Goal: Task Accomplishment & Management: Manage account settings

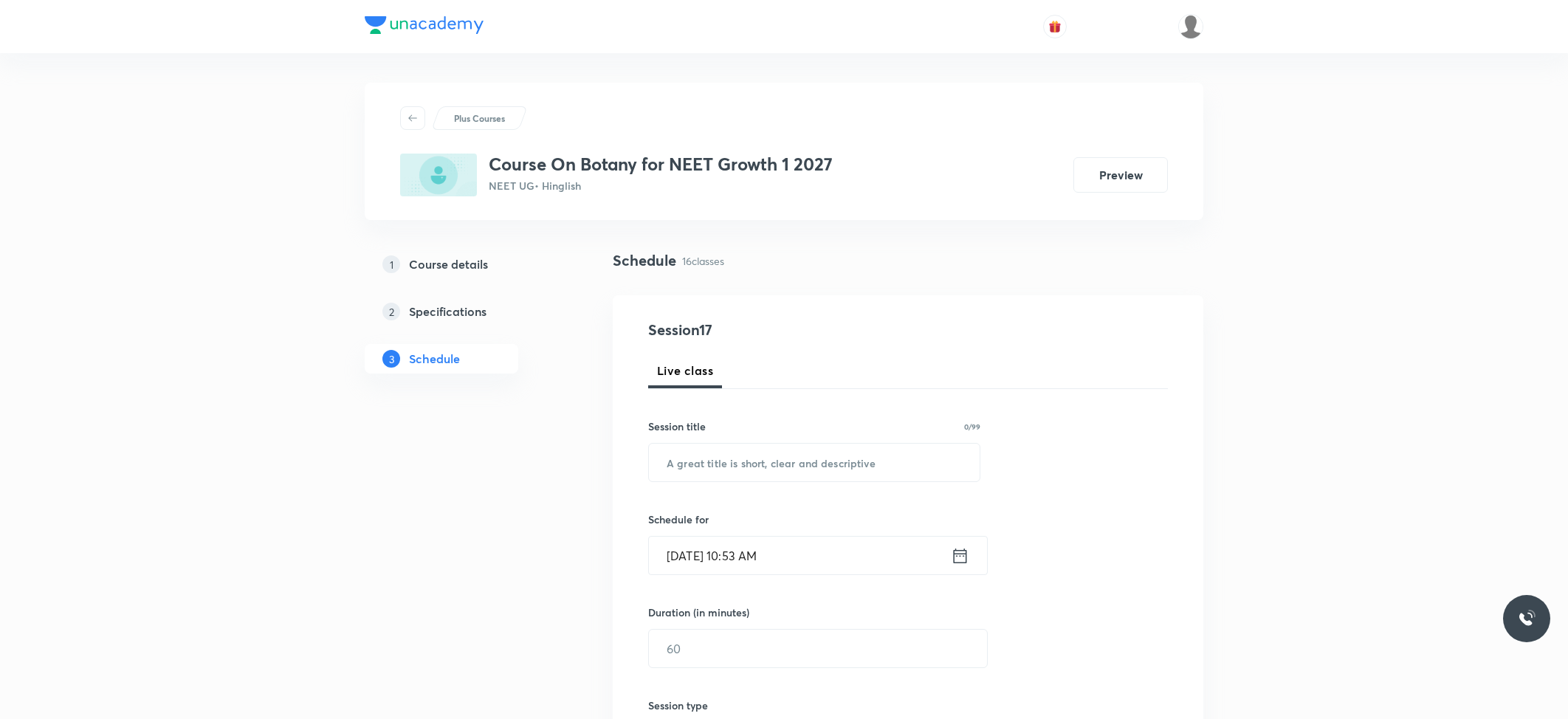
click at [951, 309] on div "Session 17 Live class Session title 0/99 ​ Schedule for Oct 6, 2025, 10:53 AM ​…" at bounding box center [907, 665] width 590 height 741
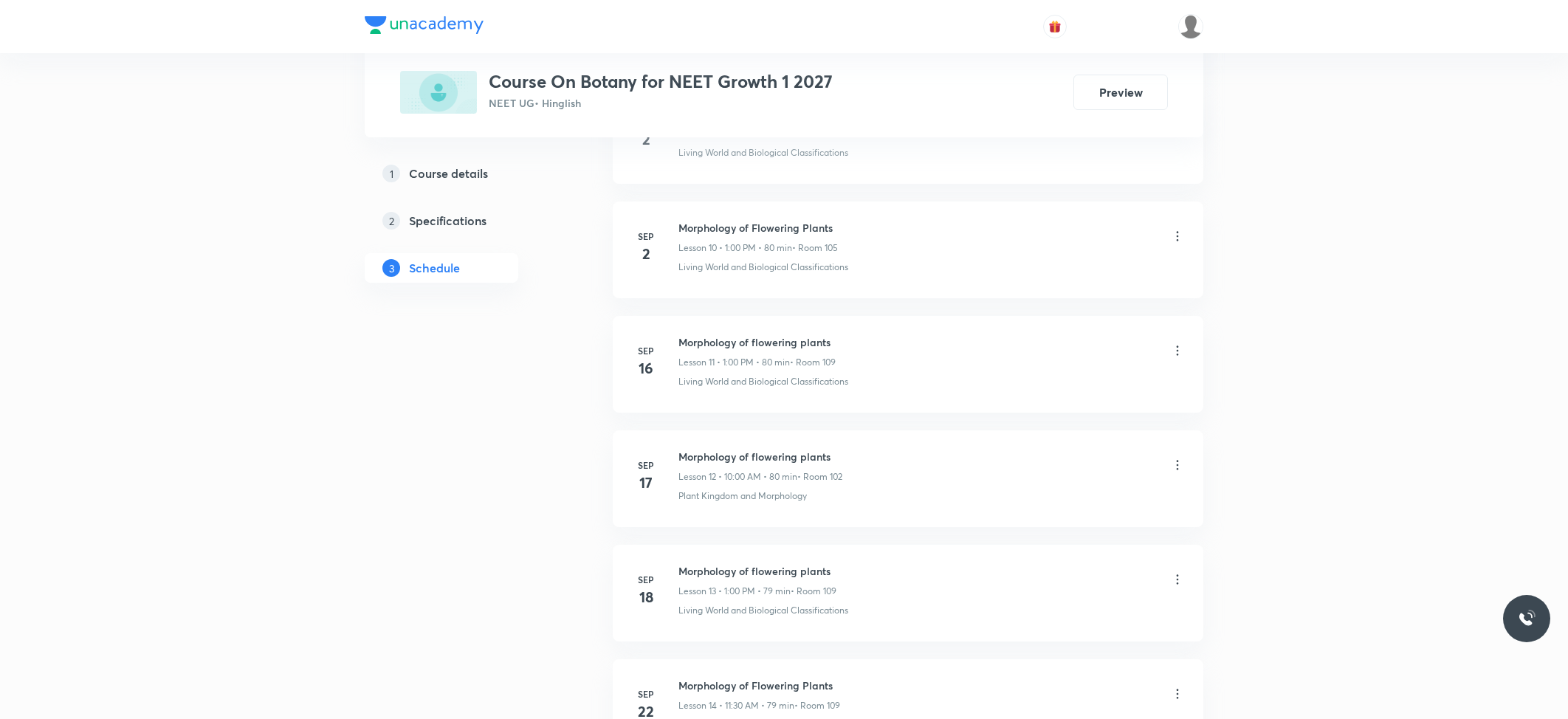
scroll to position [2304, 0]
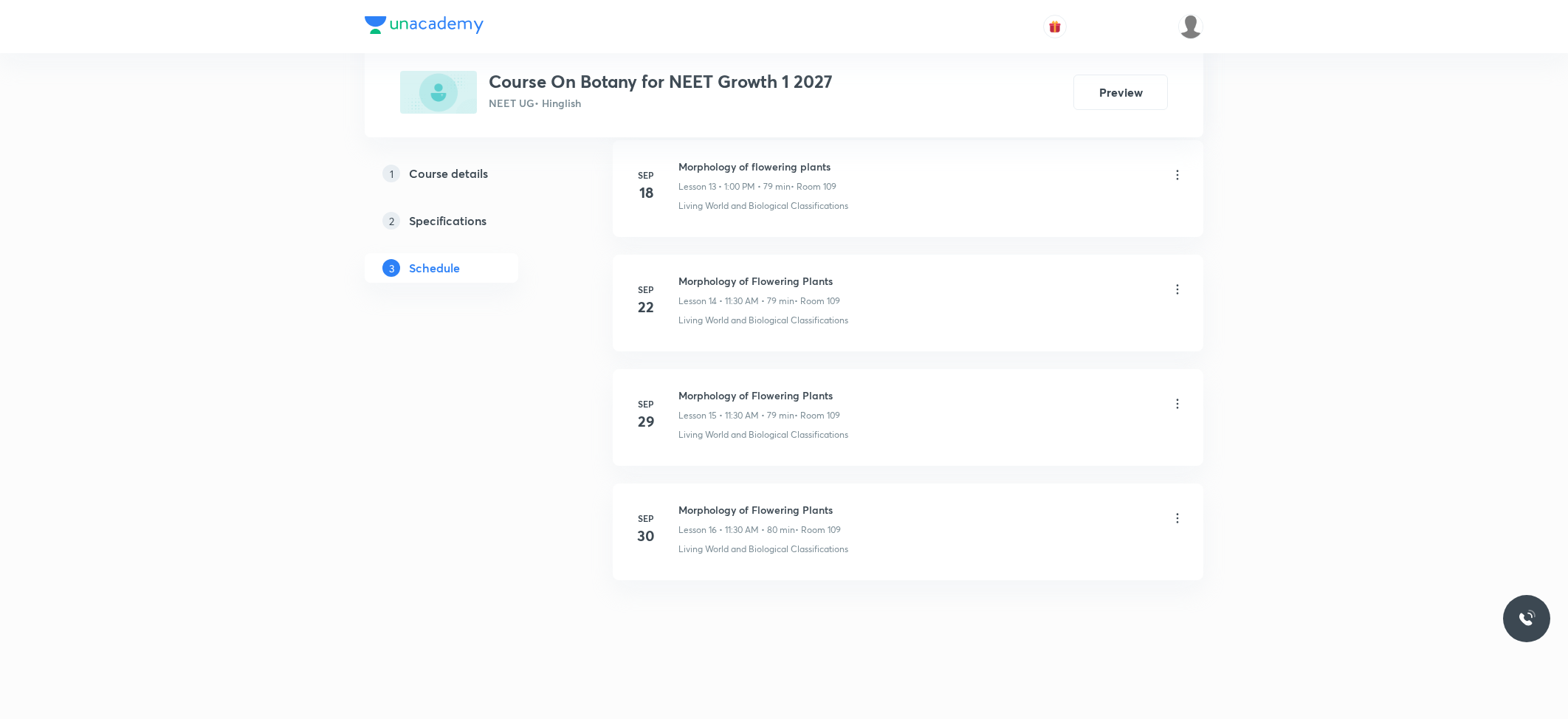
click at [771, 513] on h6 "Morphology of Flowering Plants" at bounding box center [759, 510] width 162 height 16
copy h6 "Morphology of Flowering Plants"
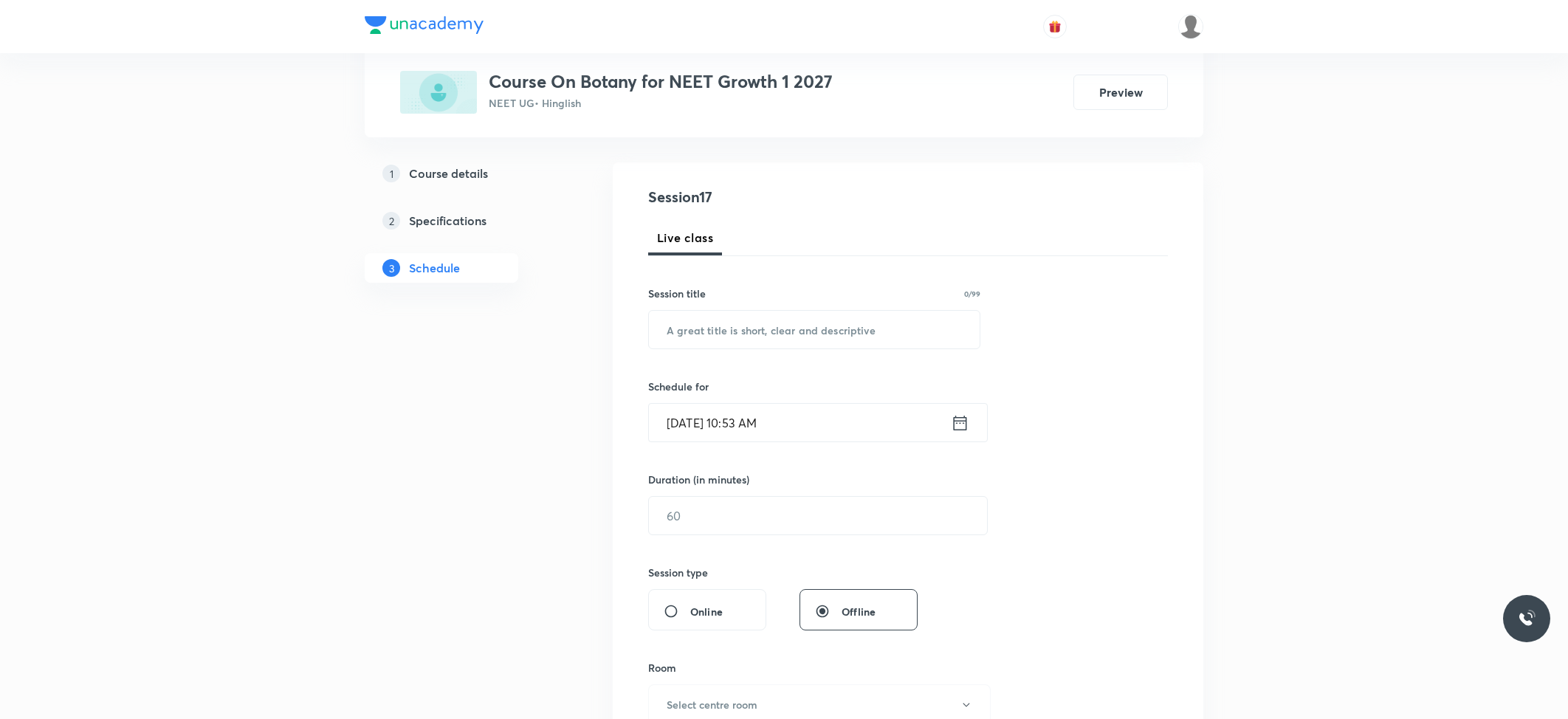
scroll to position [0, 0]
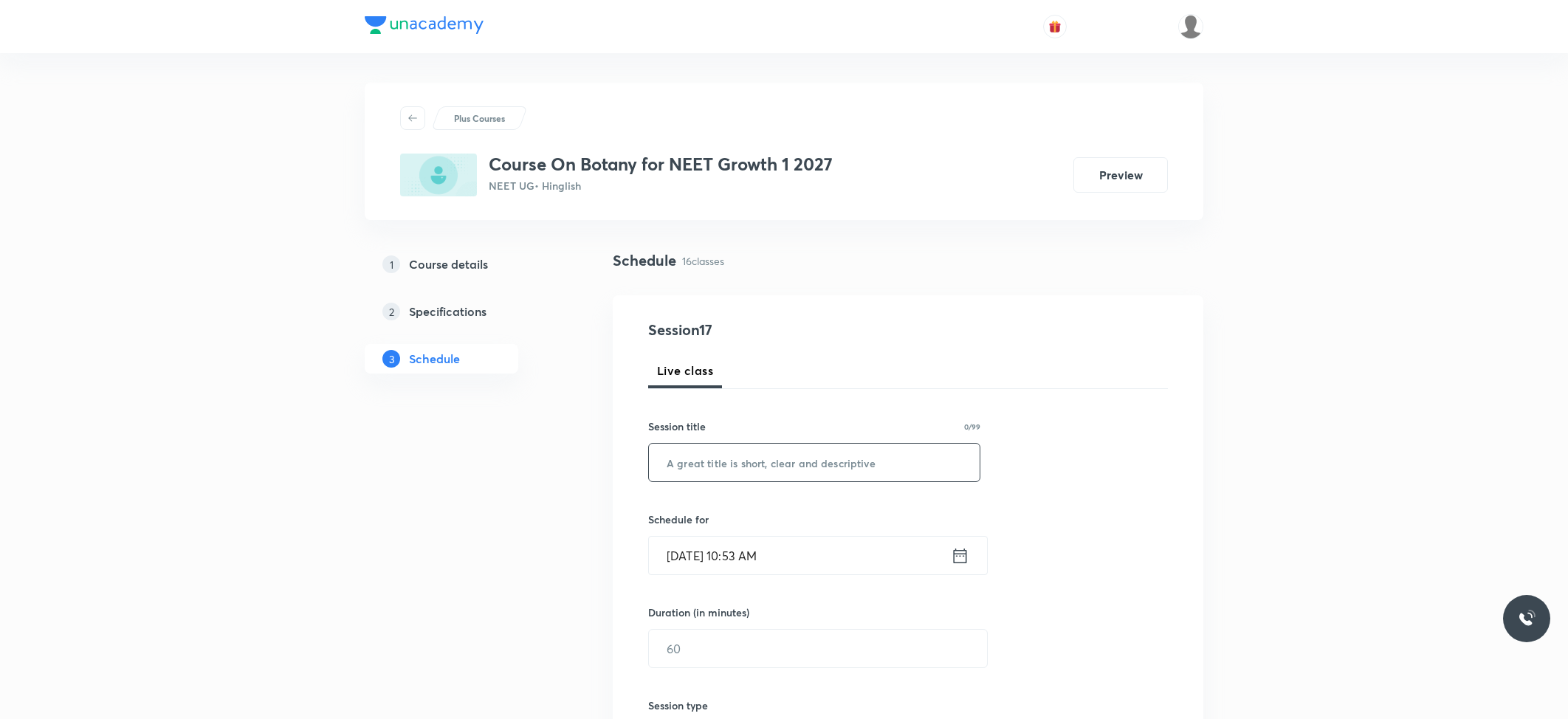
click at [783, 462] on input "text" at bounding box center [814, 463] width 330 height 38
paste input "Morphology of Flowering Plants"
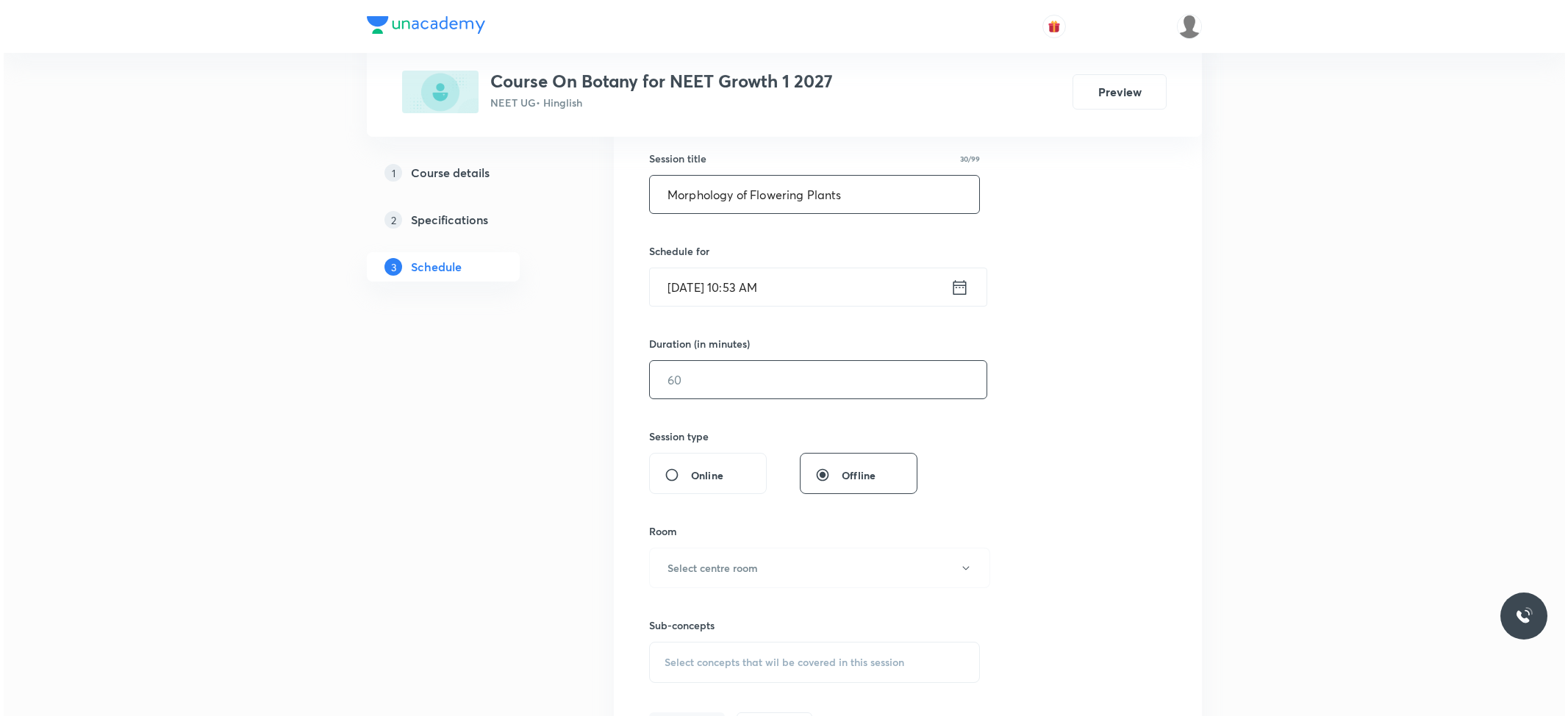
scroll to position [294, 0]
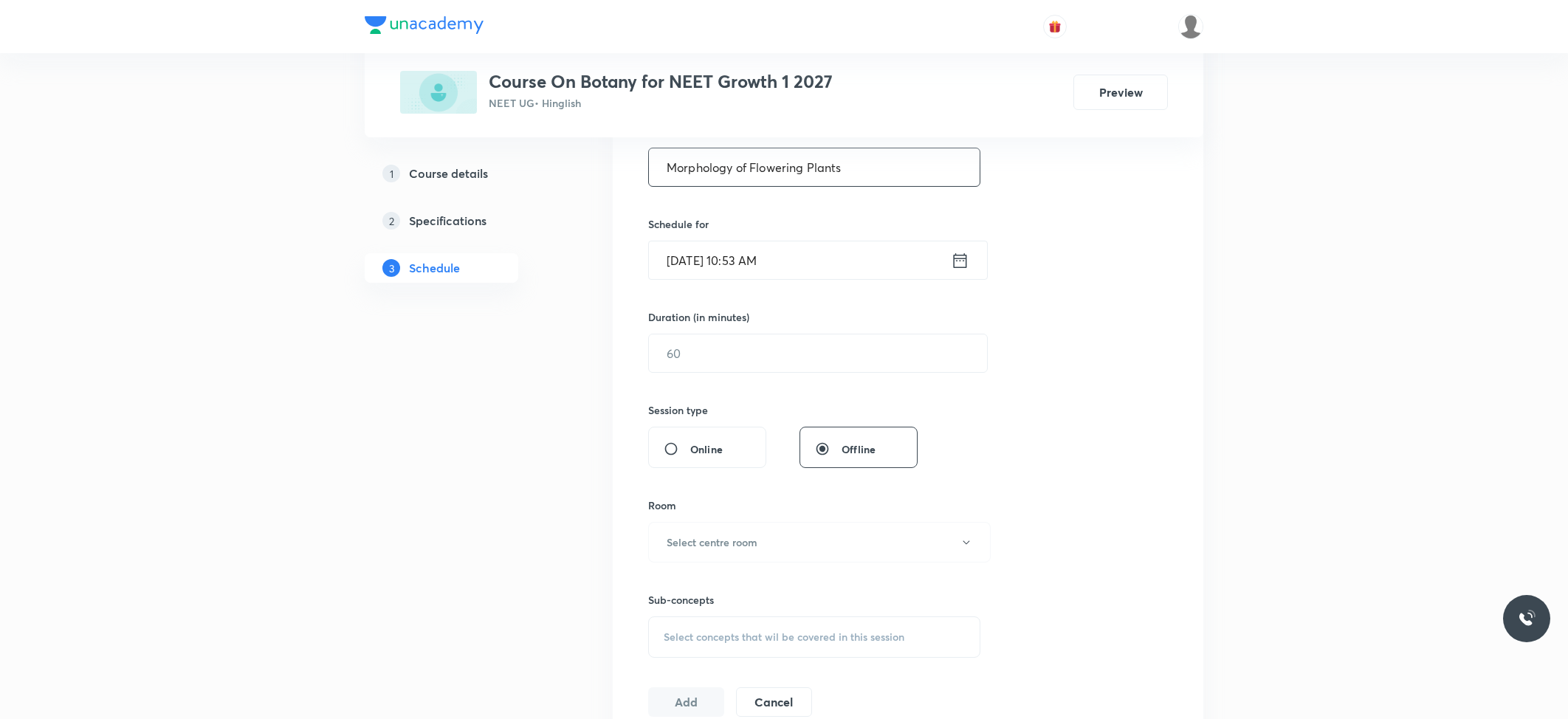
type input "Morphology of Flowering Plants"
click at [775, 263] on input "Oct 6, 2025, 10:53 AM" at bounding box center [799, 260] width 302 height 38
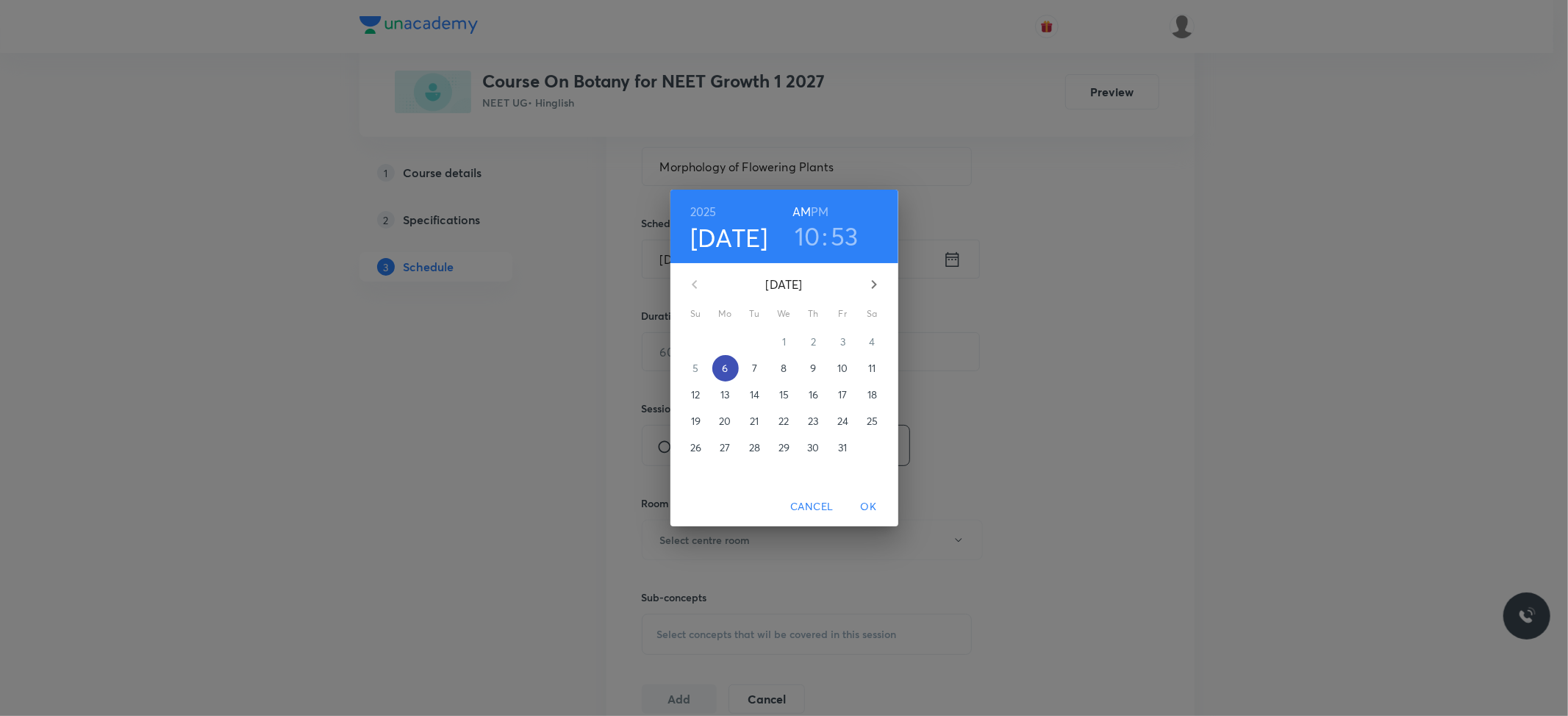
click at [724, 365] on p "6" at bounding box center [724, 368] width 6 height 15
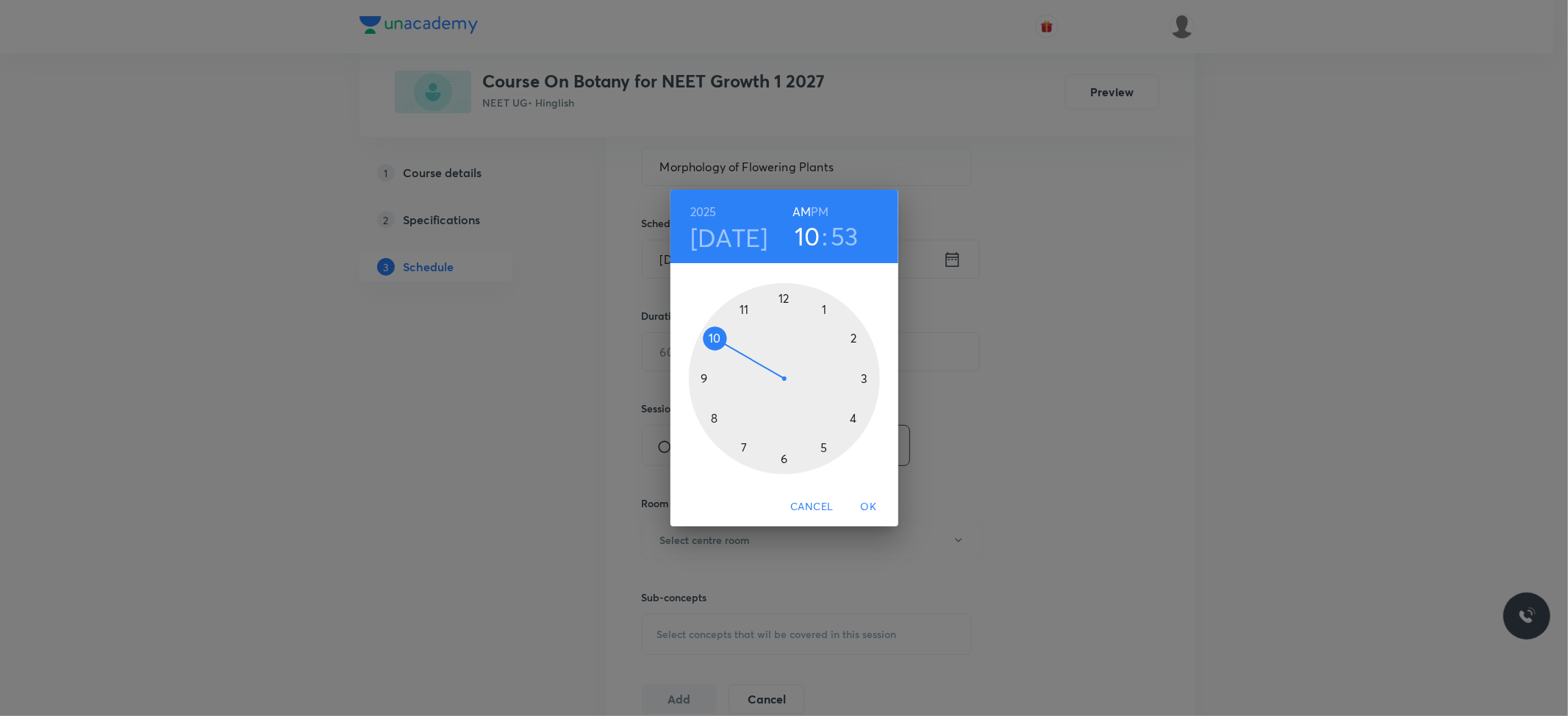
click at [744, 305] on div at bounding box center [784, 379] width 191 height 191
click at [783, 454] on div at bounding box center [784, 379] width 191 height 191
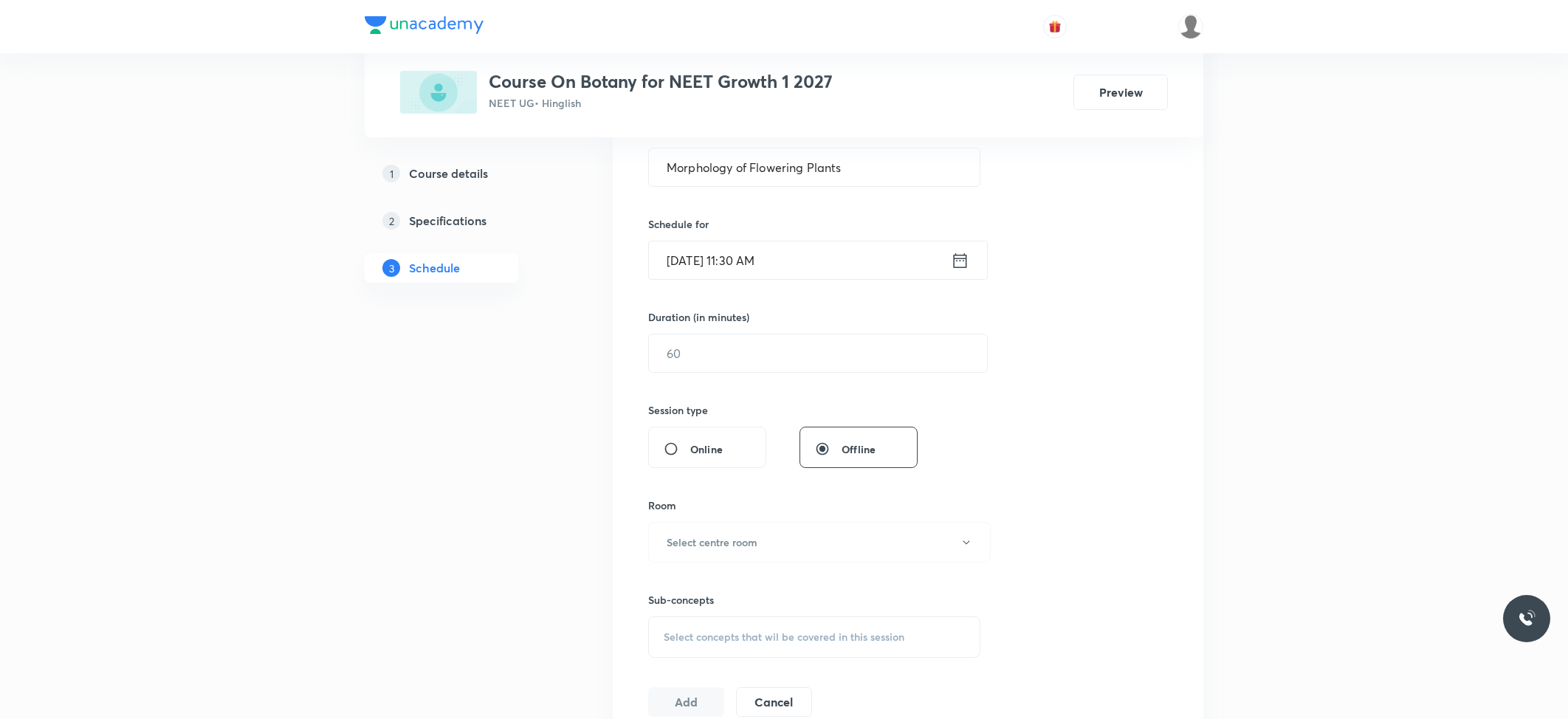
click at [735, 378] on div "Session 17 Live class Session title 30/99 Morphology of Flowering Plants ​ Sche…" at bounding box center [908, 370] width 520 height 694
click at [756, 351] on input "text" at bounding box center [817, 353] width 338 height 38
type input "79"
click at [891, 538] on button "Select centre room" at bounding box center [819, 542] width 343 height 40
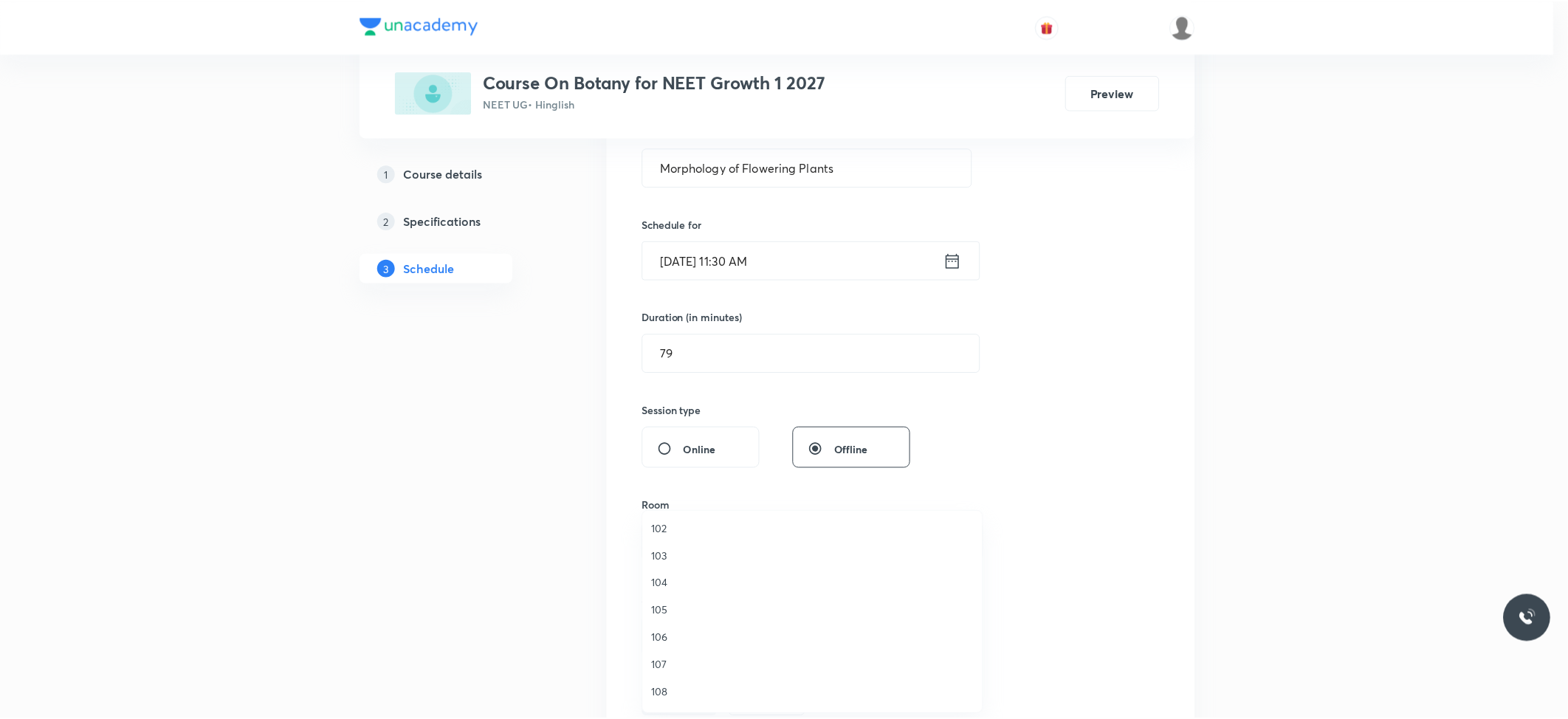
scroll to position [56, 0]
click at [664, 694] on span "109" at bounding box center [815, 694] width 323 height 16
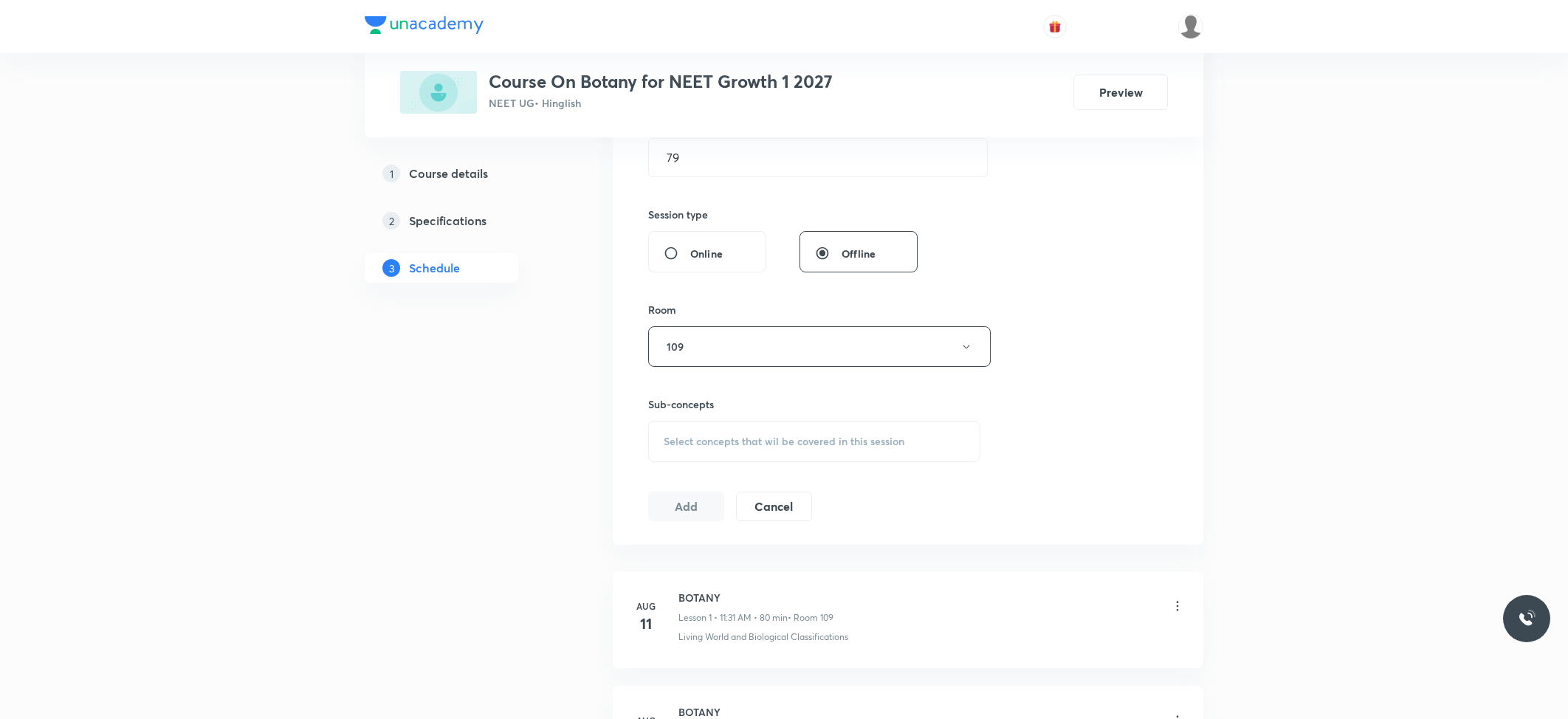
scroll to position [492, 0]
click at [797, 406] on h6 "Sub-concepts" at bounding box center [814, 404] width 332 height 16
click at [807, 425] on div "Select concepts that wil be covered in this session" at bounding box center [814, 441] width 332 height 41
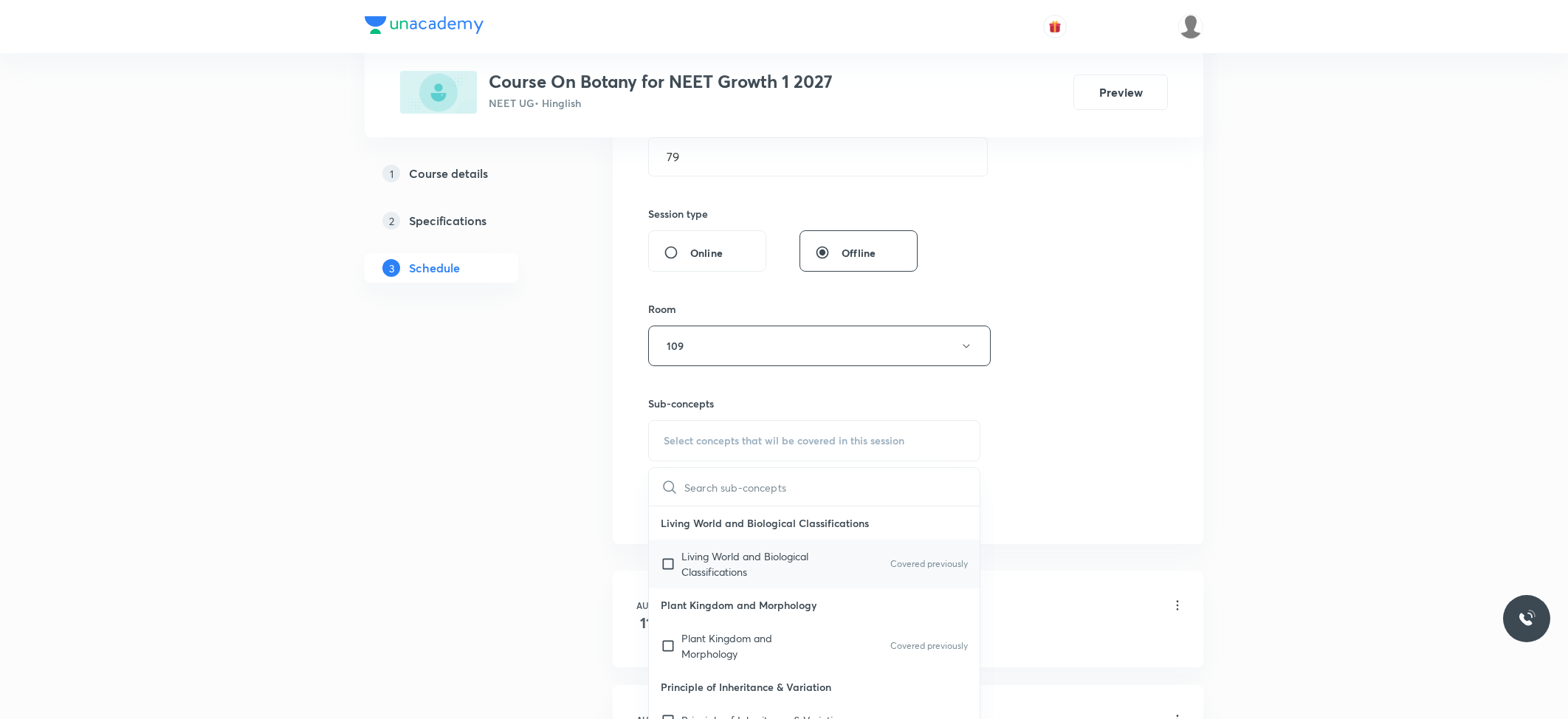
click at [712, 561] on p "Living World and Biological Classifications" at bounding box center [755, 563] width 149 height 31
checkbox input "true"
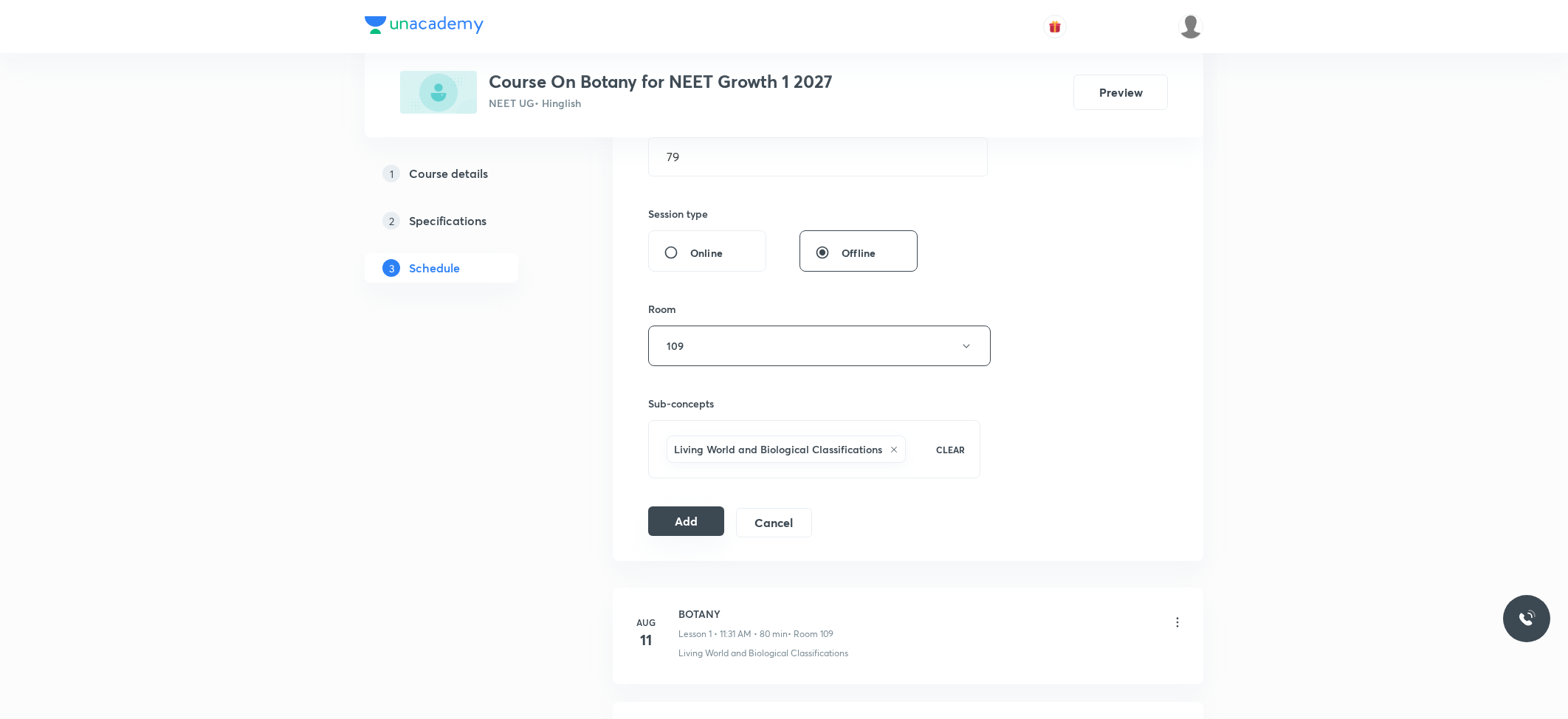
click at [667, 514] on button "Add" at bounding box center [686, 521] width 76 height 29
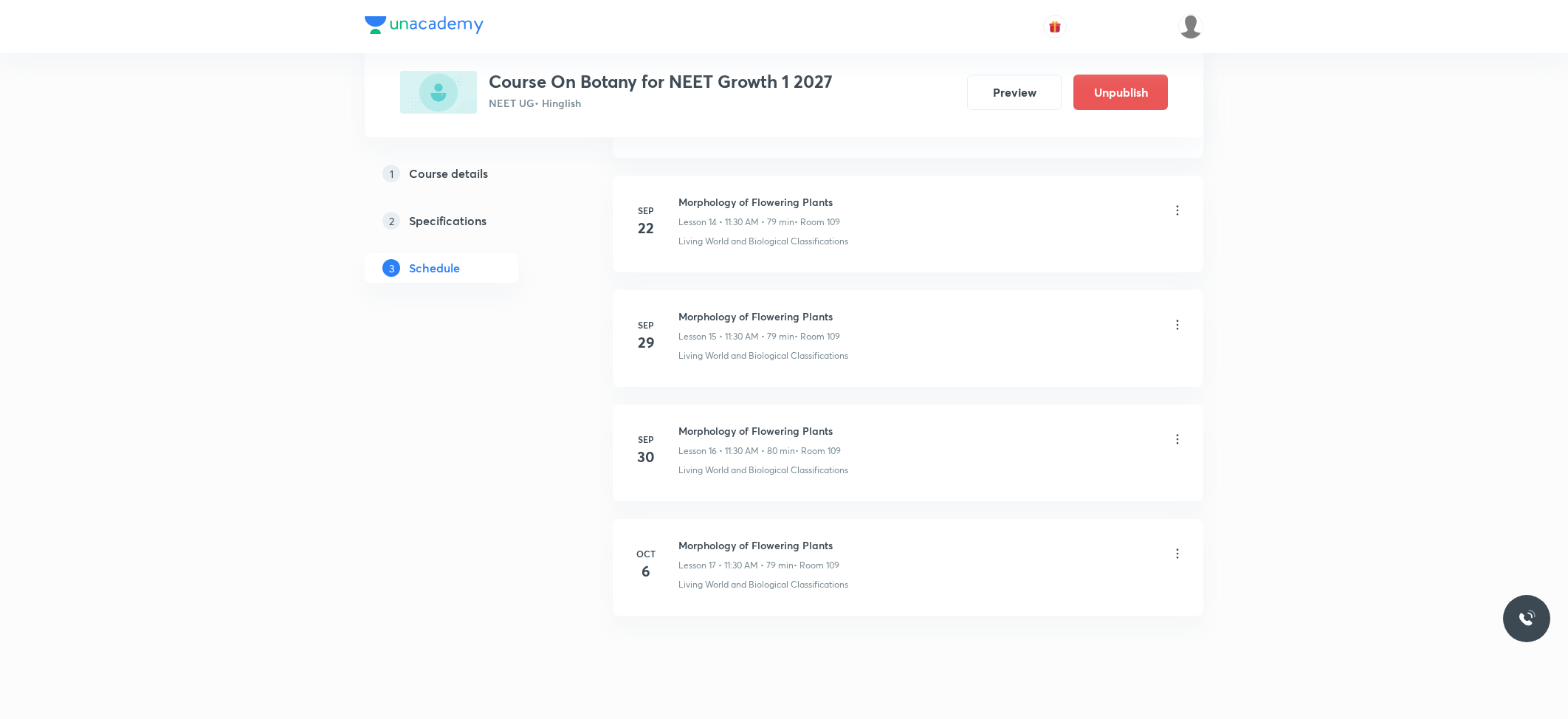
scroll to position [1739, 0]
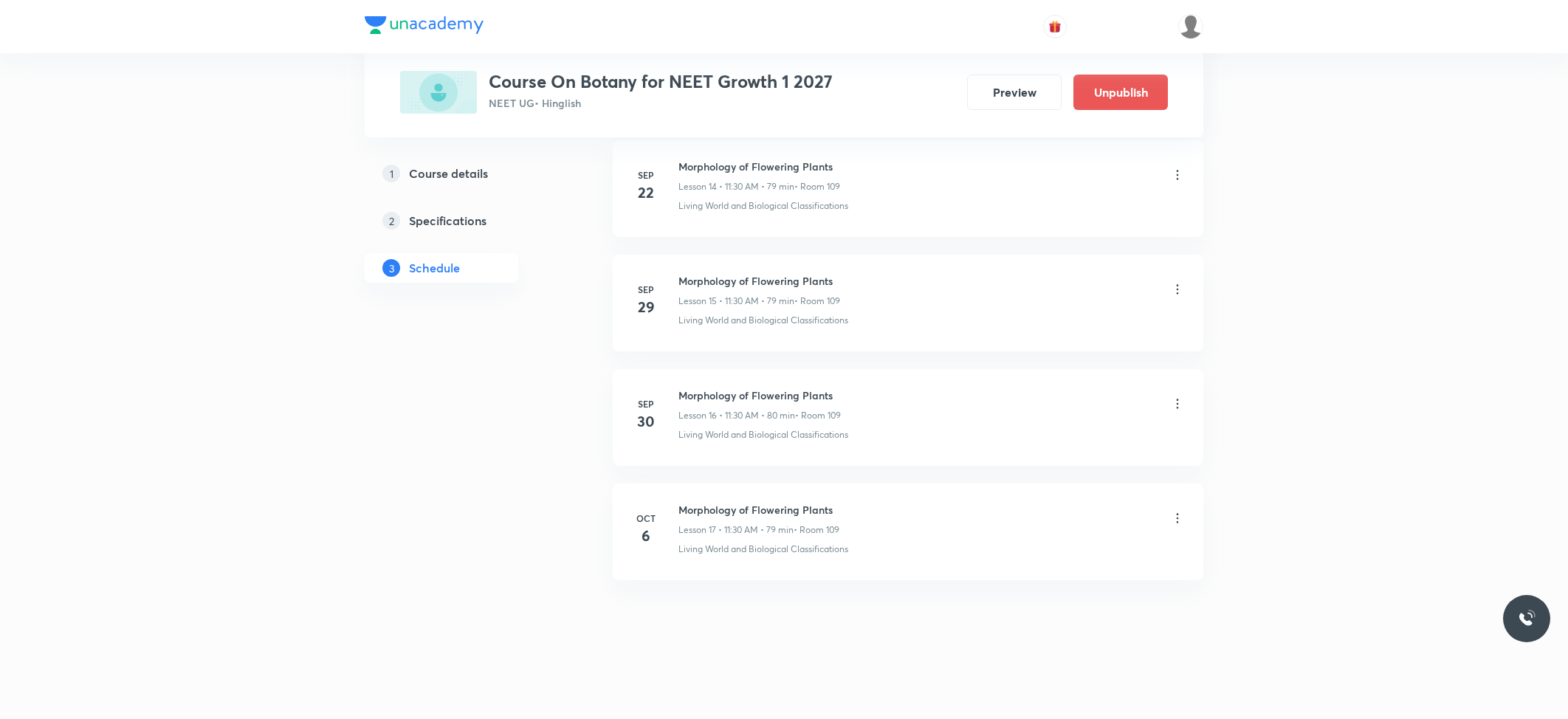
click at [766, 506] on h6 "Morphology of Flowering Plants" at bounding box center [758, 510] width 160 height 16
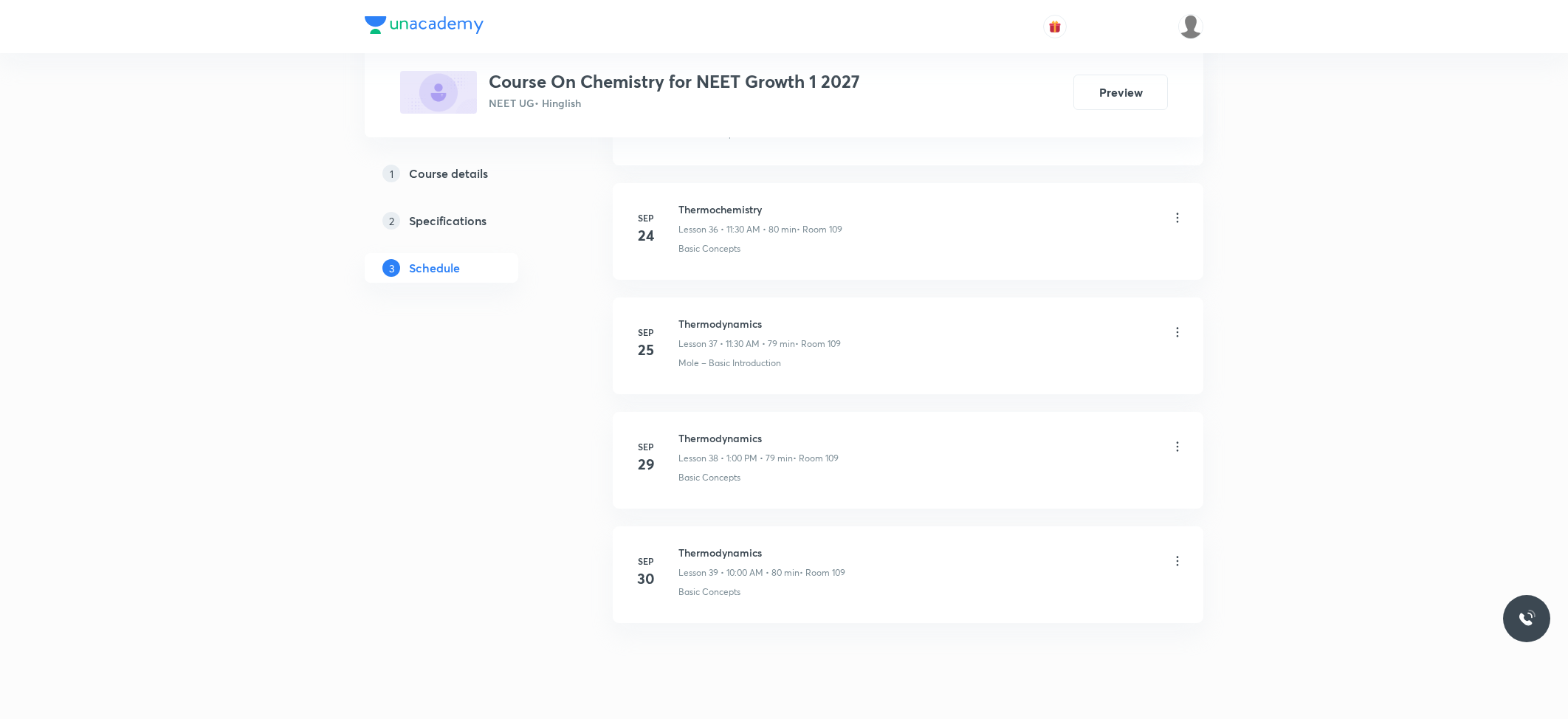
scroll to position [4850, 0]
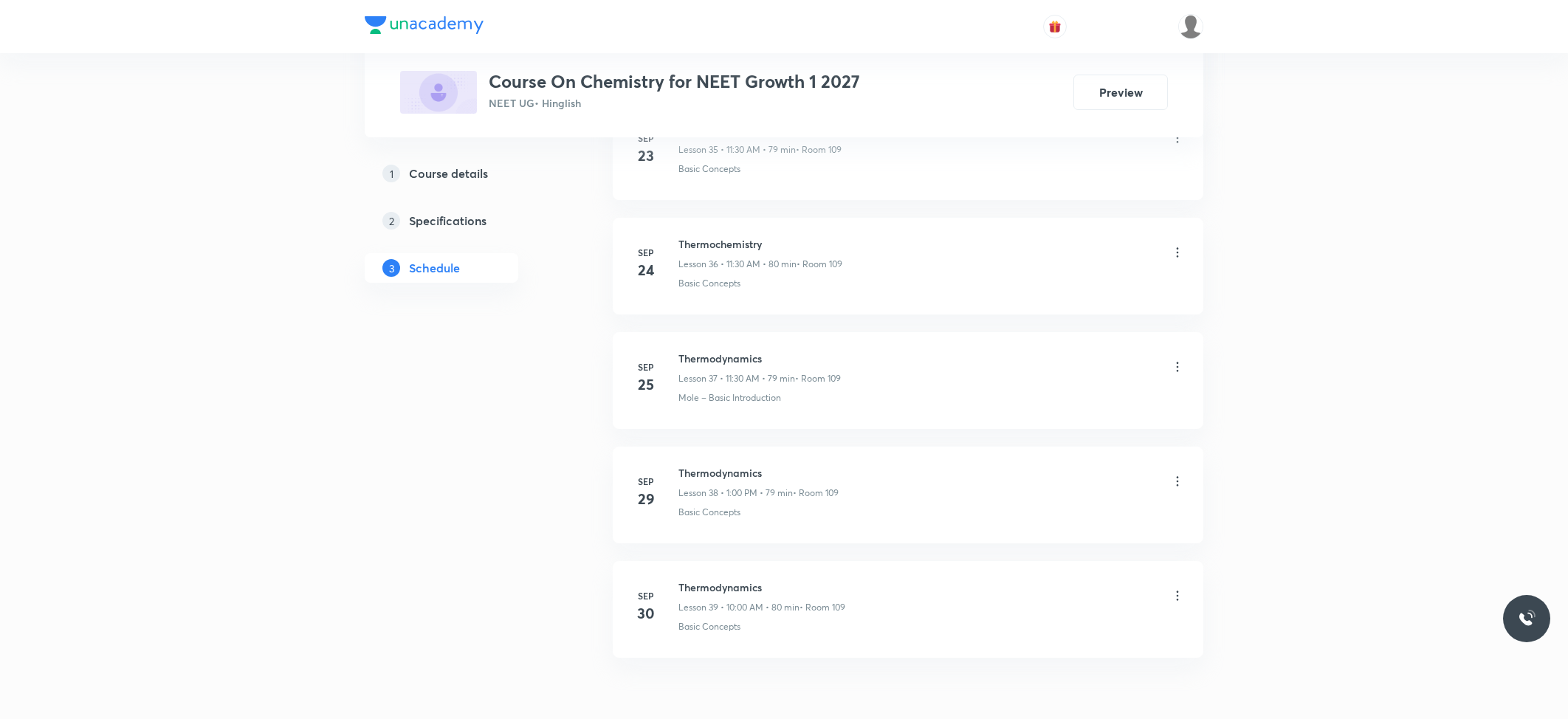
click at [721, 539] on li "[DATE] Thermodynamics Lesson 39 • 10:00 AM • 80 min • Room 109 Basic Concepts" at bounding box center [907, 609] width 590 height 97
copy h6 "Thermodynamics"
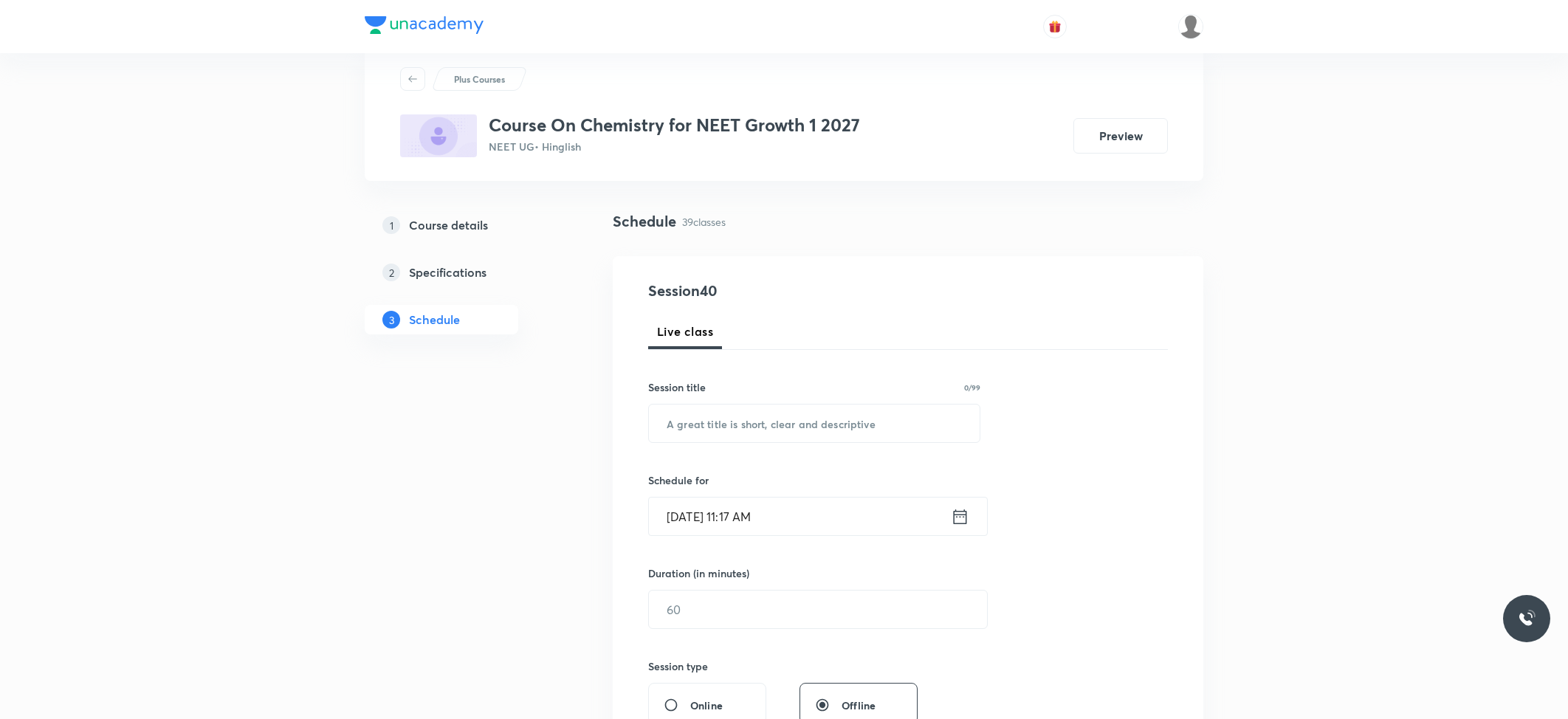
scroll to position [0, 0]
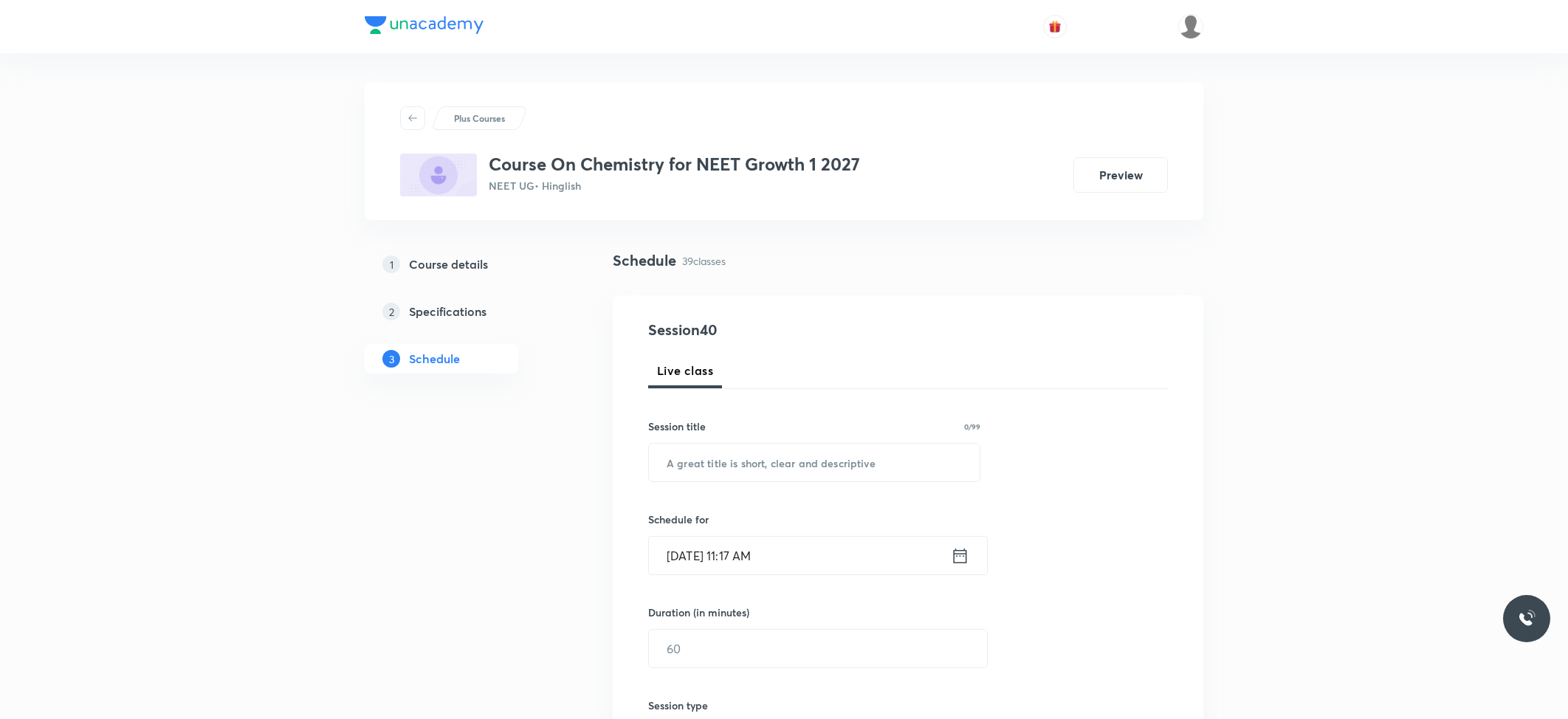
click at [769, 488] on div "Session 40 Live class Session title 0/99 ​ Schedule for [DATE] 11:17 AM ​ Durat…" at bounding box center [908, 665] width 520 height 694
click at [769, 458] on input "text" at bounding box center [814, 463] width 330 height 38
paste input "Thermodynamics"
type input "Thermodynamics"
click at [774, 539] on input "[DATE] 11:17 AM" at bounding box center [799, 556] width 302 height 38
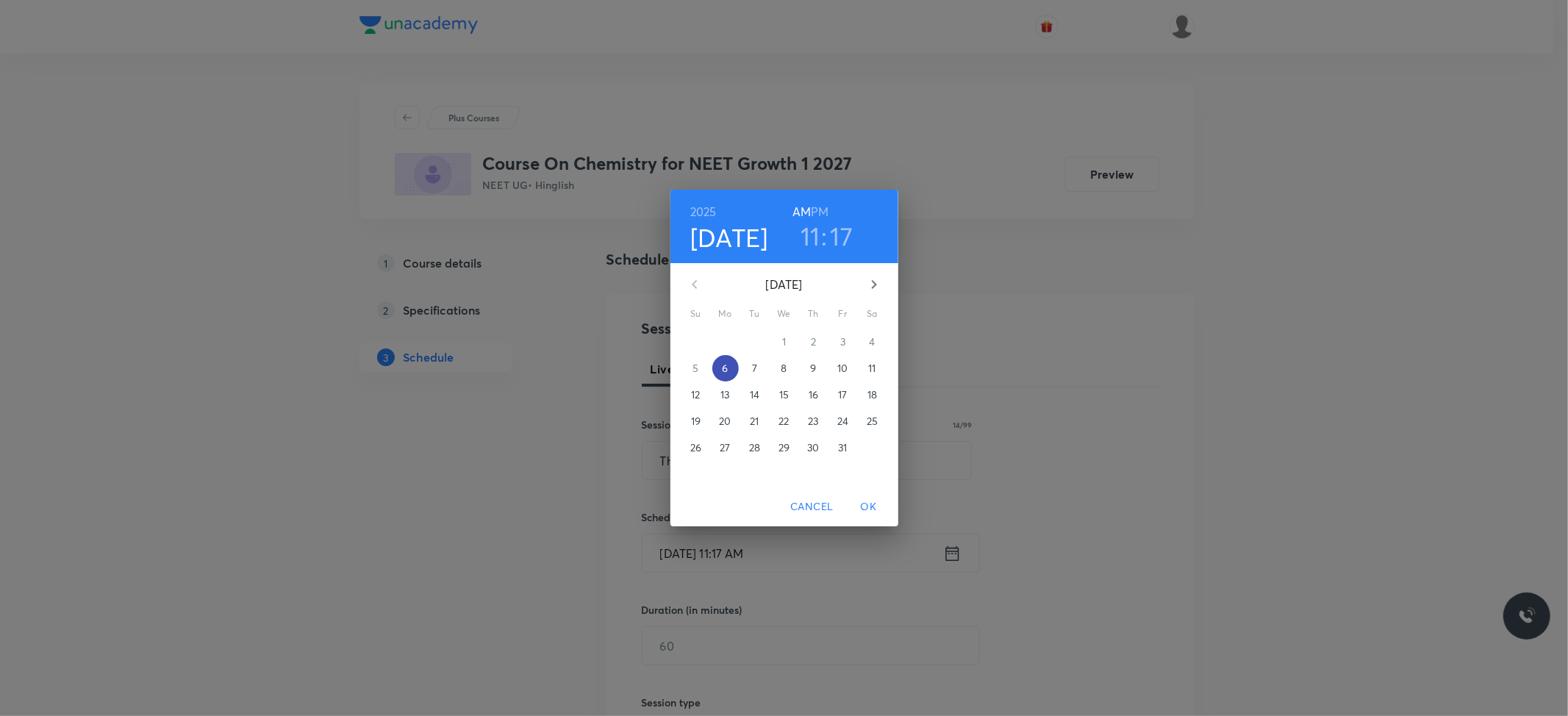
click at [721, 365] on p "6" at bounding box center [724, 368] width 6 height 15
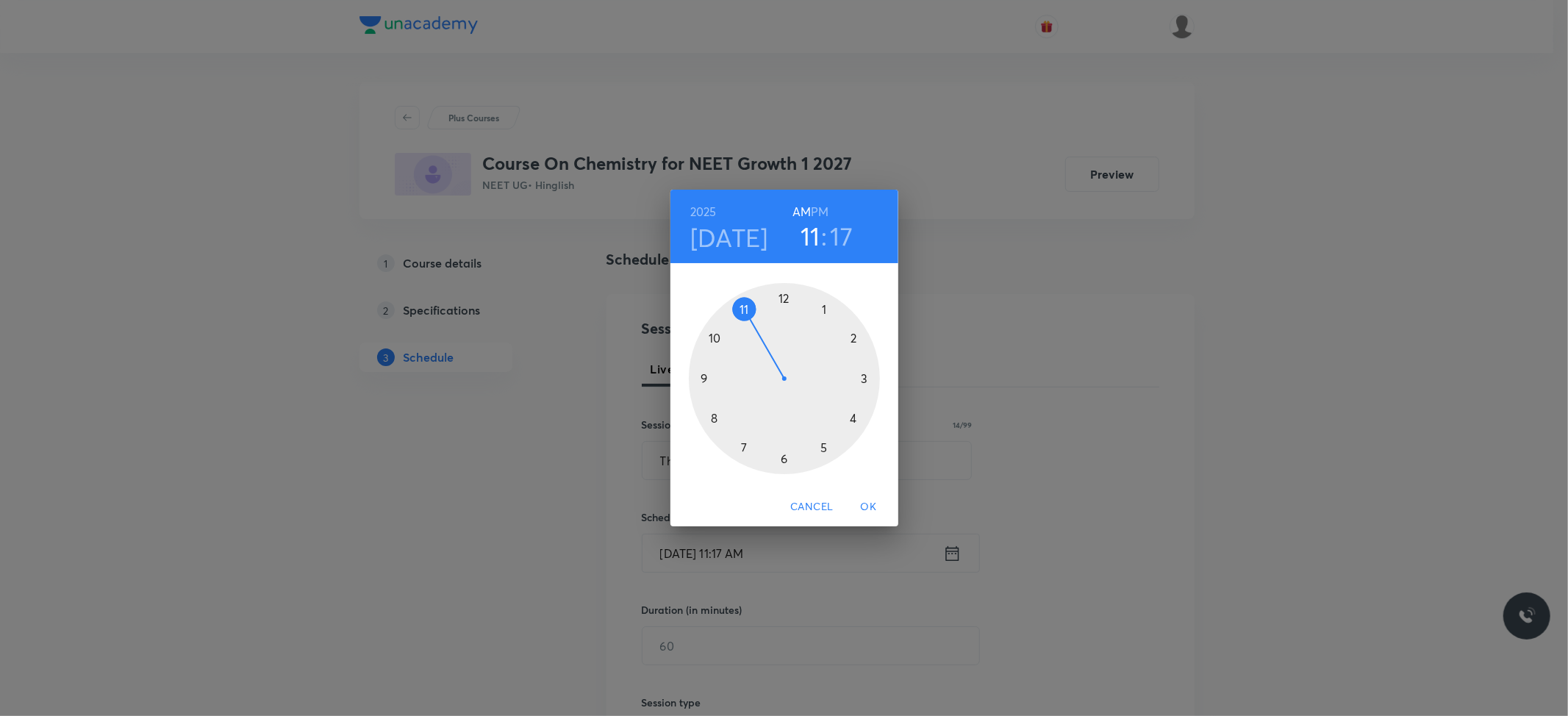
click at [823, 204] on h6 "PM" at bounding box center [820, 212] width 18 height 21
click at [824, 304] on div at bounding box center [784, 379] width 191 height 191
click at [780, 293] on div at bounding box center [784, 379] width 191 height 191
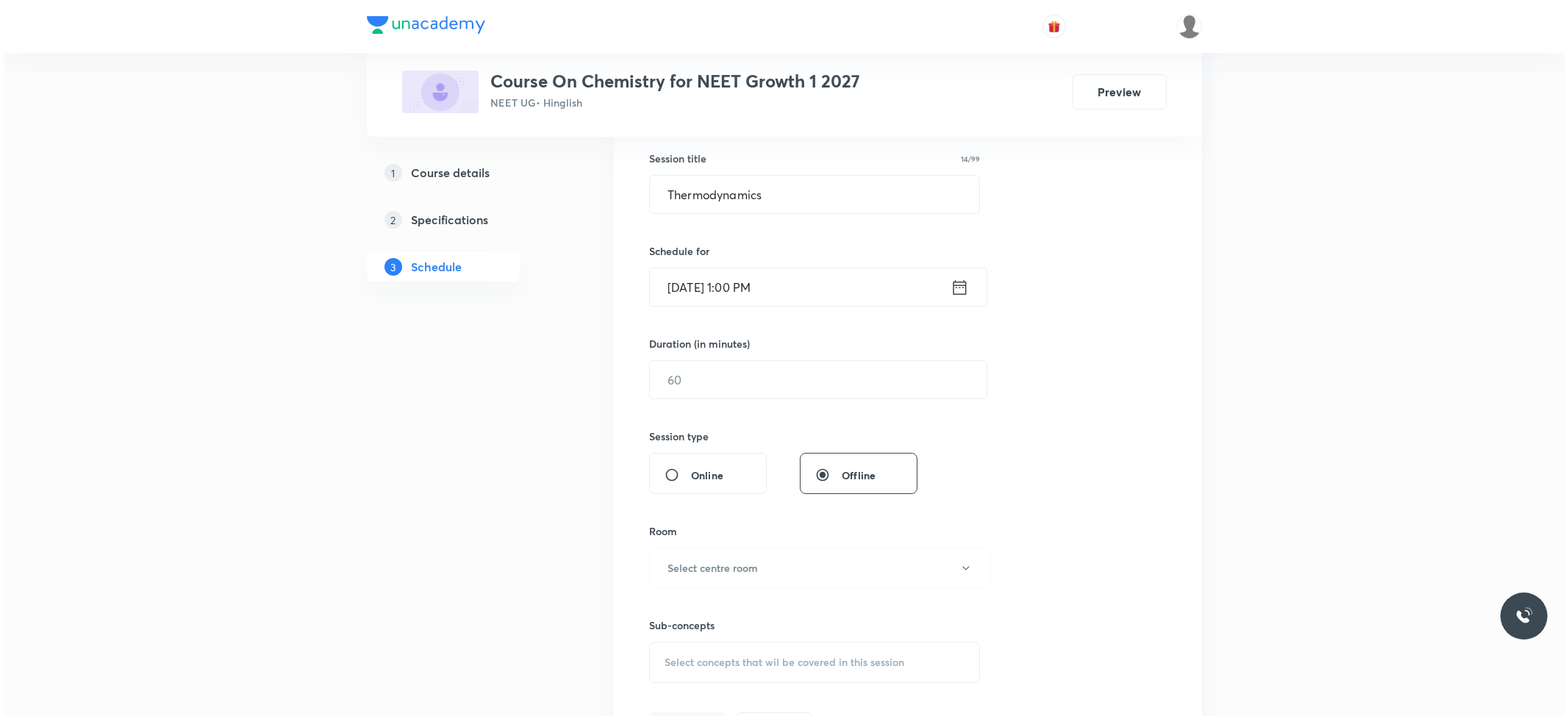
scroll to position [294, 0]
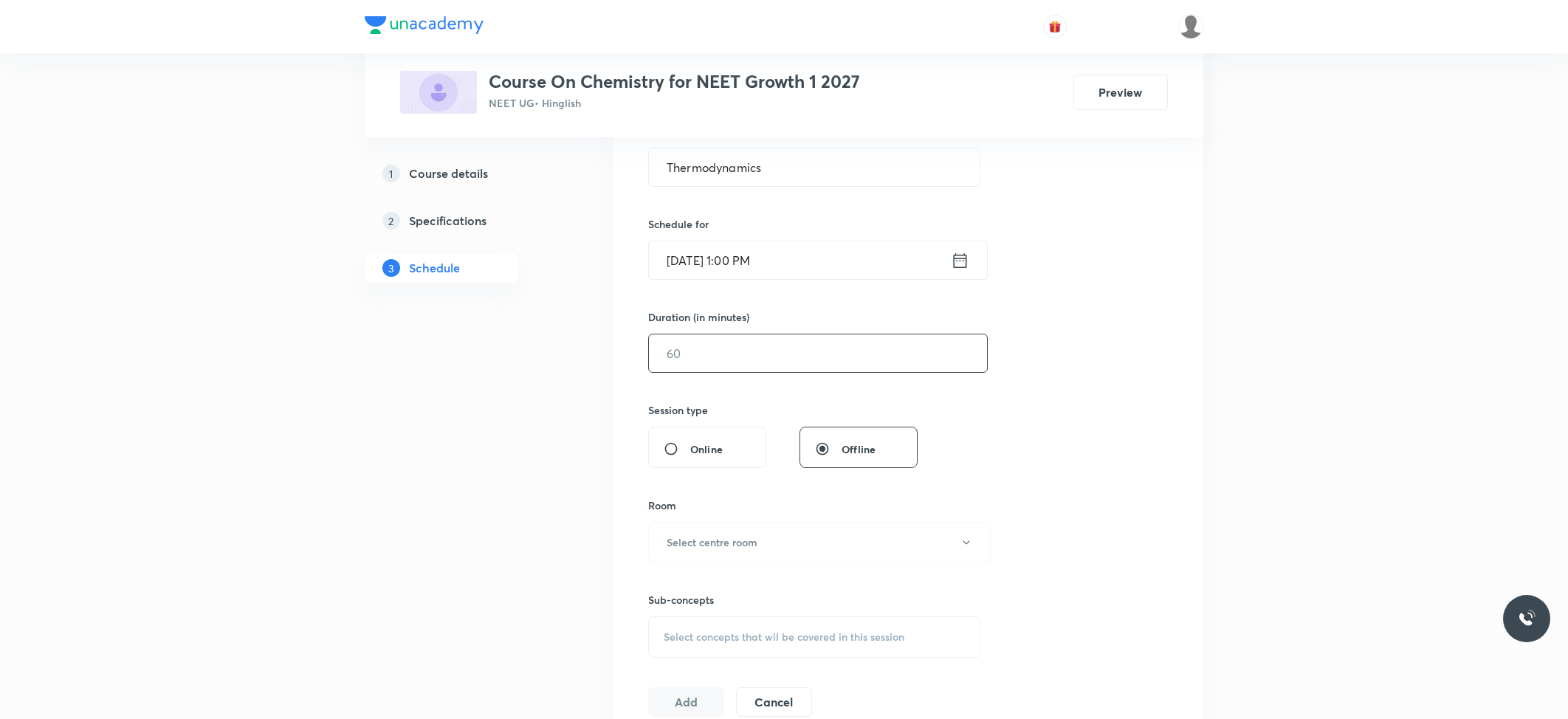
click at [752, 359] on input "text" at bounding box center [817, 353] width 338 height 38
type input "79"
click at [780, 539] on button "Select centre room" at bounding box center [819, 542] width 343 height 40
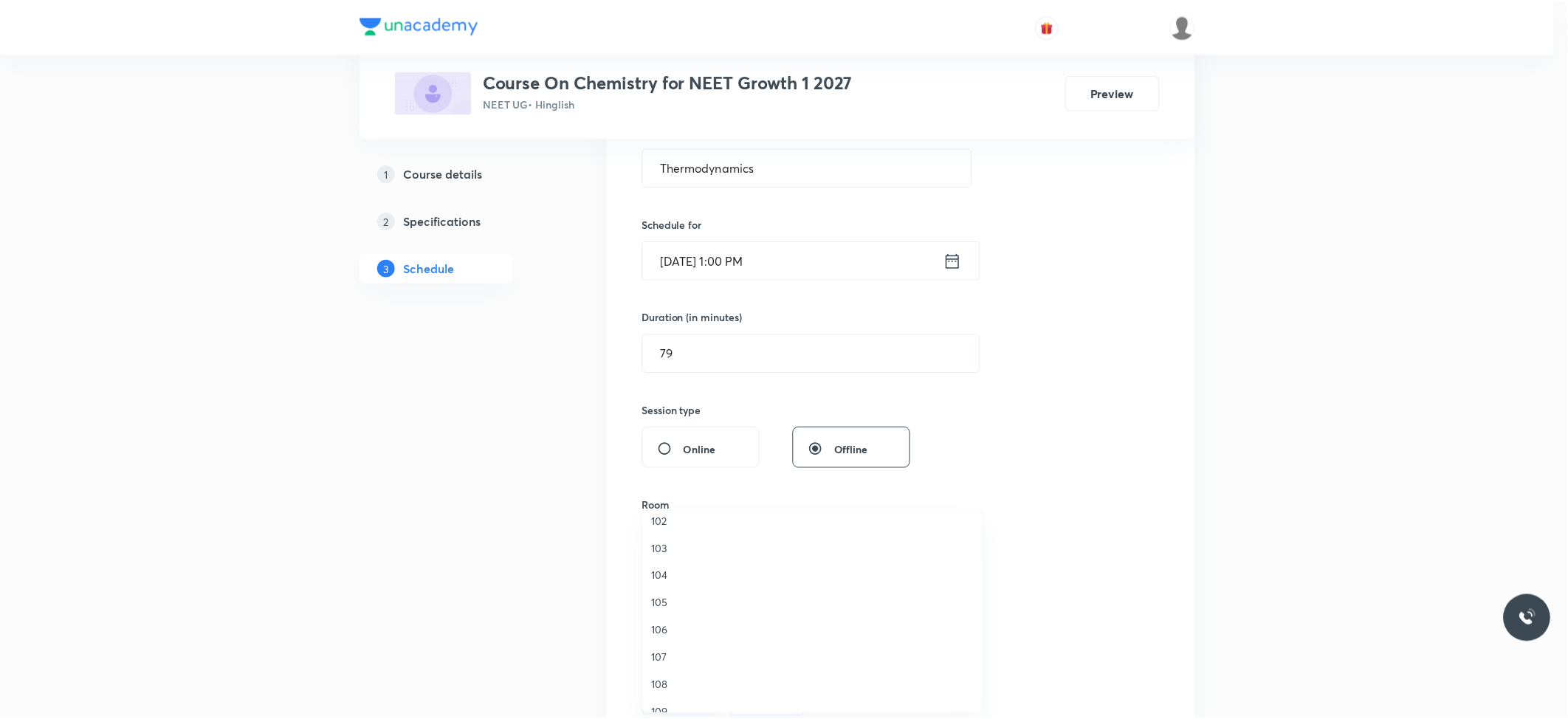
scroll to position [56, 0]
click at [664, 539] on span "109" at bounding box center [815, 694] width 323 height 16
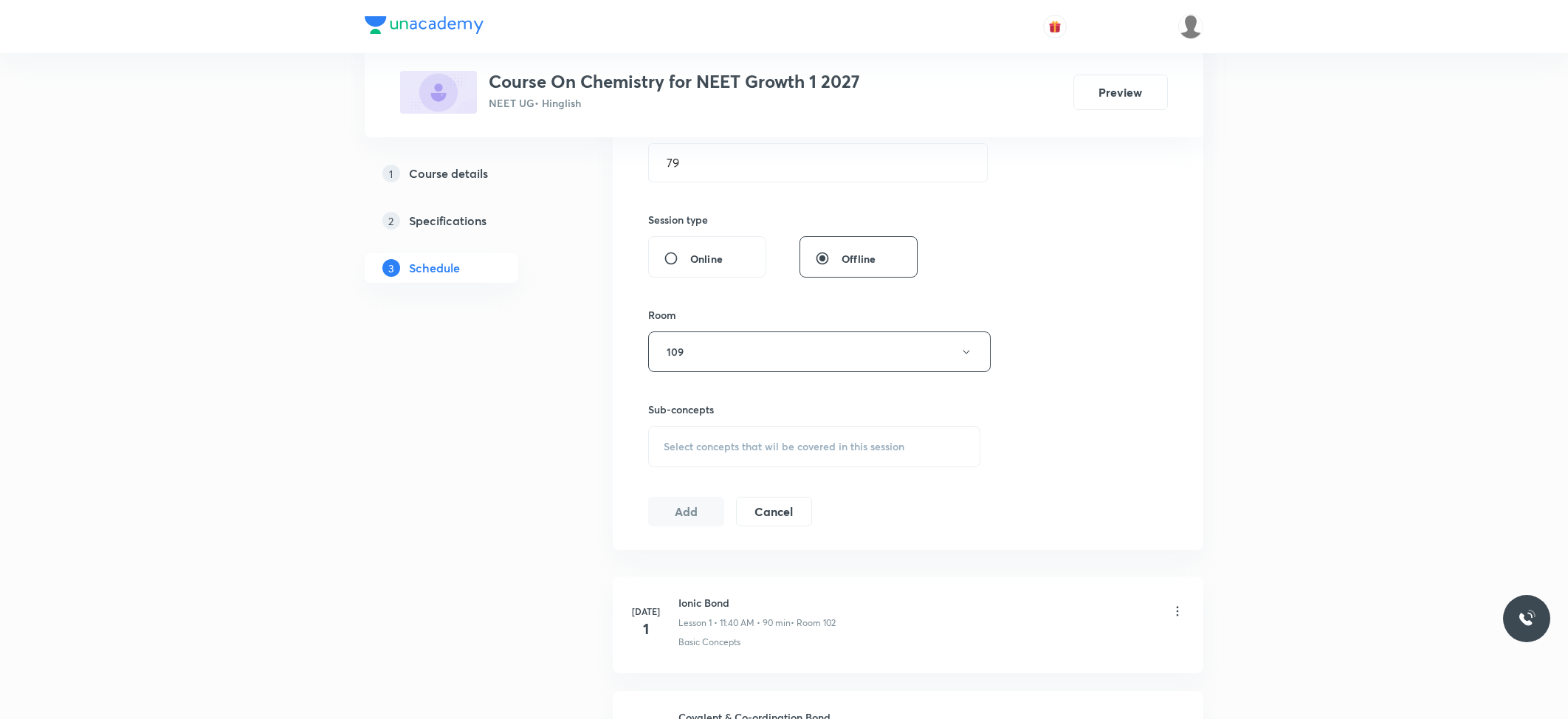
scroll to position [492, 0]
click at [776, 441] on span "Select concepts that wil be covered in this session" at bounding box center [784, 440] width 240 height 12
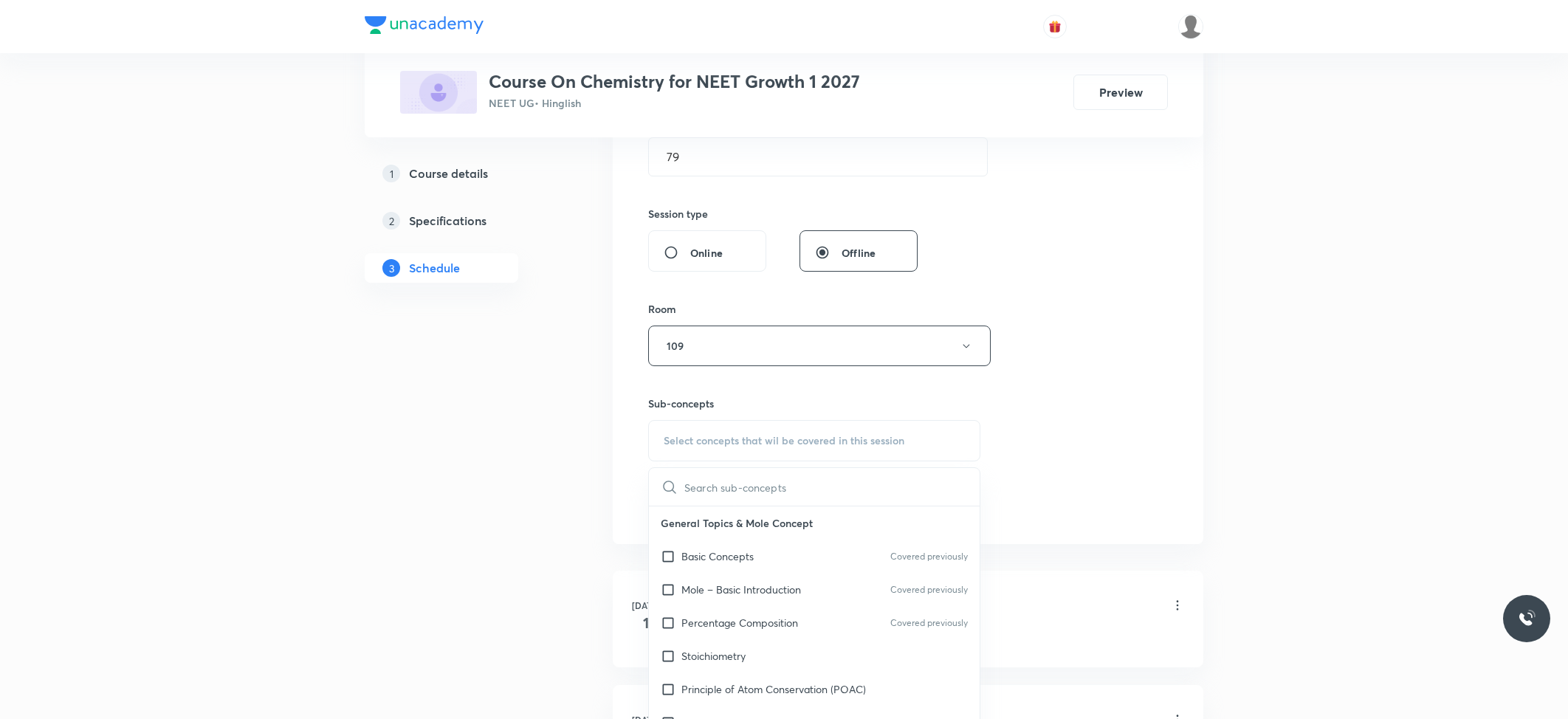
click at [727, 539] on p "Basic Concepts" at bounding box center [717, 556] width 72 height 16
checkbox input "true"
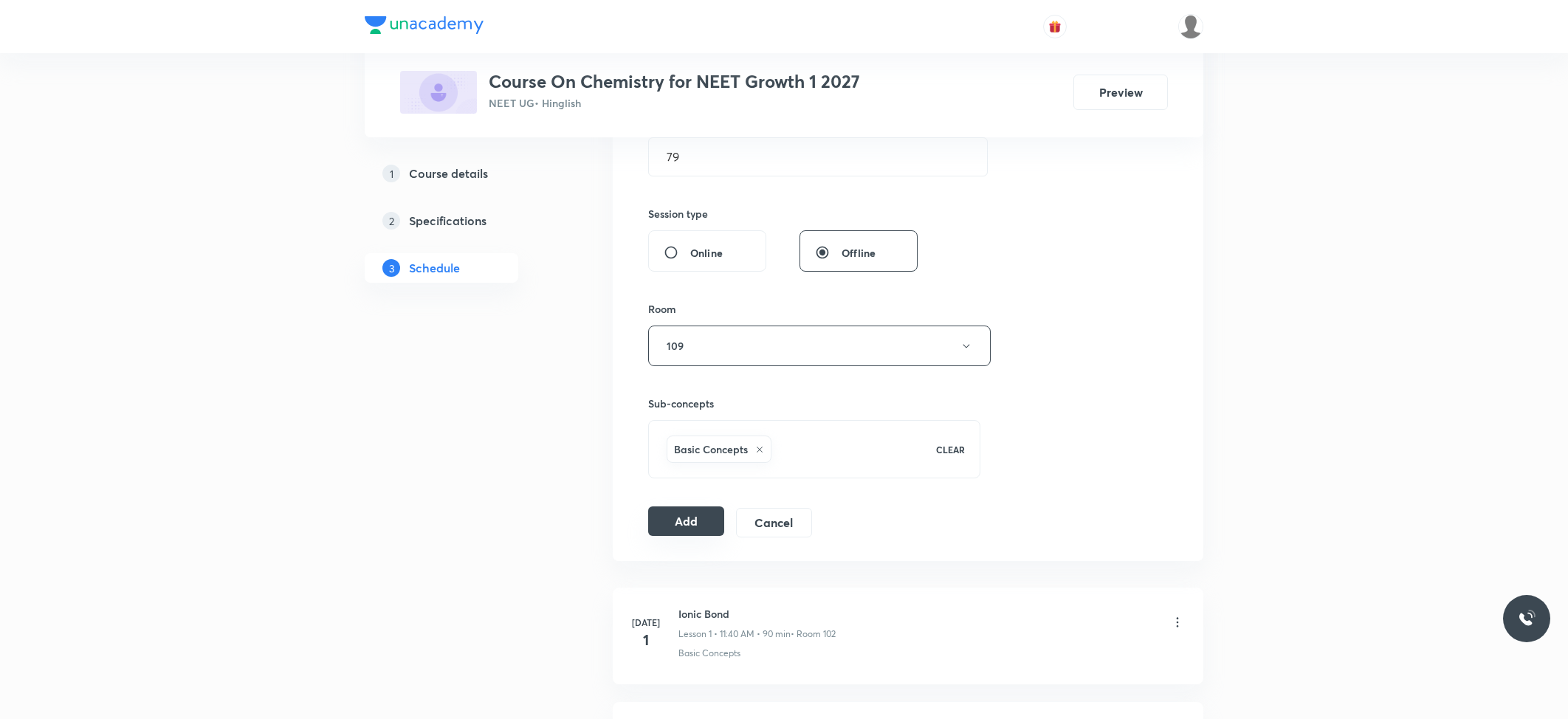
click at [676, 521] on button "Add" at bounding box center [686, 521] width 76 height 29
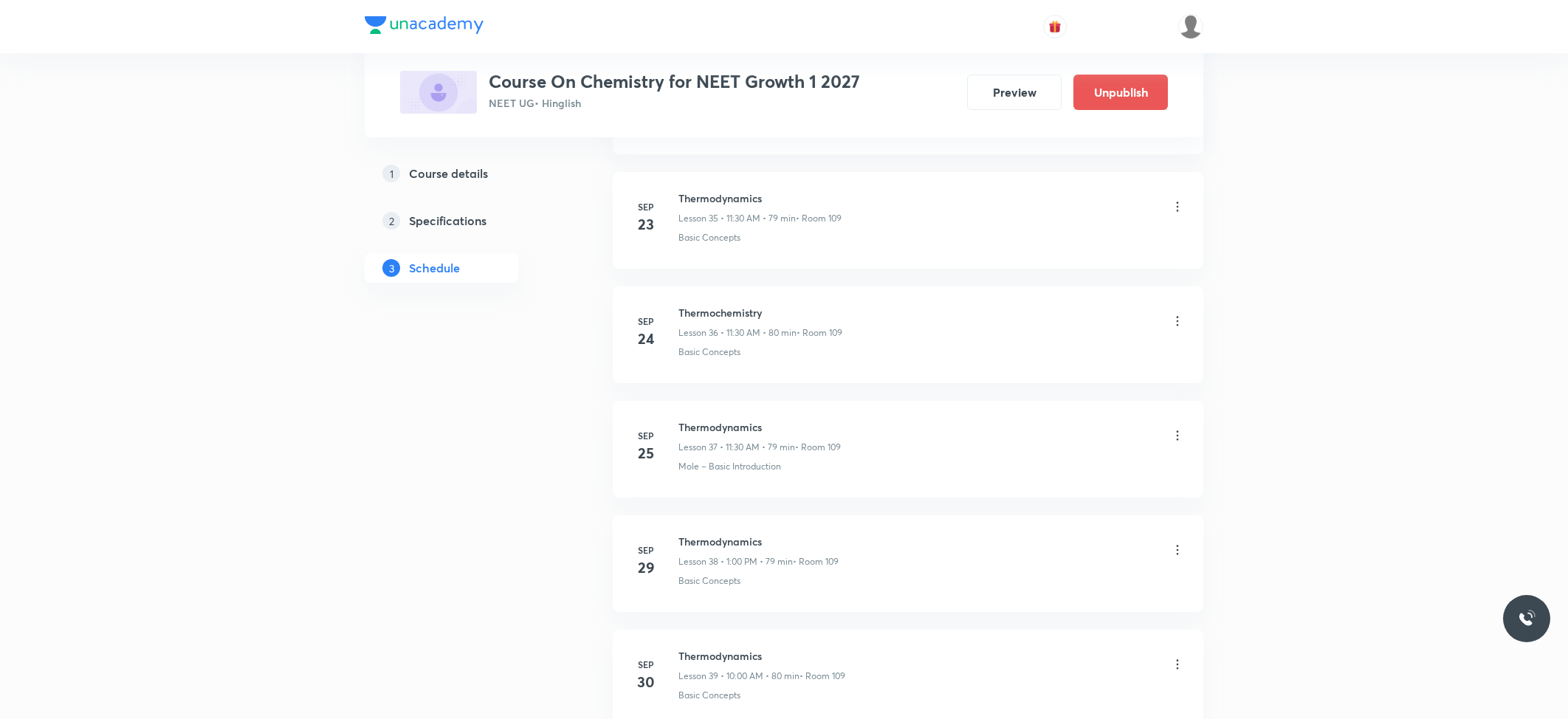
scroll to position [4383, 0]
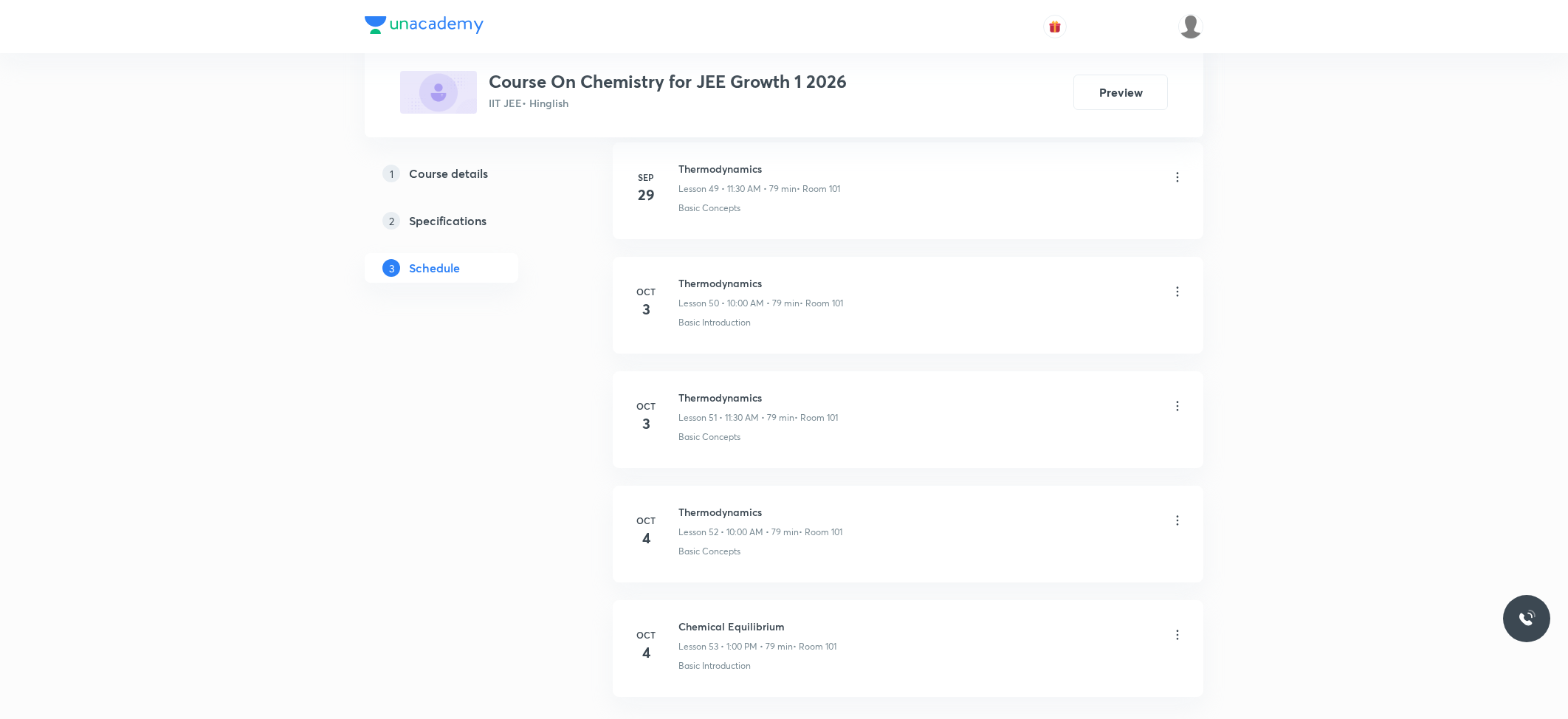
scroll to position [6556, 0]
click at [735, 510] on h6 "Chemical Equilibrium" at bounding box center [757, 510] width 158 height 16
copy h6 "Chemical Equilibrium"
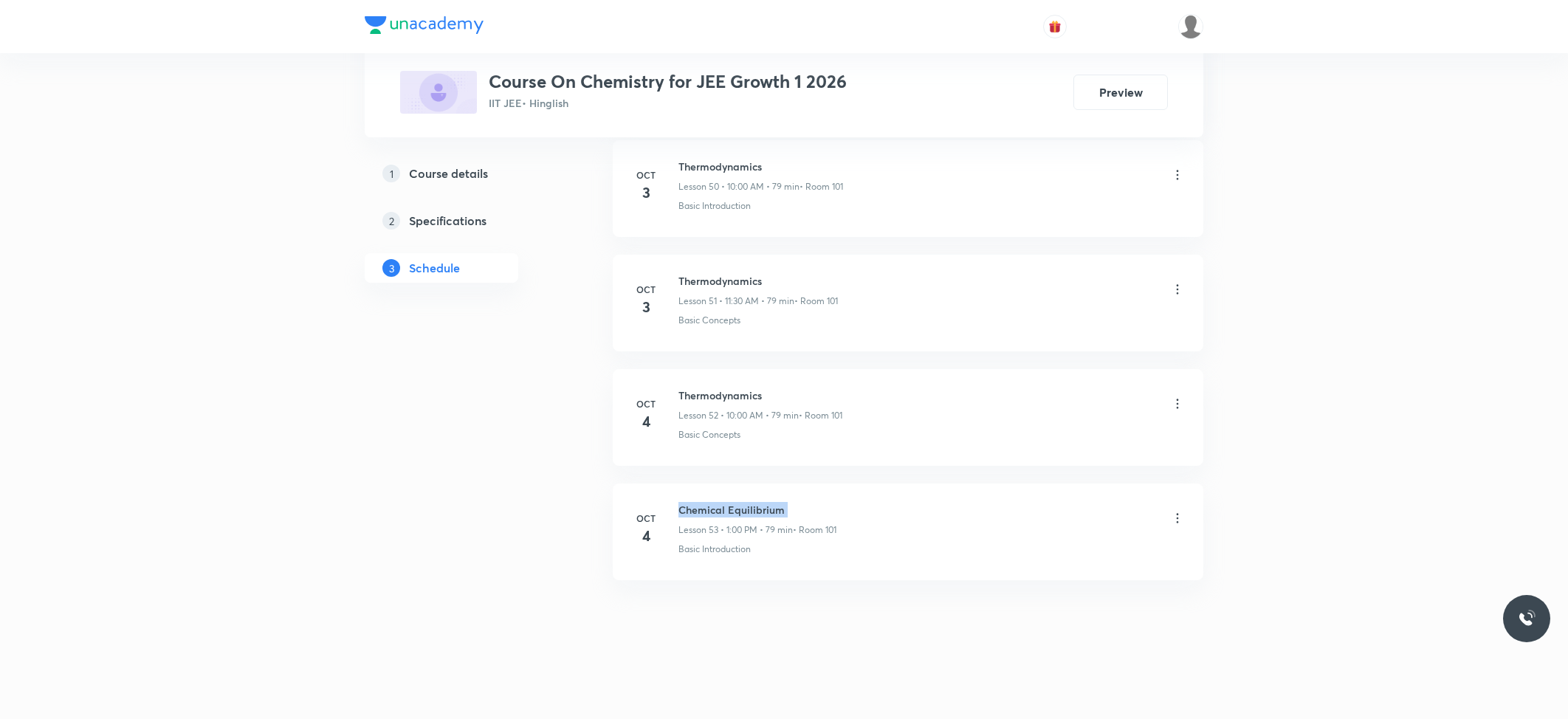
scroll to position [0, 0]
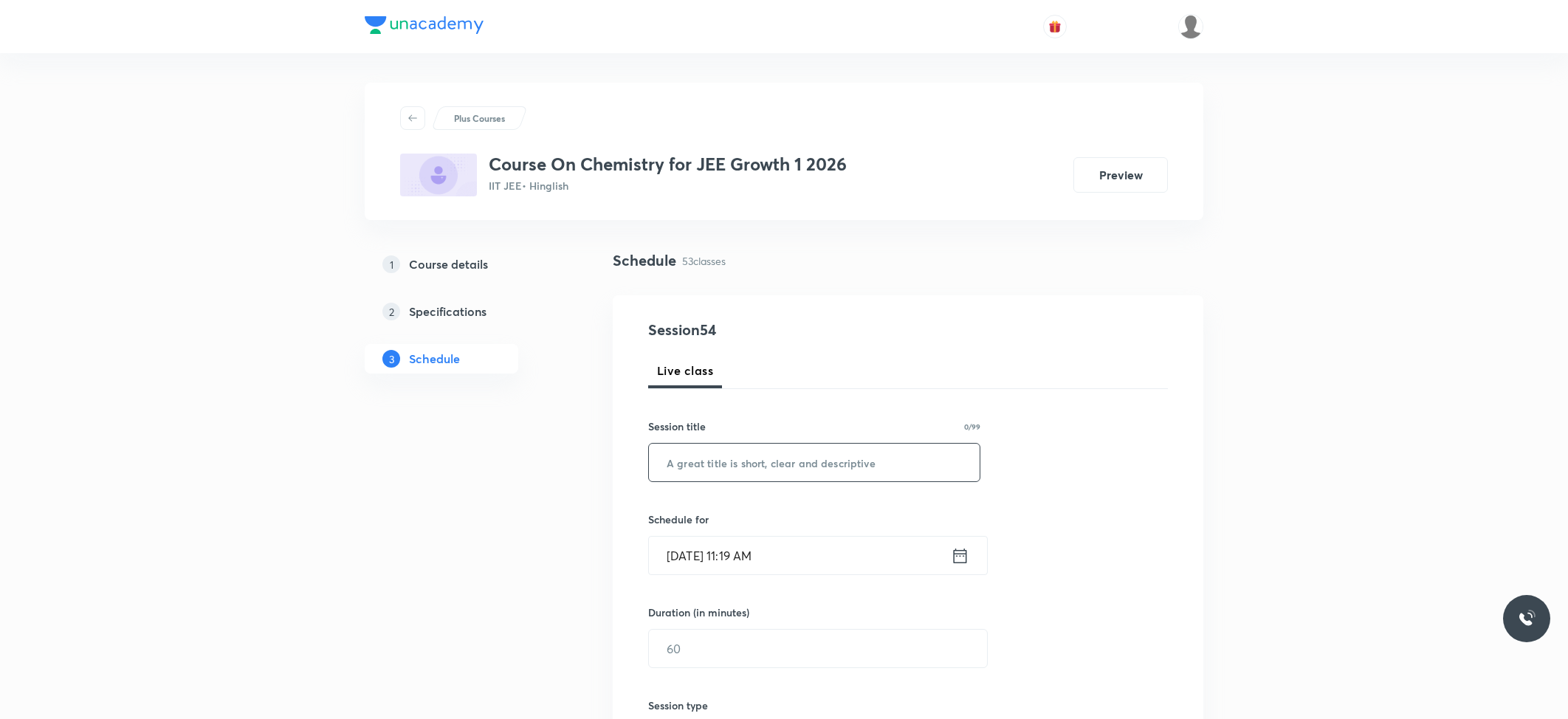
click at [773, 474] on input "text" at bounding box center [814, 463] width 330 height 38
paste input "Chemical Equilibrium"
type input "Chemical Equilibrium"
click at [778, 555] on input "Oct 6, 2025, 11:19 AM" at bounding box center [799, 556] width 302 height 38
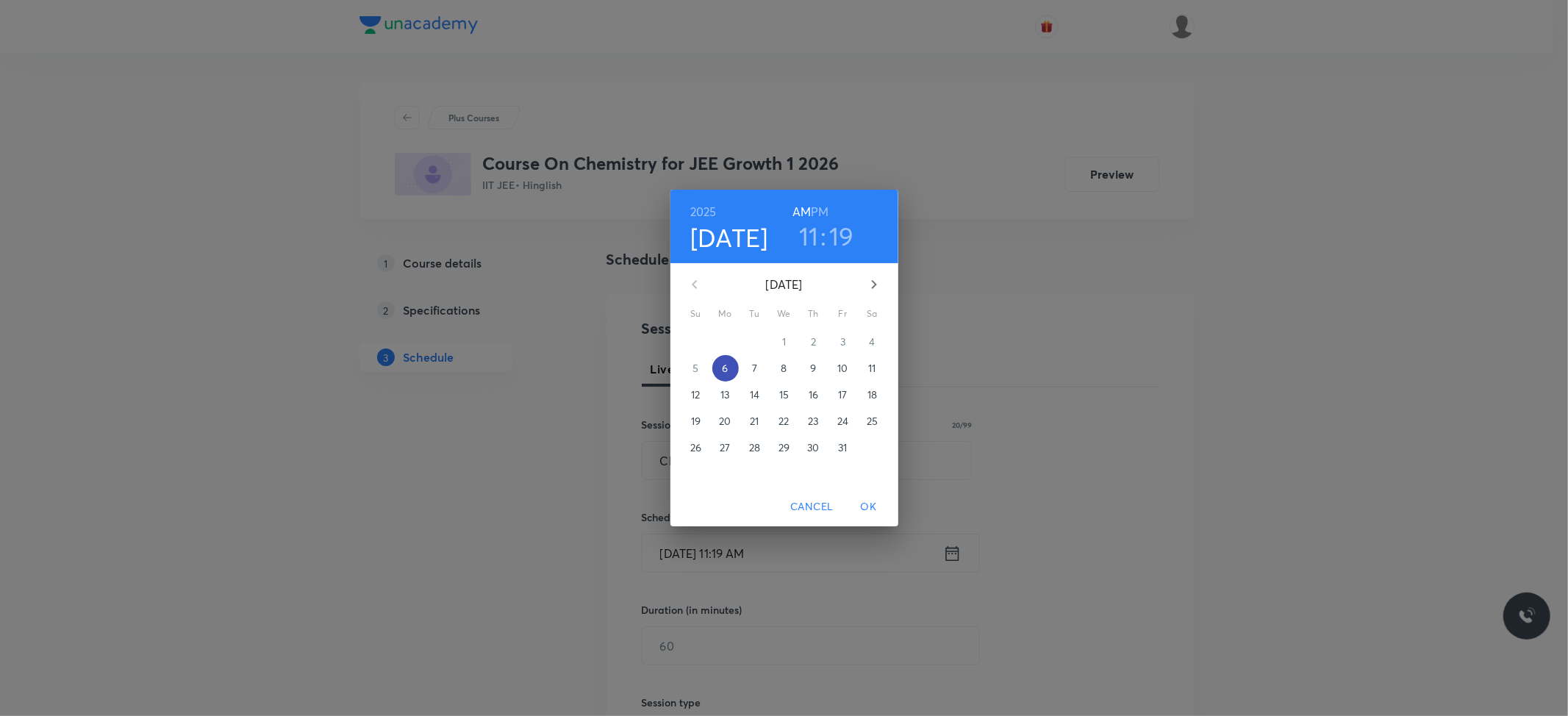
click at [721, 370] on p "6" at bounding box center [724, 368] width 6 height 15
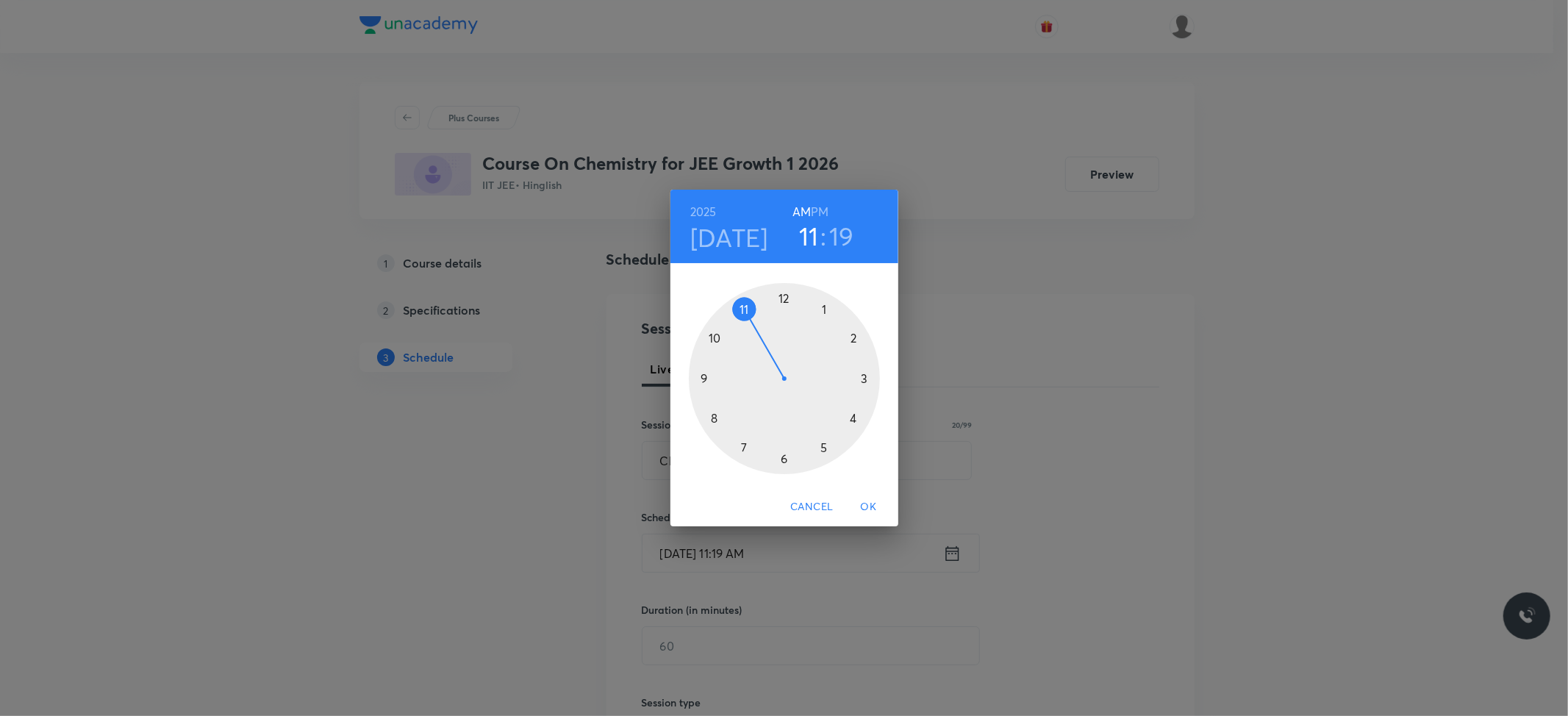
click at [744, 306] on div at bounding box center [784, 379] width 191 height 191
click at [779, 452] on div at bounding box center [784, 379] width 191 height 191
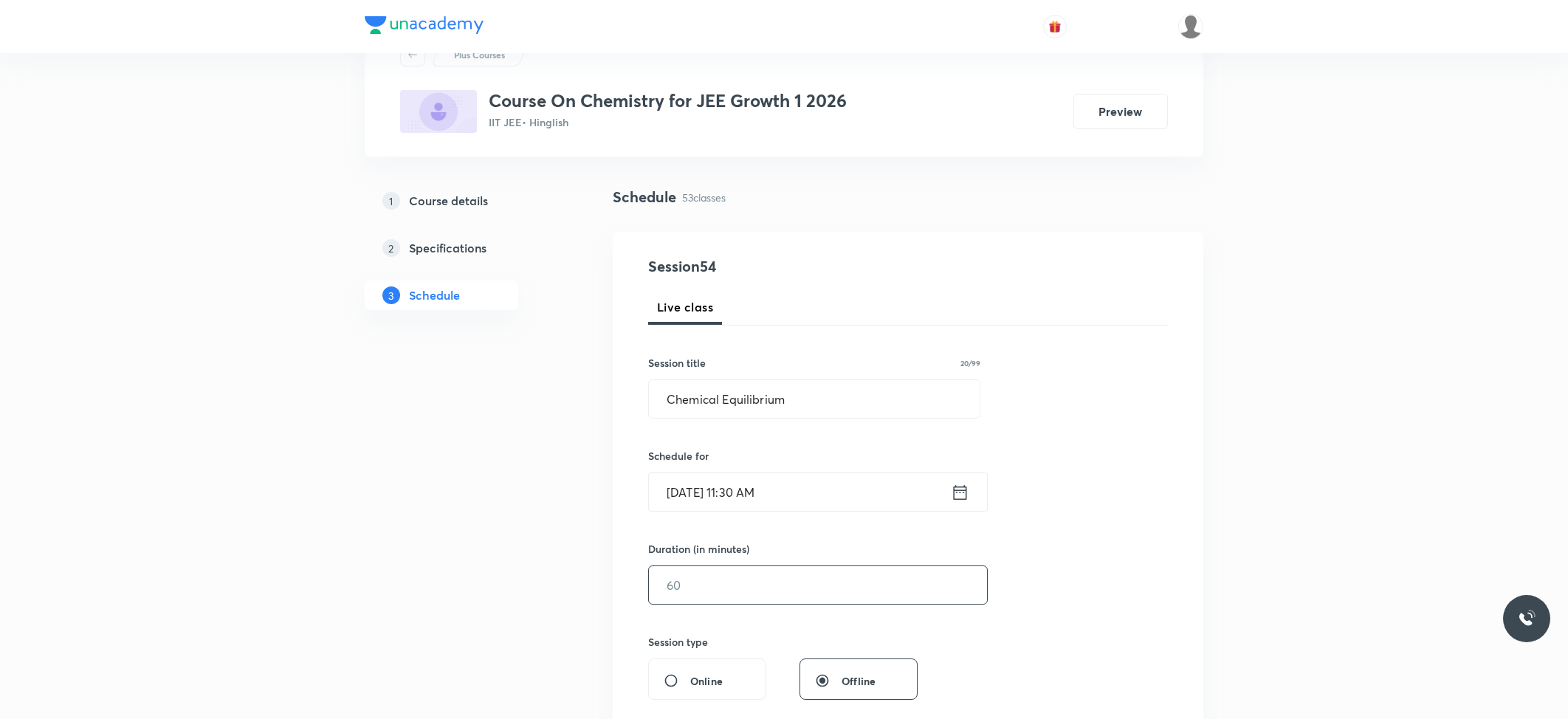
scroll to position [196, 0]
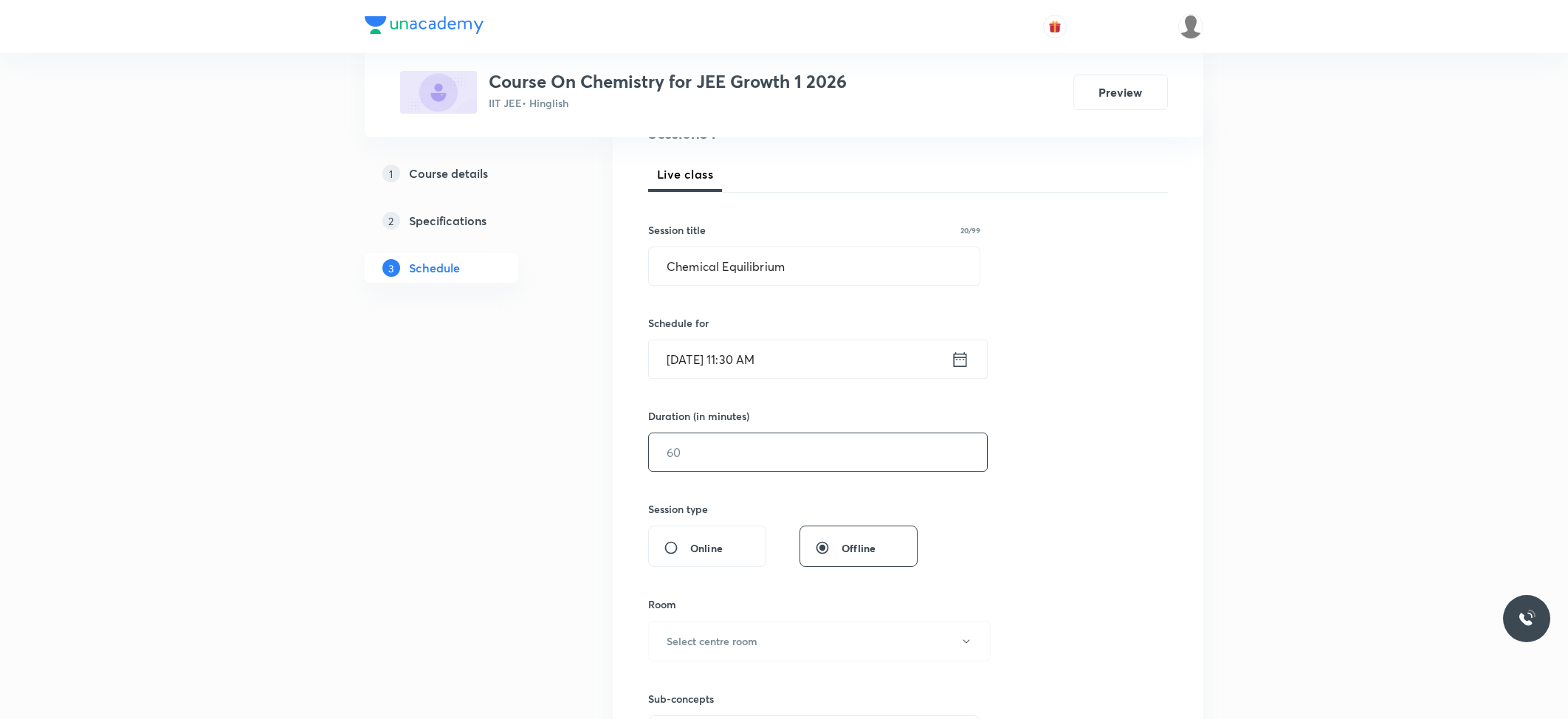
click at [753, 462] on input "text" at bounding box center [817, 452] width 338 height 38
type input "79"
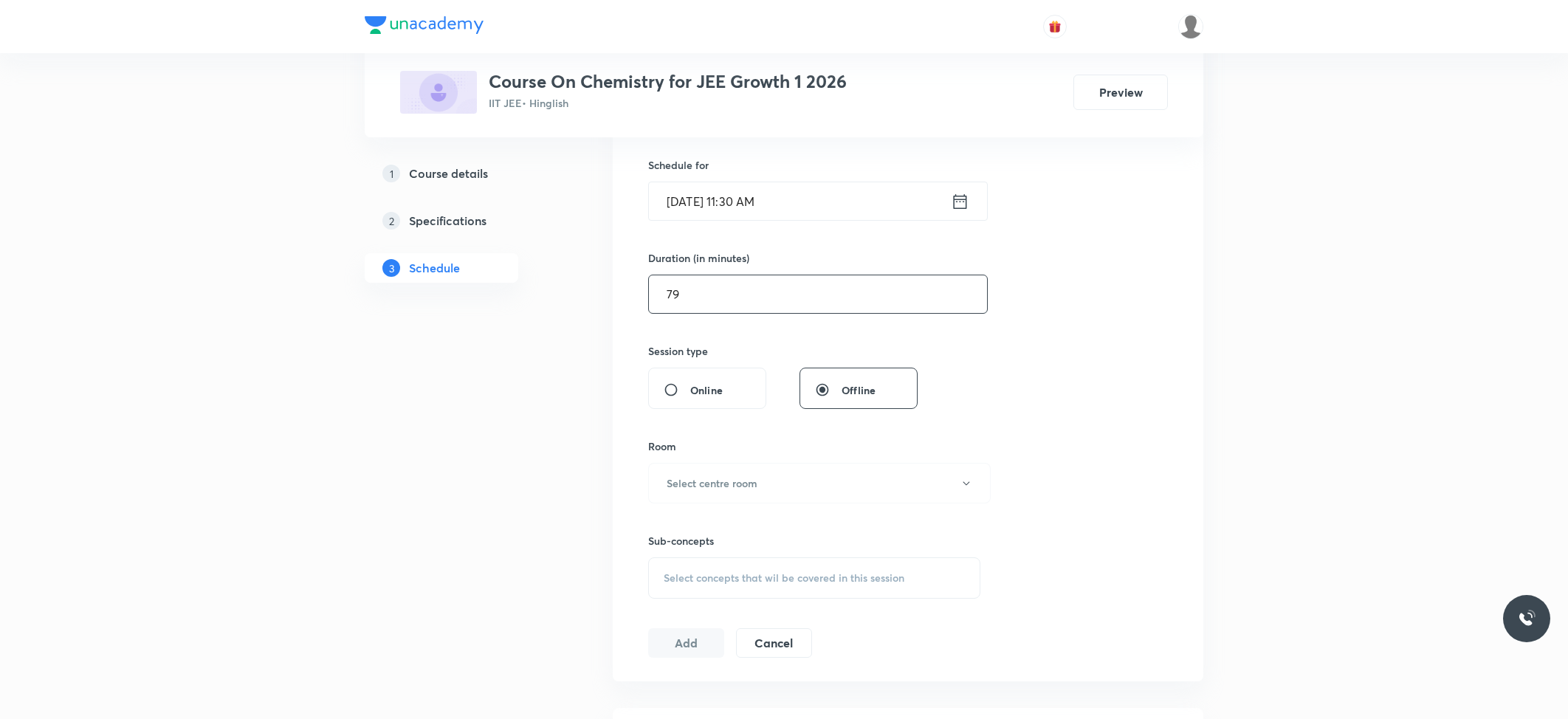
scroll to position [393, 0]
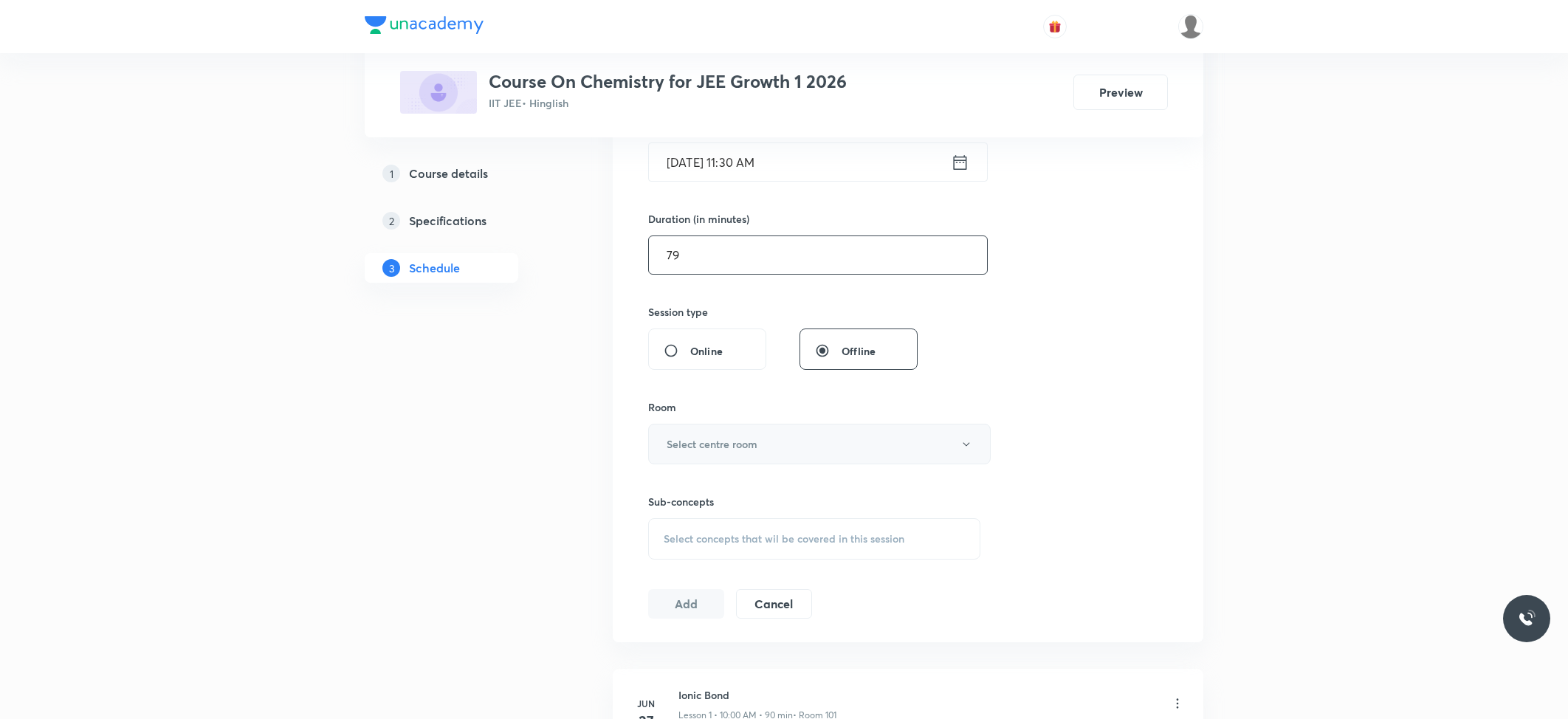
click at [744, 443] on h6 "Select centre room" at bounding box center [711, 444] width 91 height 16
click at [675, 491] on span "101" at bounding box center [815, 494] width 323 height 16
click at [722, 520] on div "Select concepts that wil be covered in this session" at bounding box center [814, 539] width 332 height 41
click at [701, 650] on p "Basic Concepts" at bounding box center [717, 654] width 72 height 16
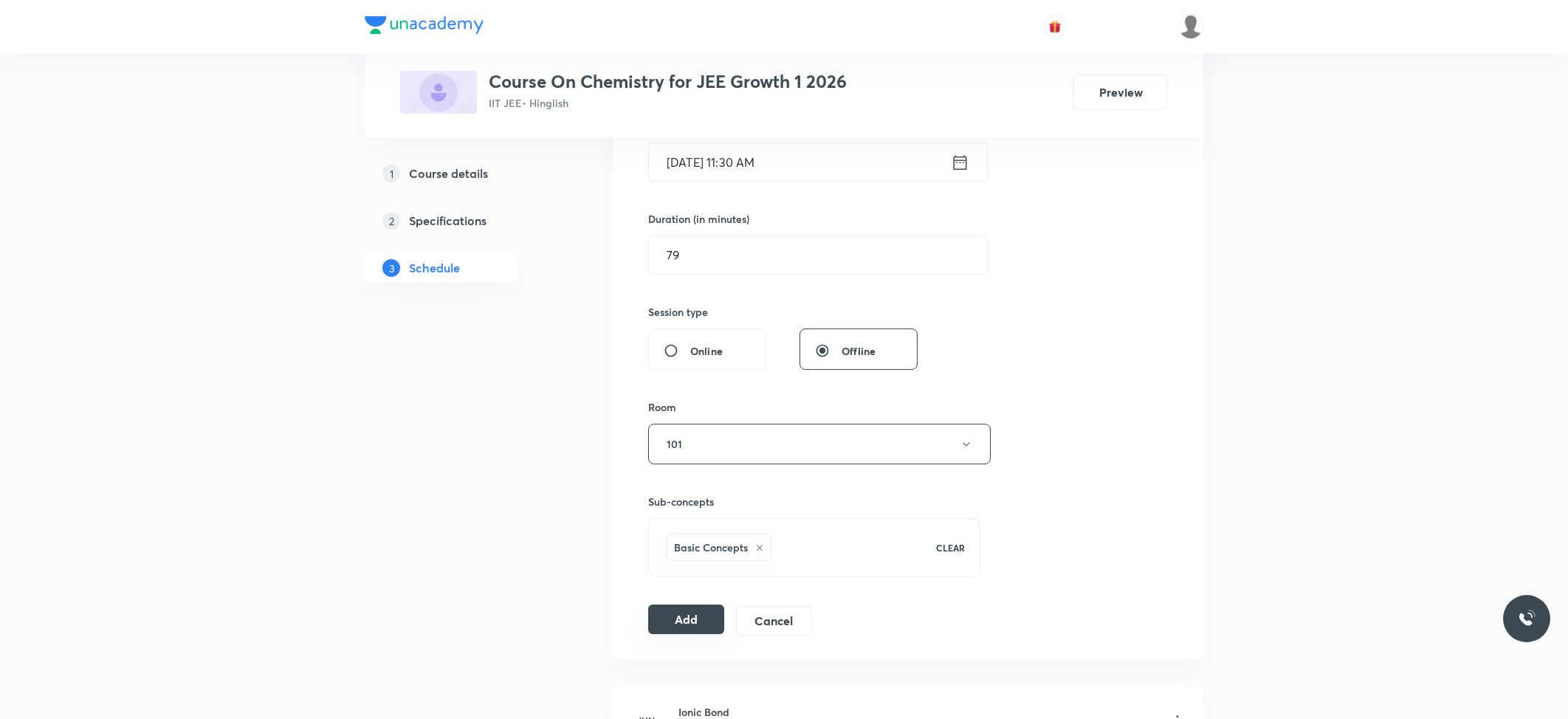
click at [671, 629] on button "Add" at bounding box center [686, 619] width 76 height 29
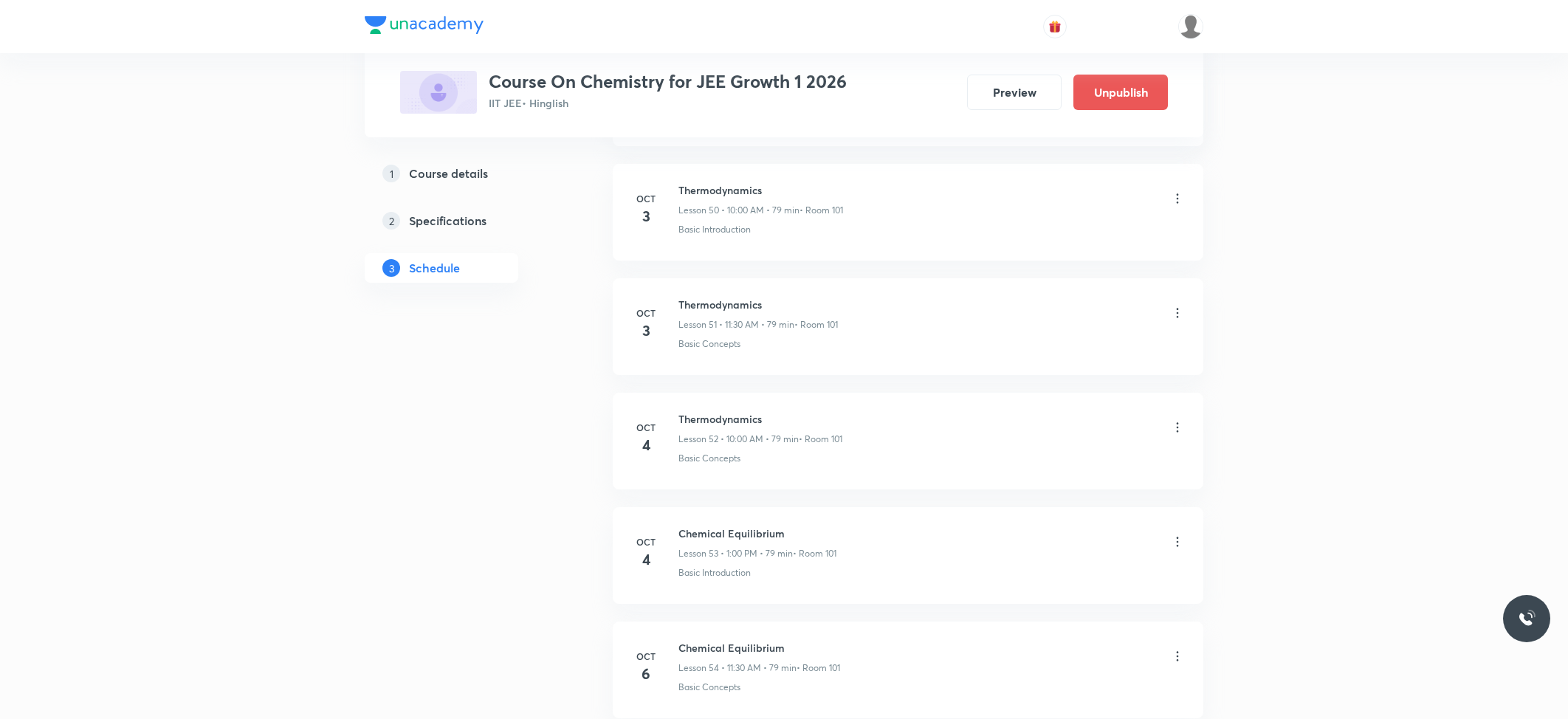
scroll to position [5991, 0]
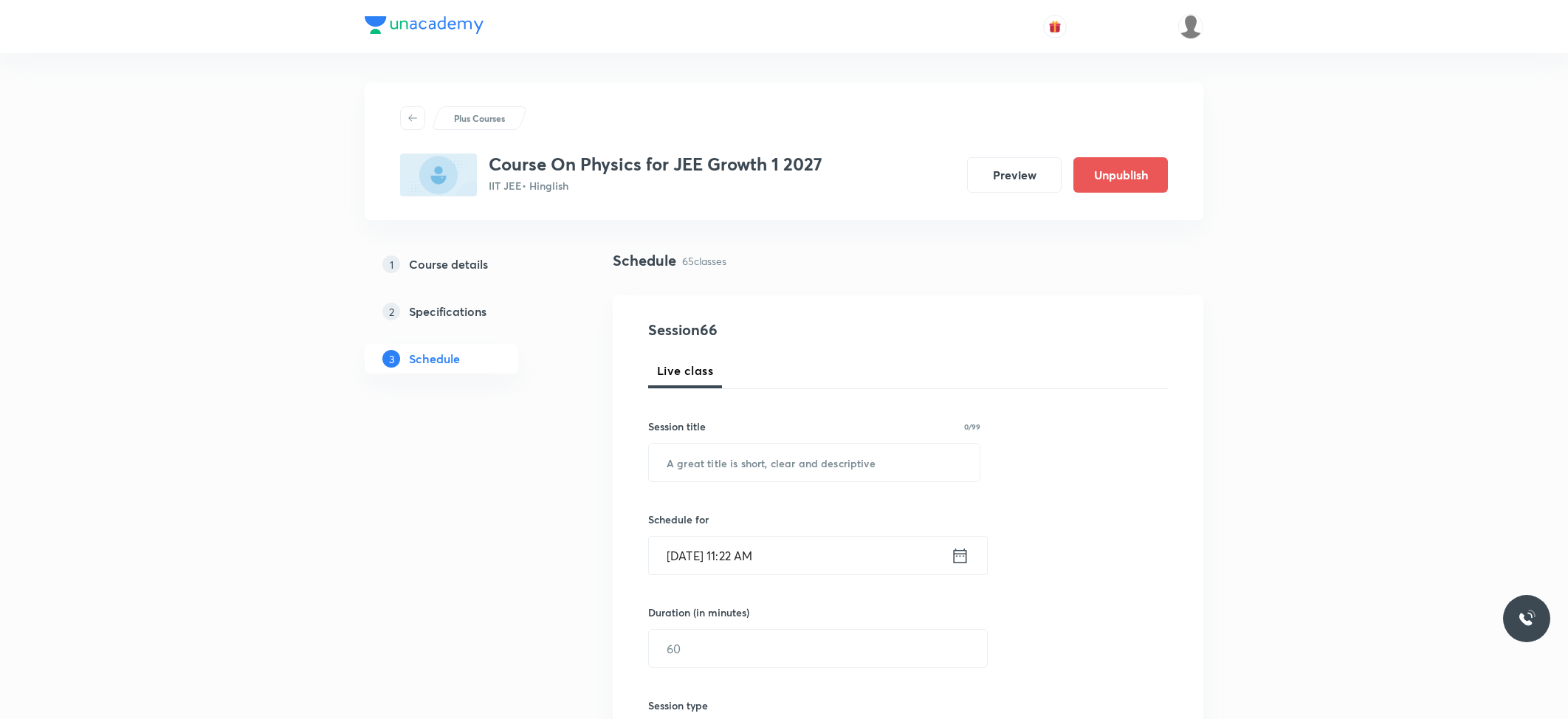
click at [726, 485] on div "Session 66 Live class Session title 0/99 ​ Schedule for Oct 6, 2025, 11:22 AM ​…" at bounding box center [908, 665] width 520 height 694
click at [744, 459] on input "text" at bounding box center [814, 463] width 330 height 38
paste input "Centre of Mass"
type input "Centre of Mass"
click at [748, 551] on input "Oct 6, 2025, 11:22 AM" at bounding box center [799, 556] width 302 height 38
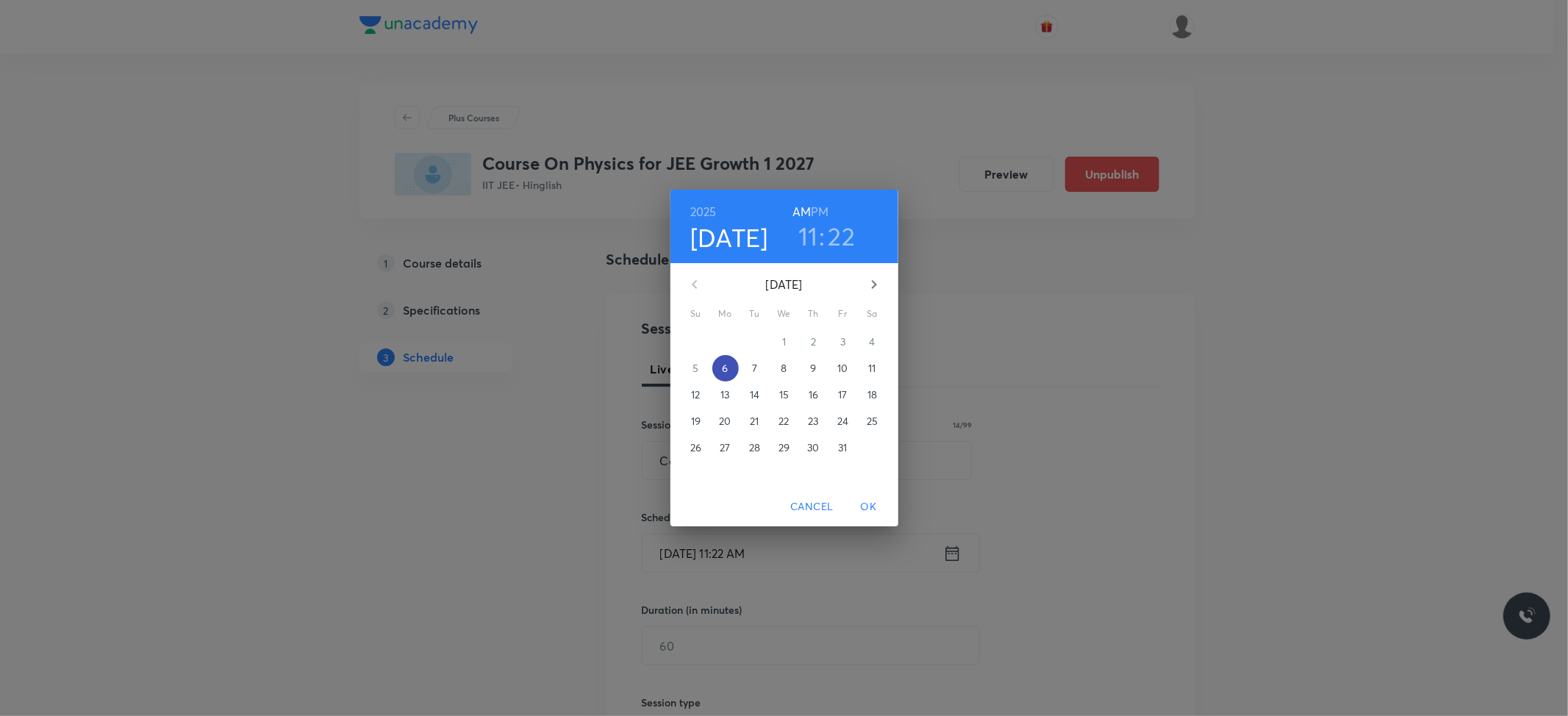
click at [724, 364] on p "6" at bounding box center [724, 368] width 6 height 15
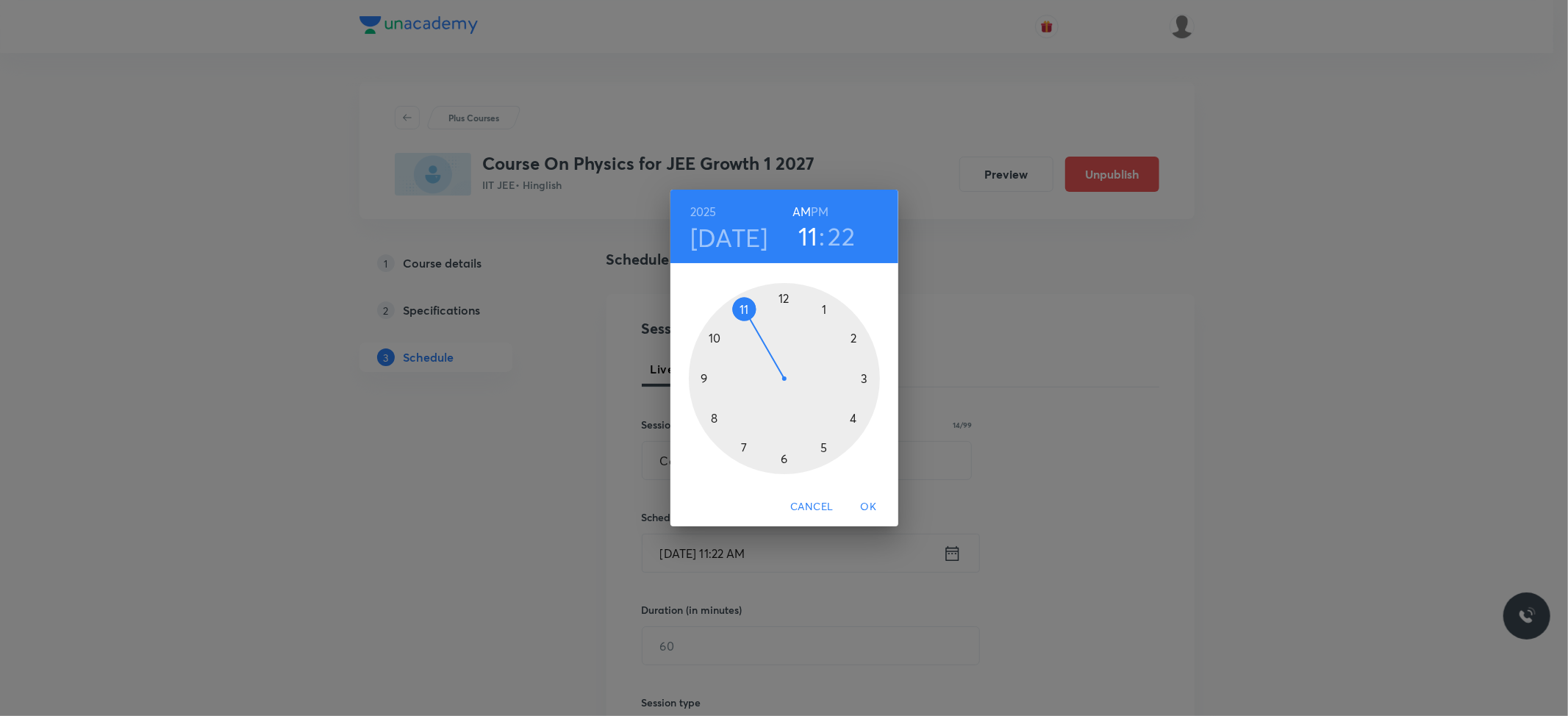
click at [820, 210] on h6 "PM" at bounding box center [820, 212] width 18 height 21
click at [828, 309] on div at bounding box center [784, 379] width 191 height 191
click at [783, 298] on div at bounding box center [784, 379] width 191 height 191
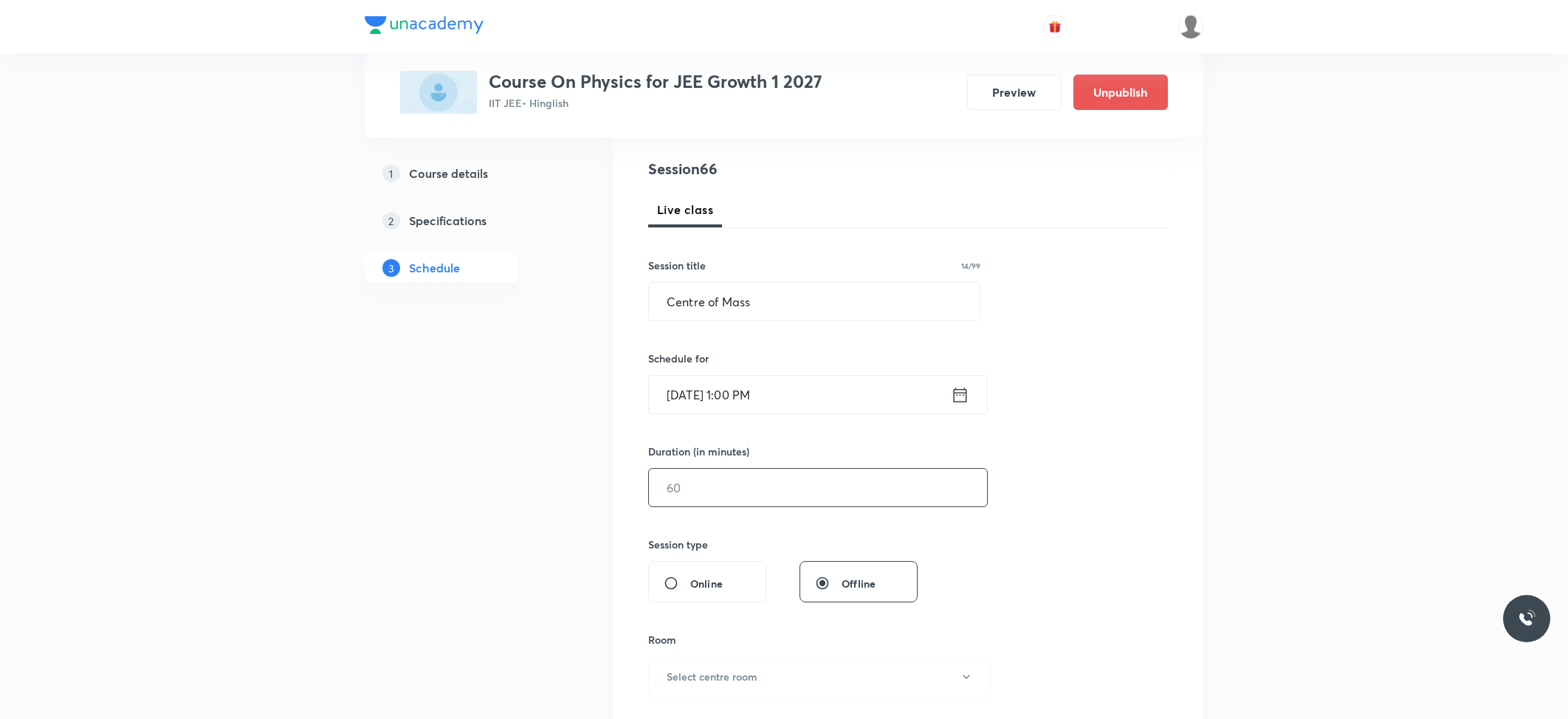
scroll to position [196, 0]
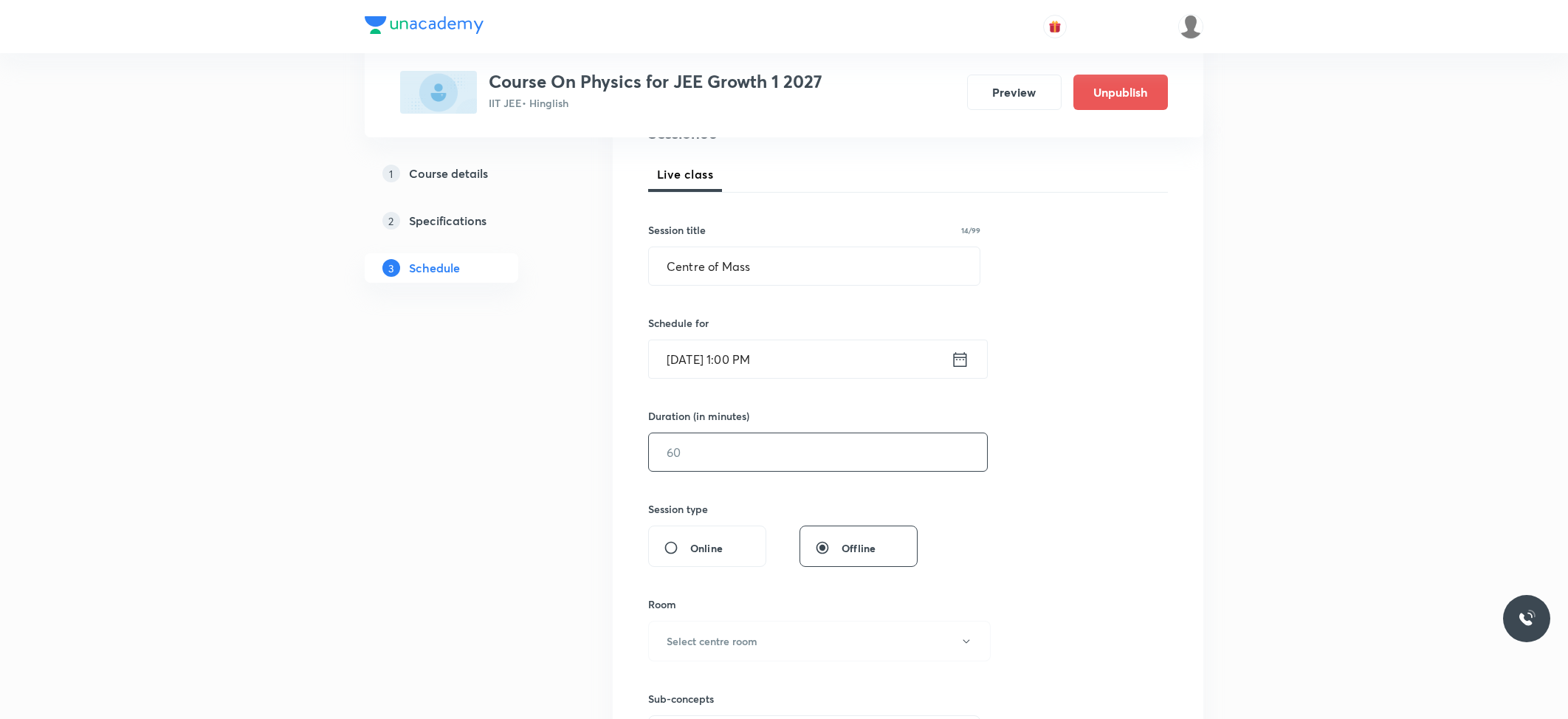
click at [719, 451] on input "text" at bounding box center [817, 452] width 338 height 38
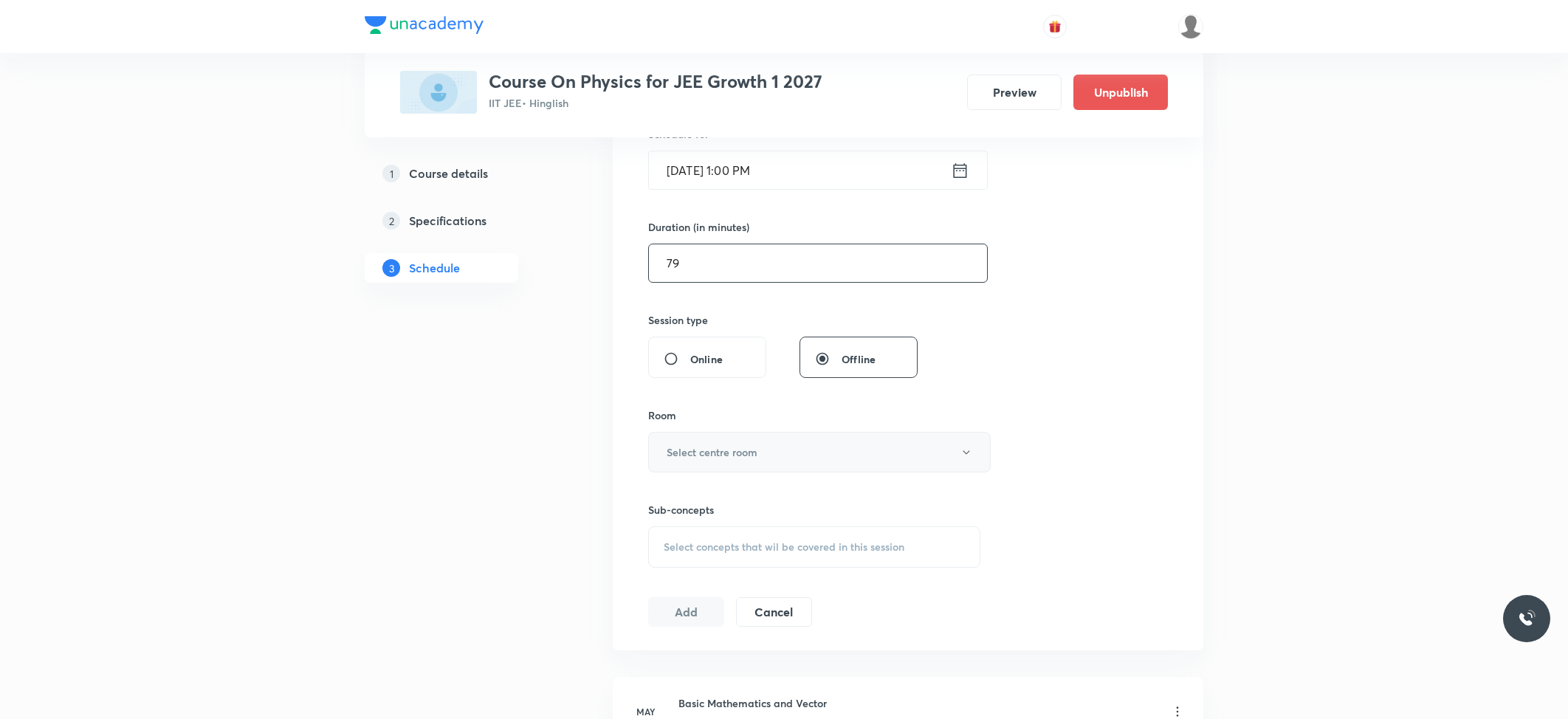
scroll to position [393, 0]
type input "79"
click at [722, 429] on button "Select centre room" at bounding box center [819, 443] width 343 height 40
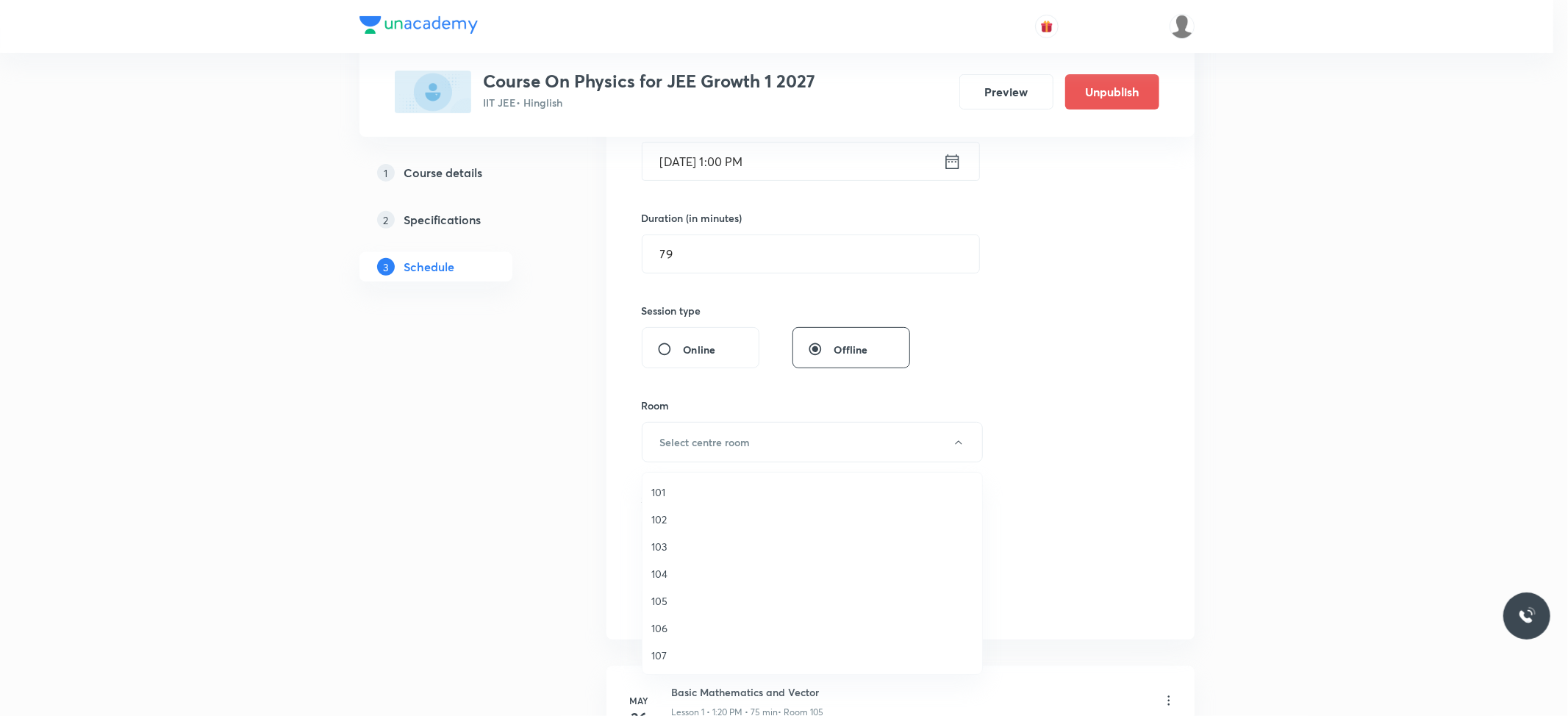
click at [670, 484] on span "101" at bounding box center [812, 492] width 321 height 16
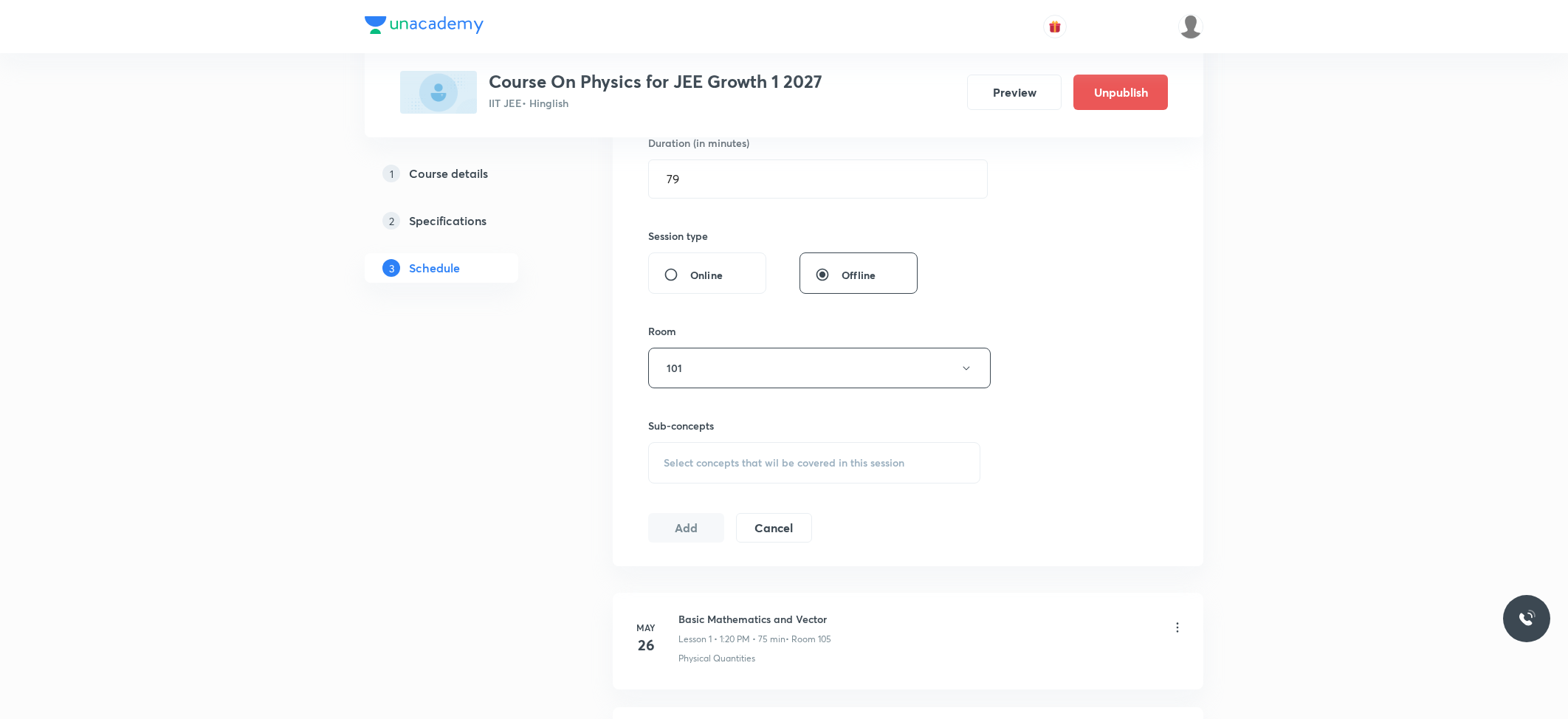
scroll to position [492, 0]
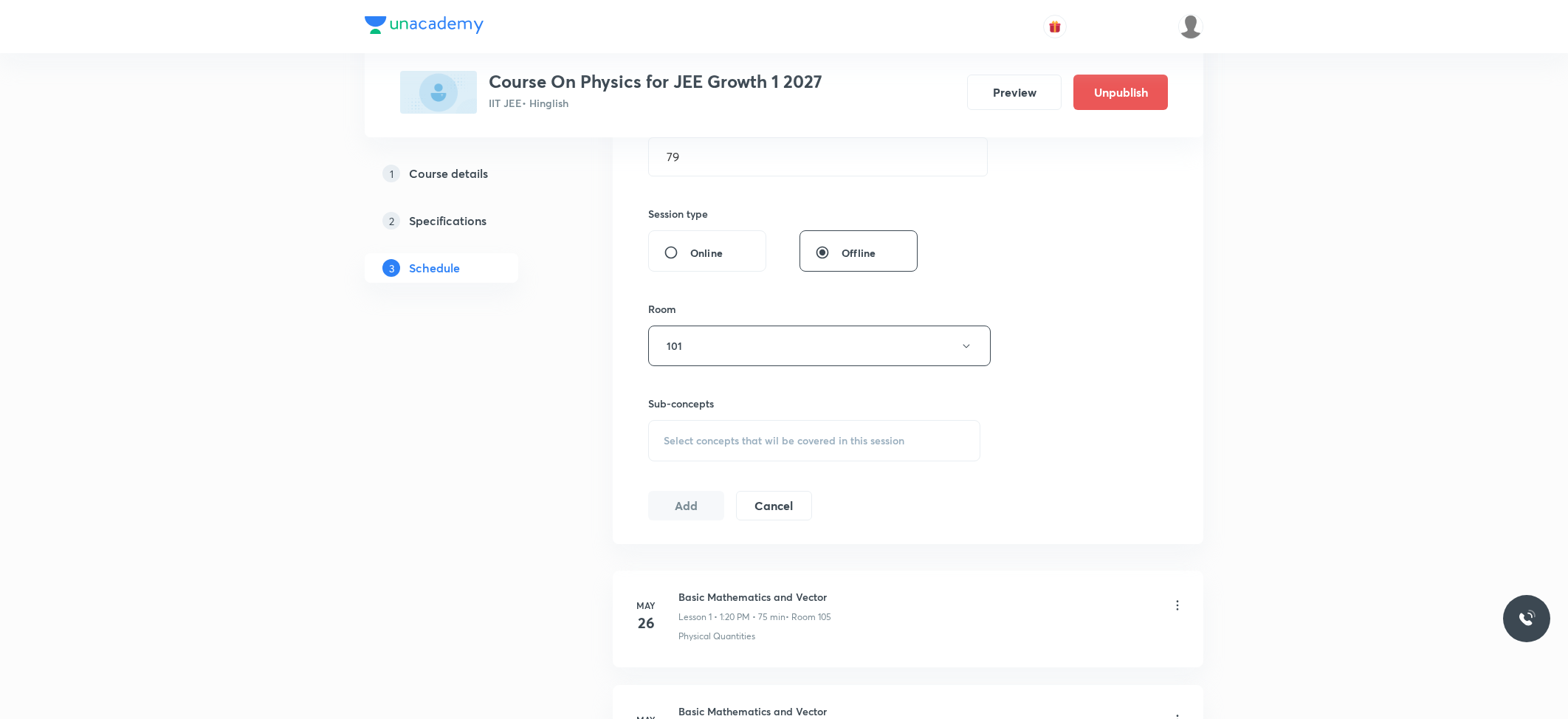
click at [839, 451] on div "Select concepts that wil be covered in this session" at bounding box center [814, 441] width 332 height 41
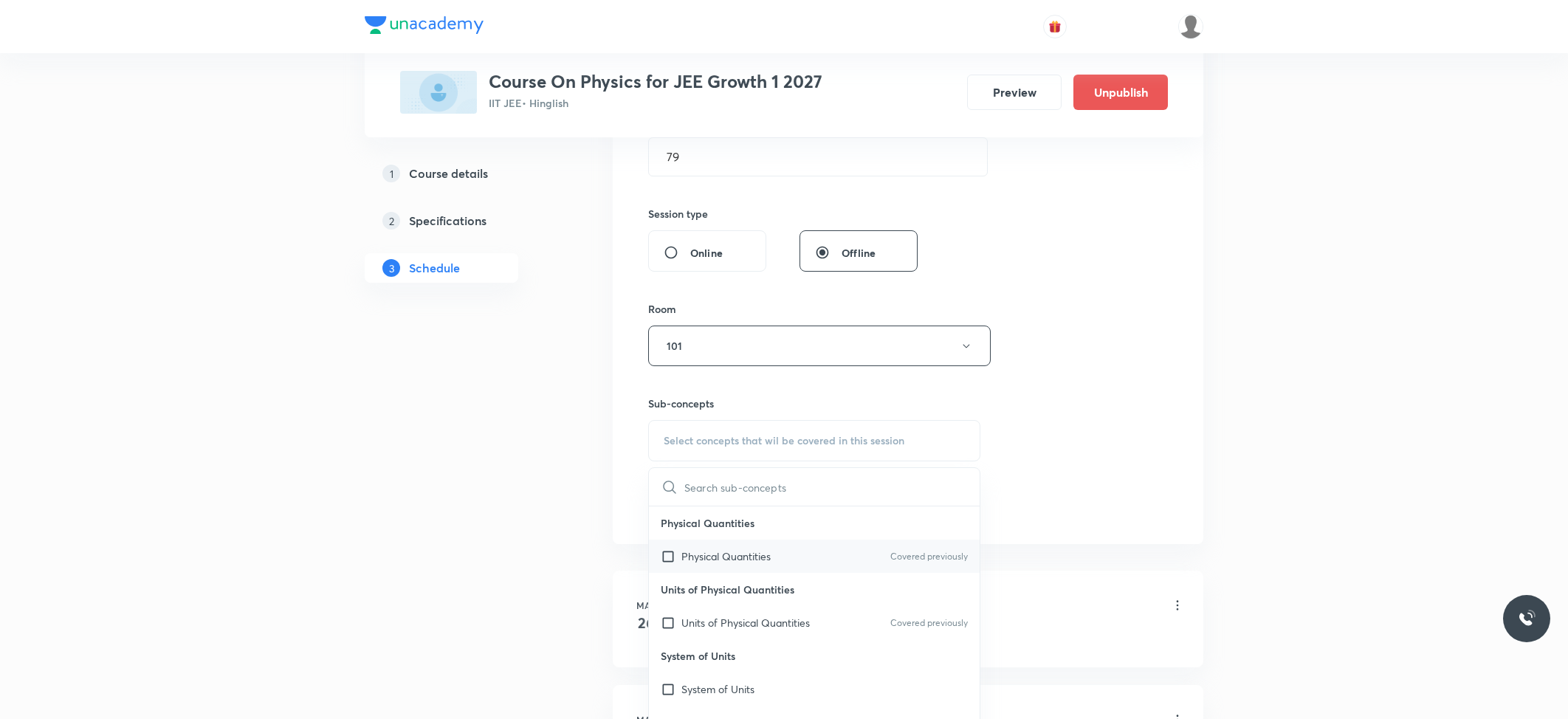
click at [718, 562] on p "Physical Quantities" at bounding box center [725, 556] width 89 height 16
checkbox input "true"
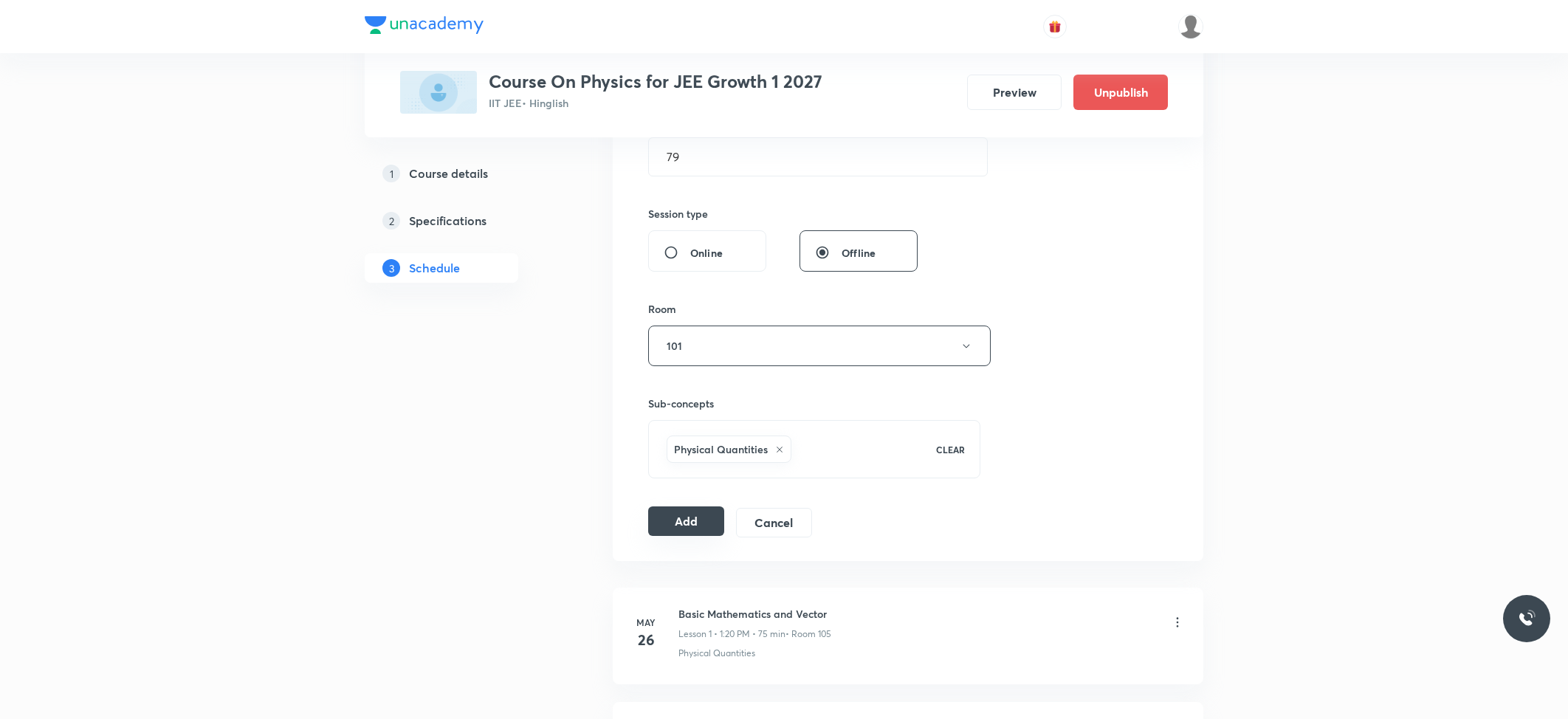
click at [659, 517] on button "Add" at bounding box center [686, 521] width 76 height 29
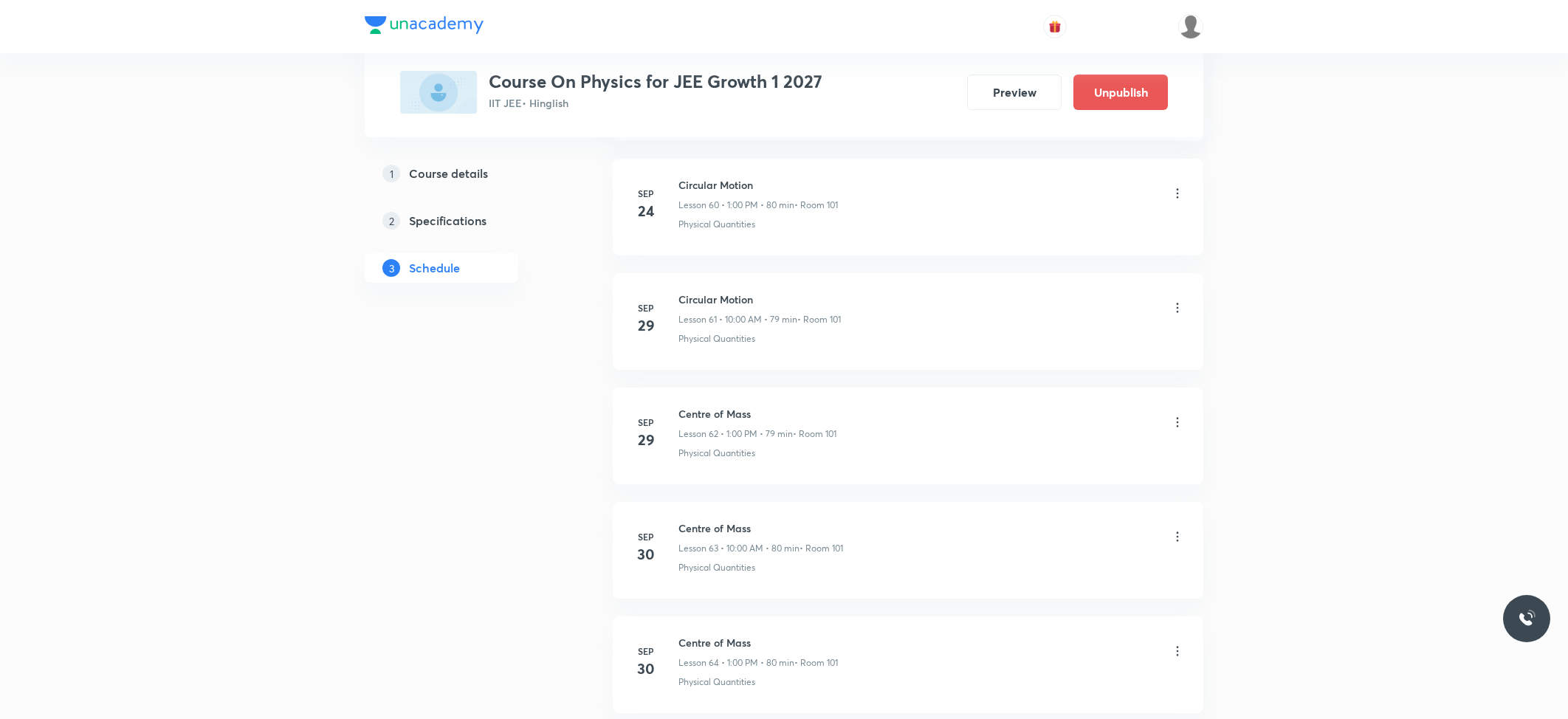
scroll to position [7371, 0]
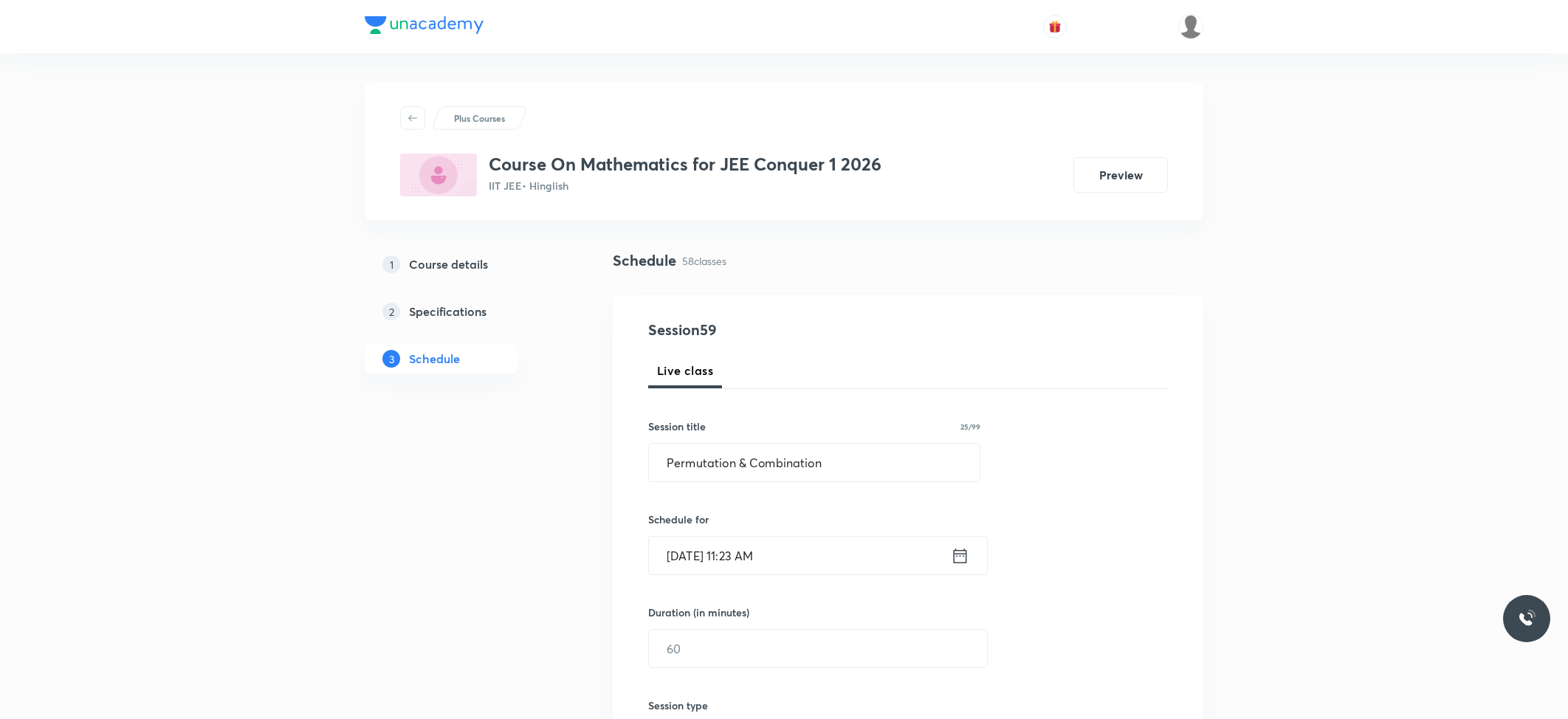
click at [797, 550] on input "[DATE] 11:23 AM" at bounding box center [799, 556] width 302 height 38
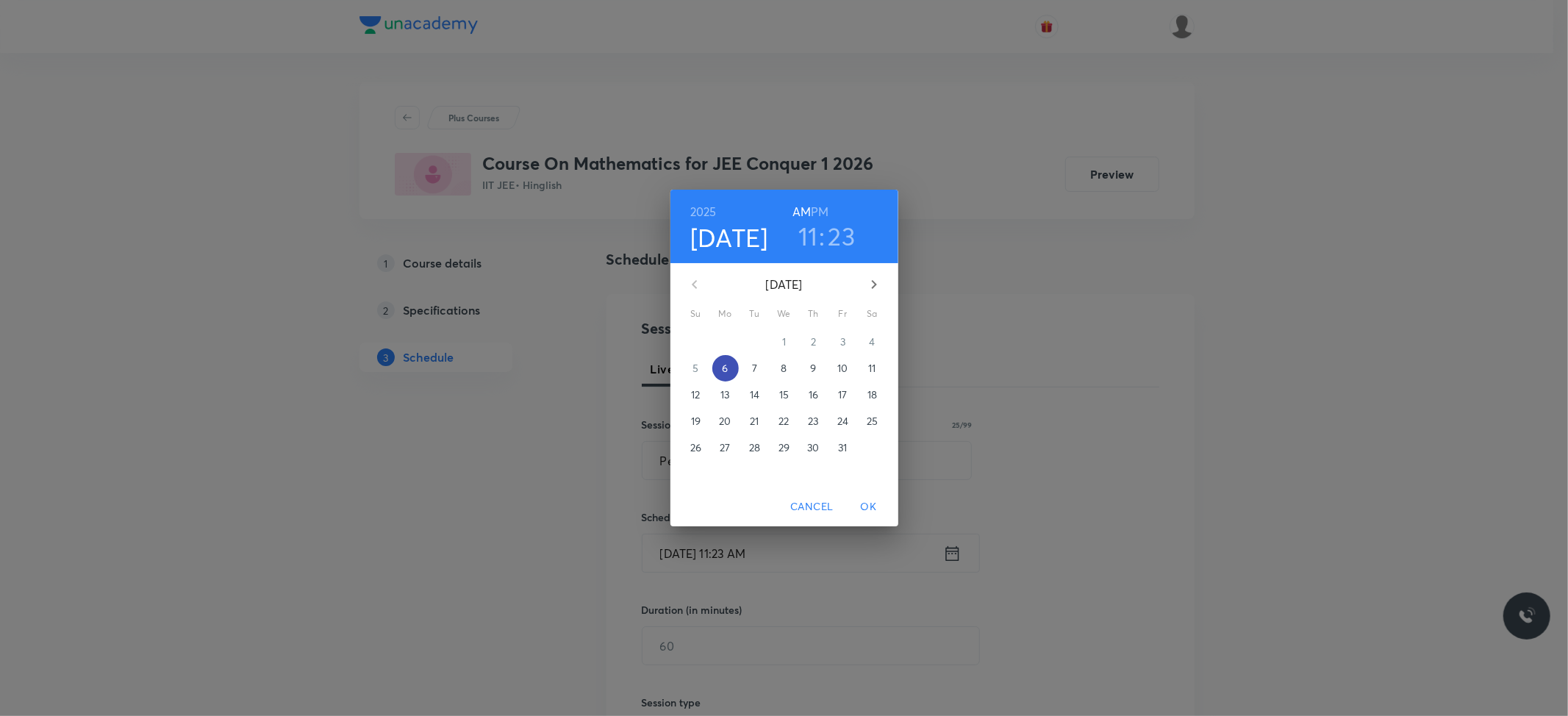
click at [726, 371] on p "6" at bounding box center [724, 368] width 6 height 15
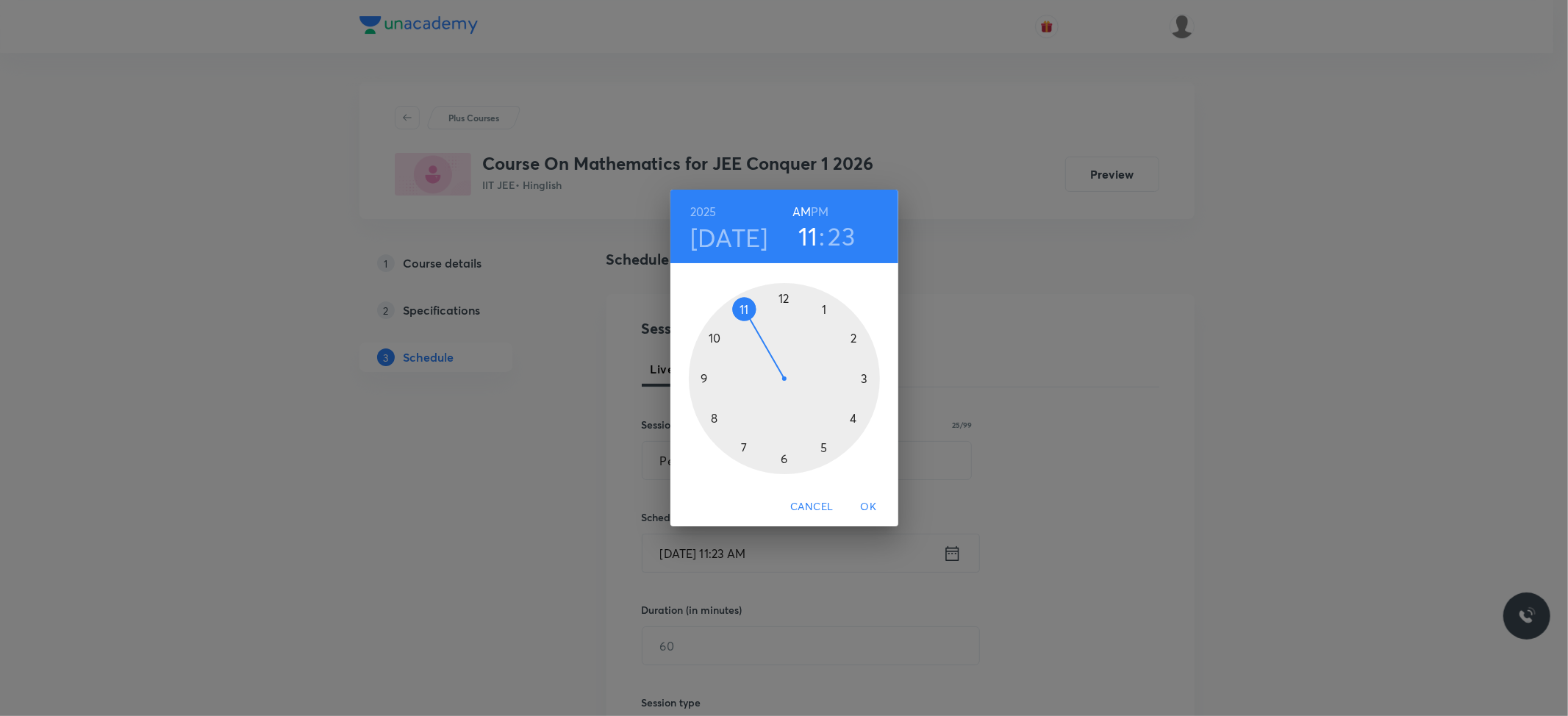
click at [815, 212] on h6 "PM" at bounding box center [820, 212] width 18 height 21
click at [823, 308] on div at bounding box center [784, 379] width 191 height 191
click at [783, 294] on div at bounding box center [784, 379] width 191 height 191
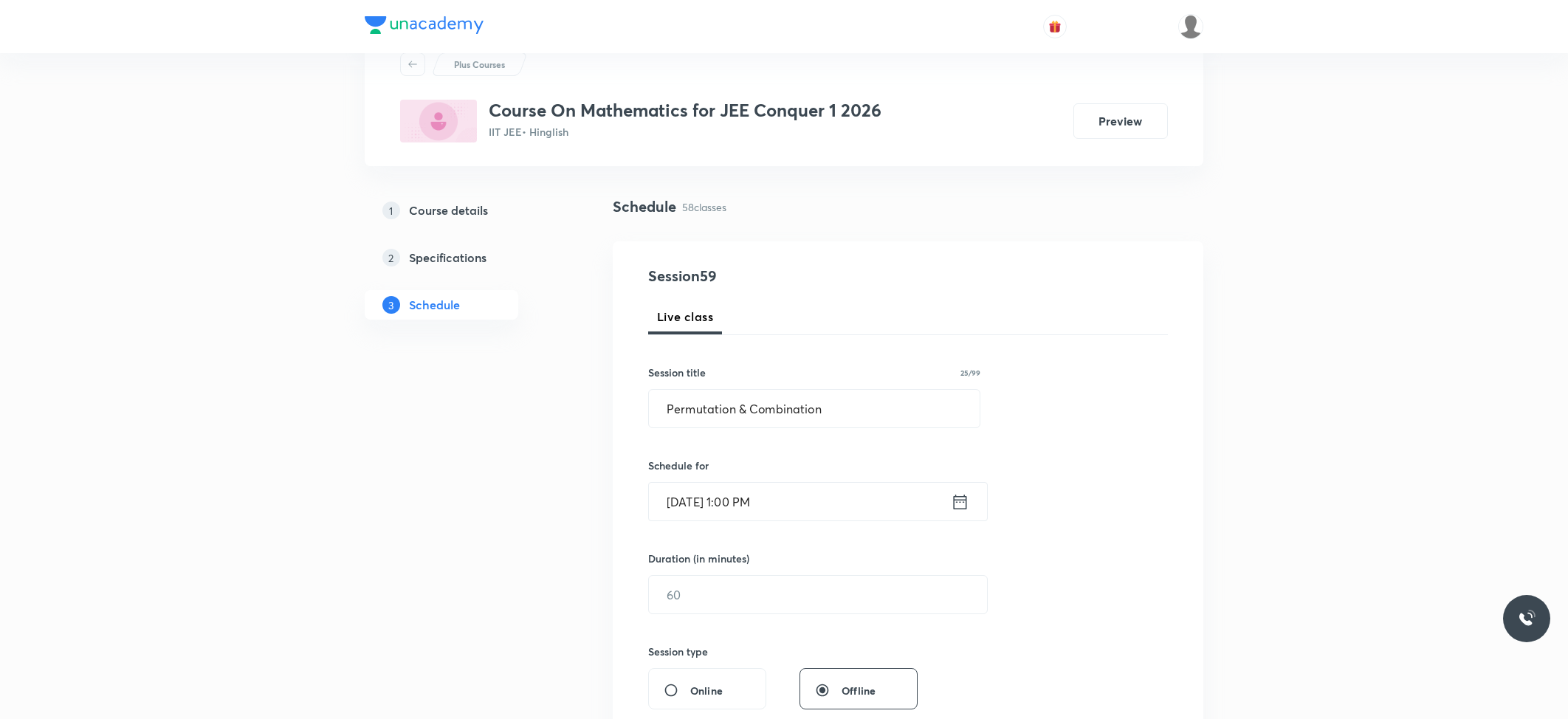
scroll to position [99, 0]
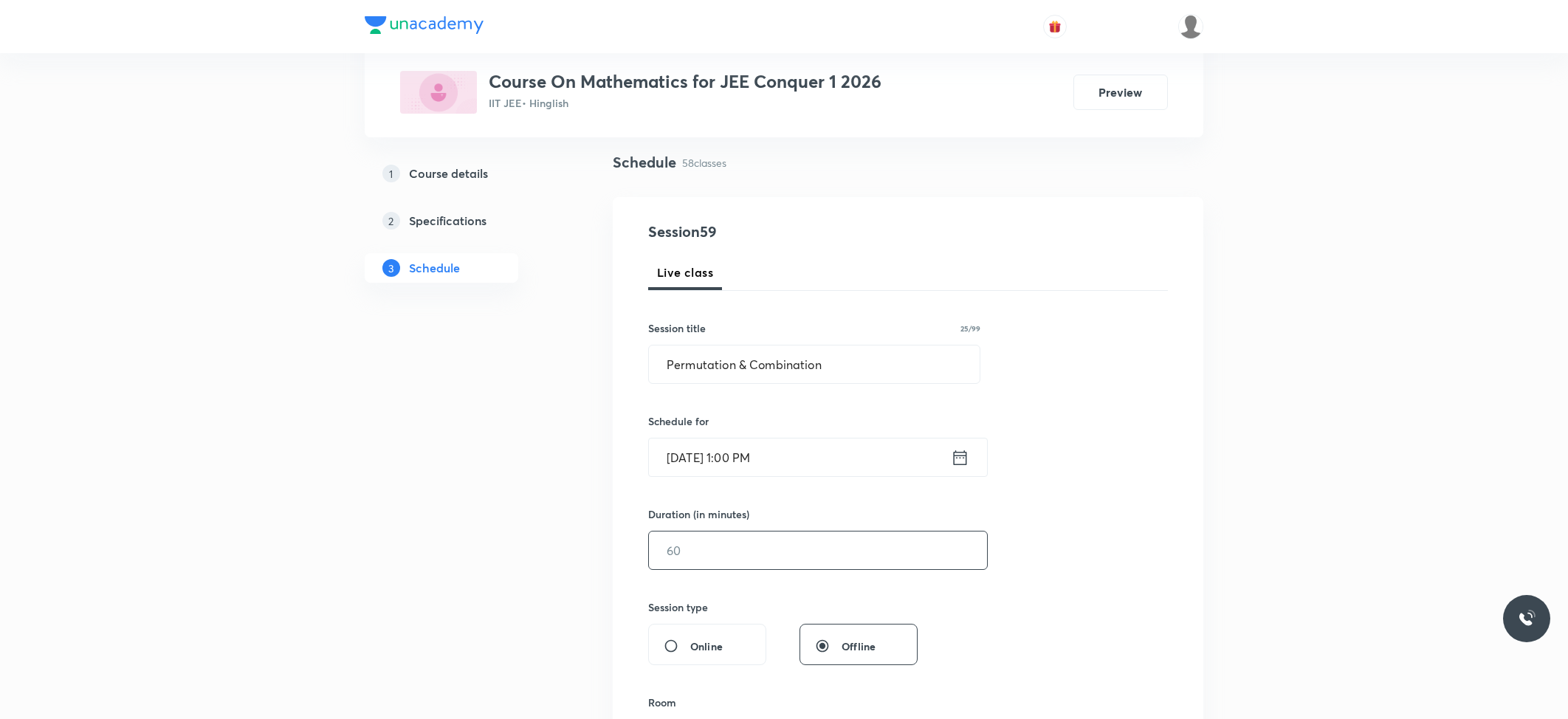
click at [744, 543] on input "text" at bounding box center [817, 550] width 338 height 38
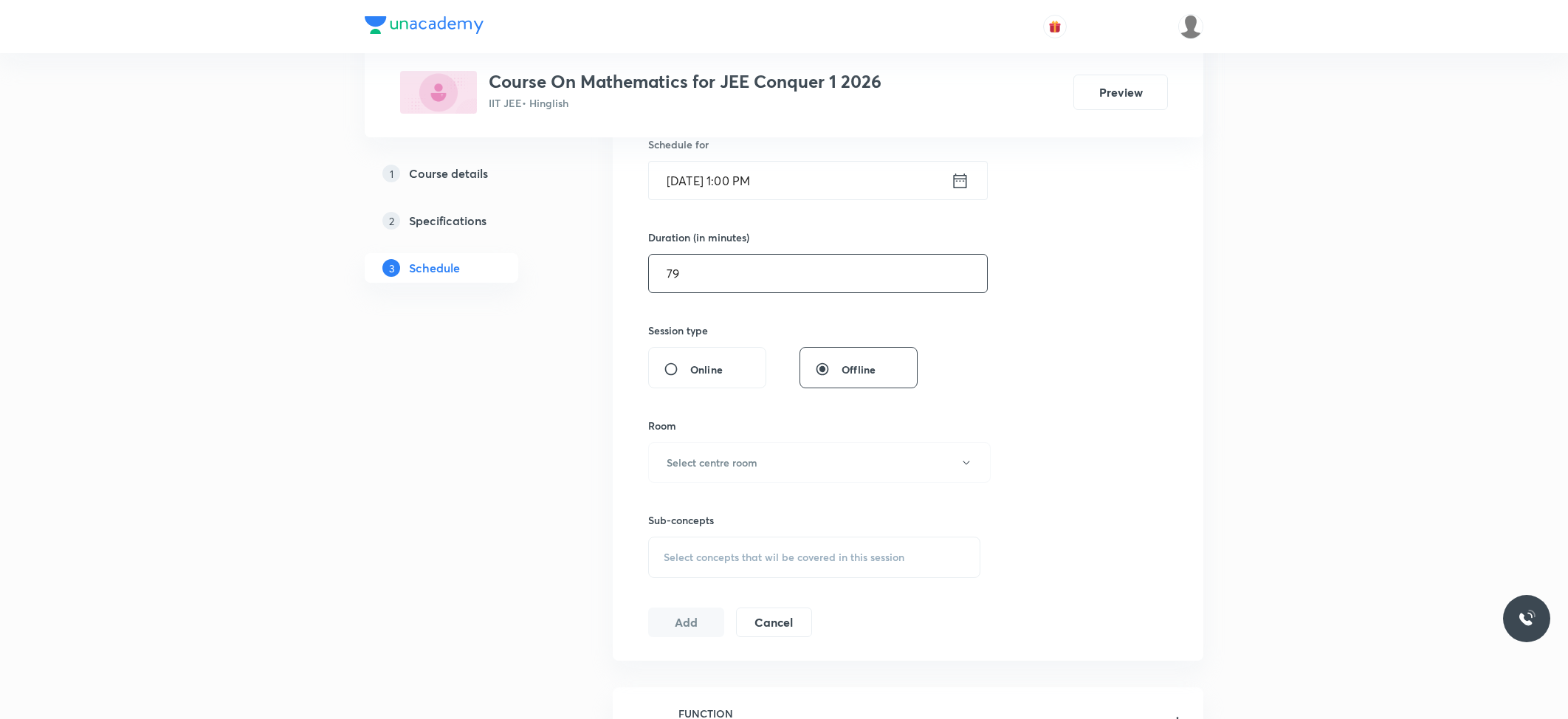
scroll to position [393, 0]
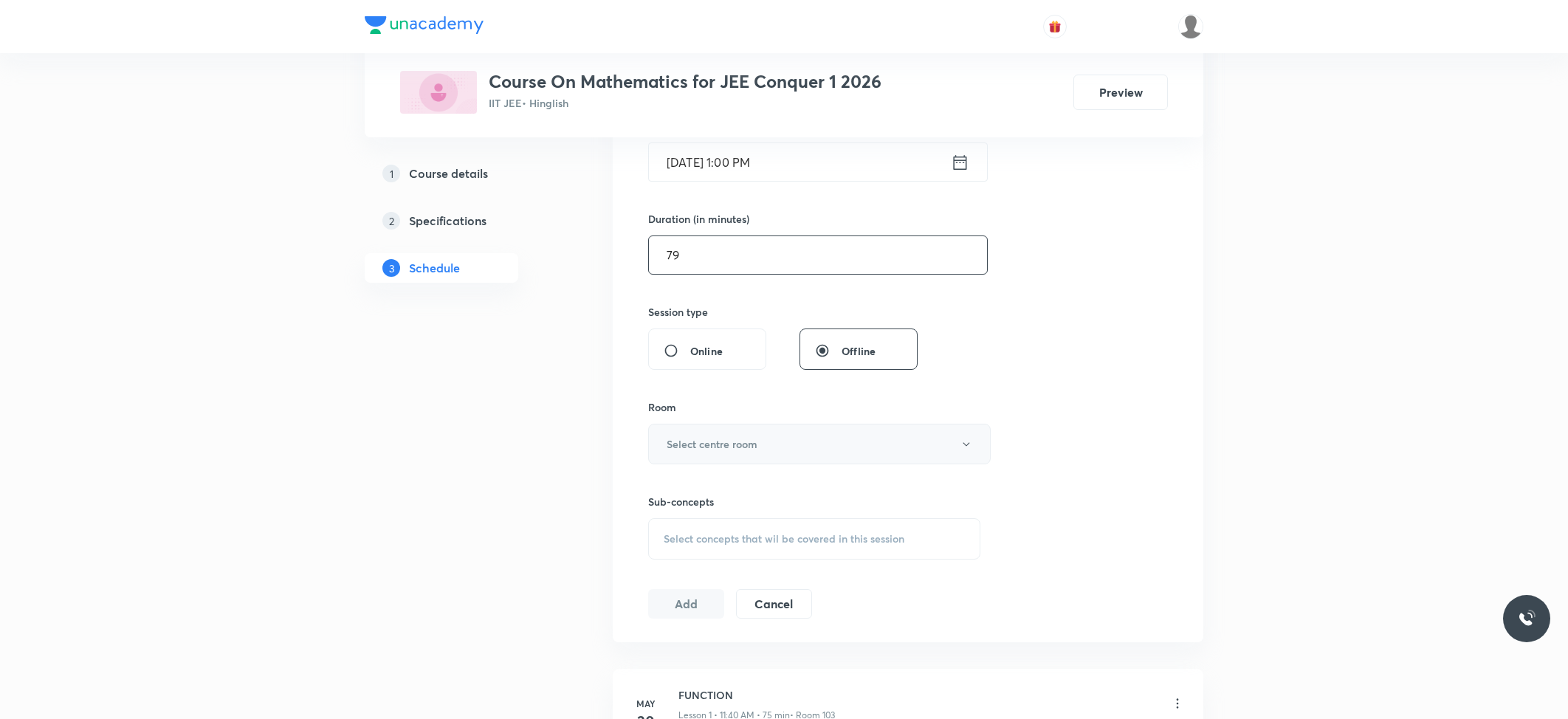
type input "79"
click at [745, 436] on button "Select centre room" at bounding box center [819, 443] width 343 height 40
drag, startPoint x: 665, startPoint y: 515, endPoint x: 679, endPoint y: 517, distance: 14.1
click at [665, 517] on span "102" at bounding box center [815, 521] width 323 height 16
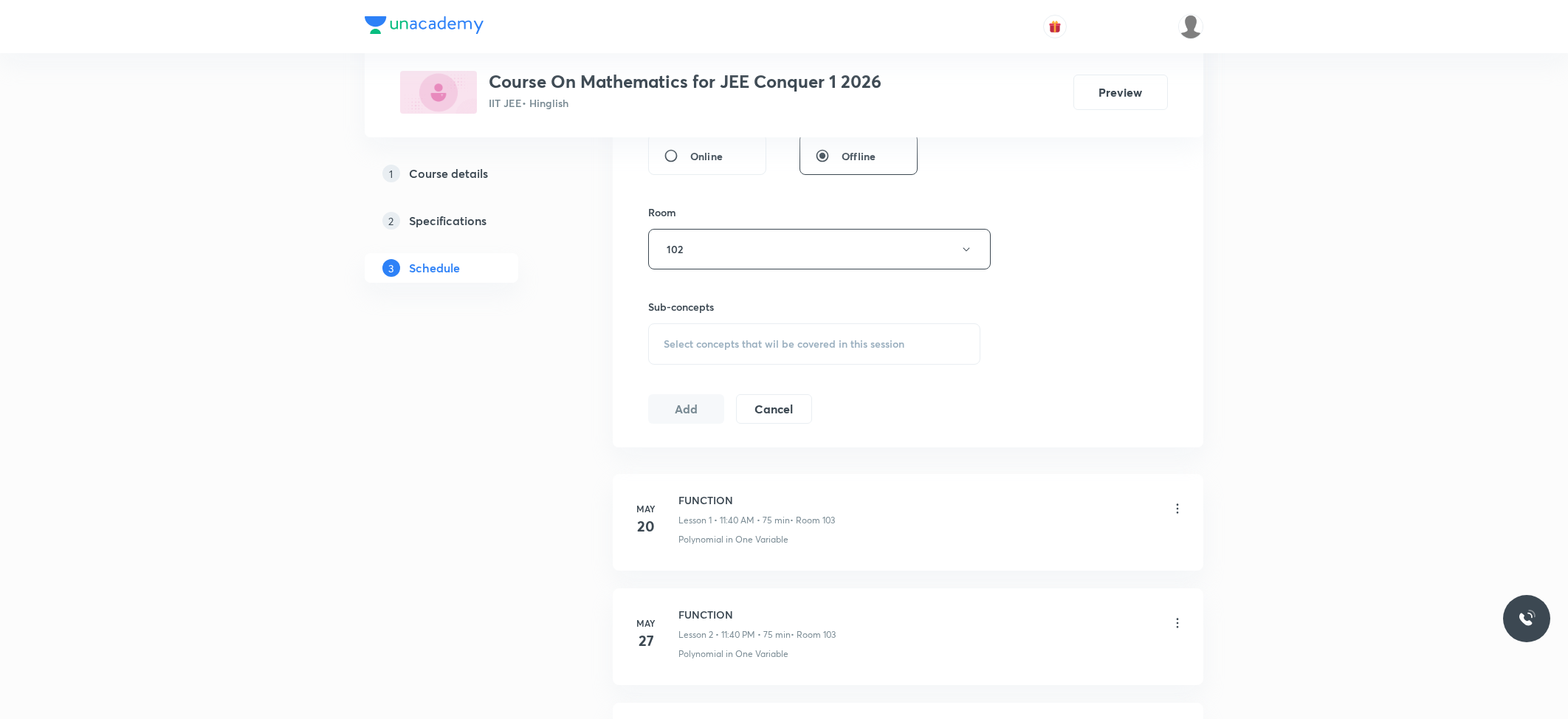
scroll to position [590, 0]
click at [726, 345] on span "Select concepts that wil be covered in this session" at bounding box center [784, 342] width 240 height 12
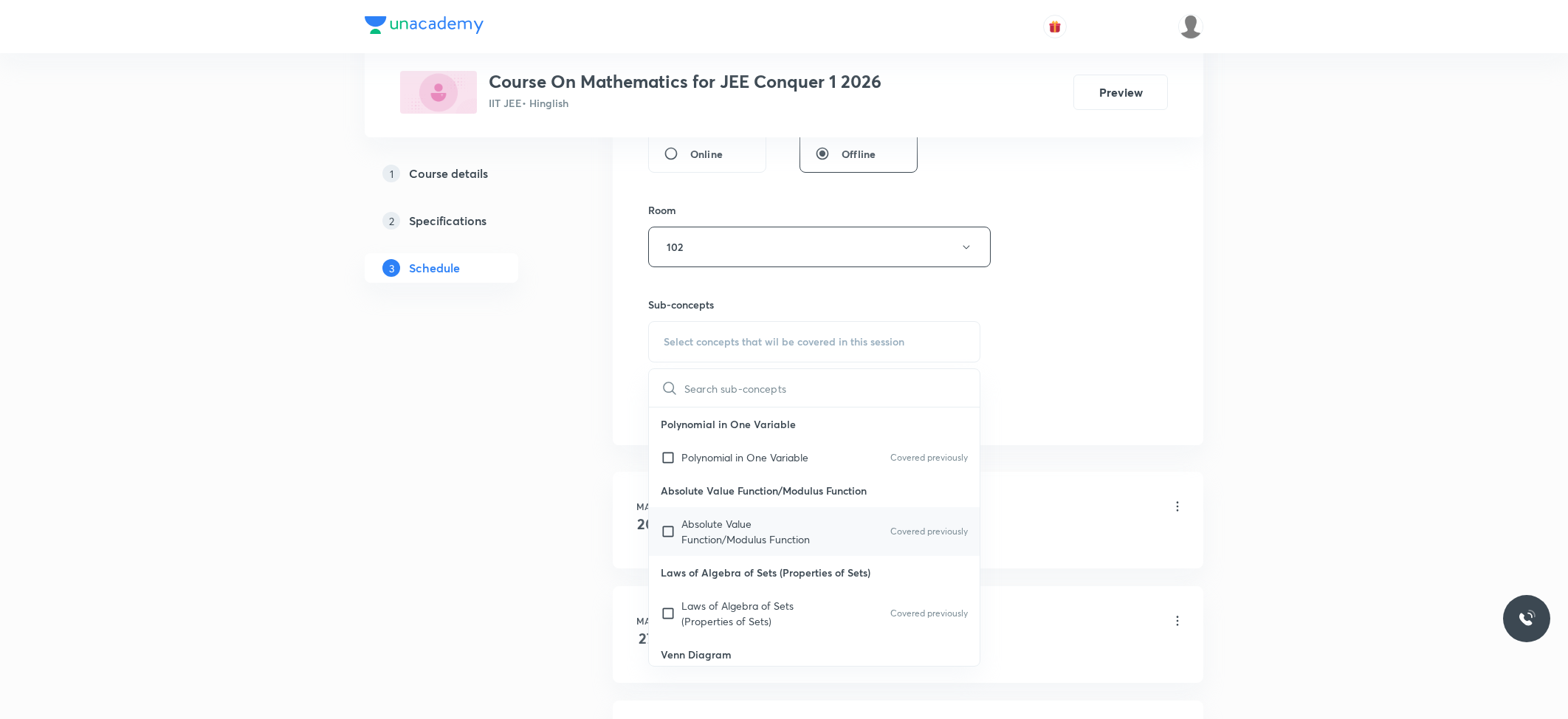
click at [704, 518] on p "Absolute Value Function/Modulus Function" at bounding box center [755, 531] width 149 height 31
checkbox input "true"
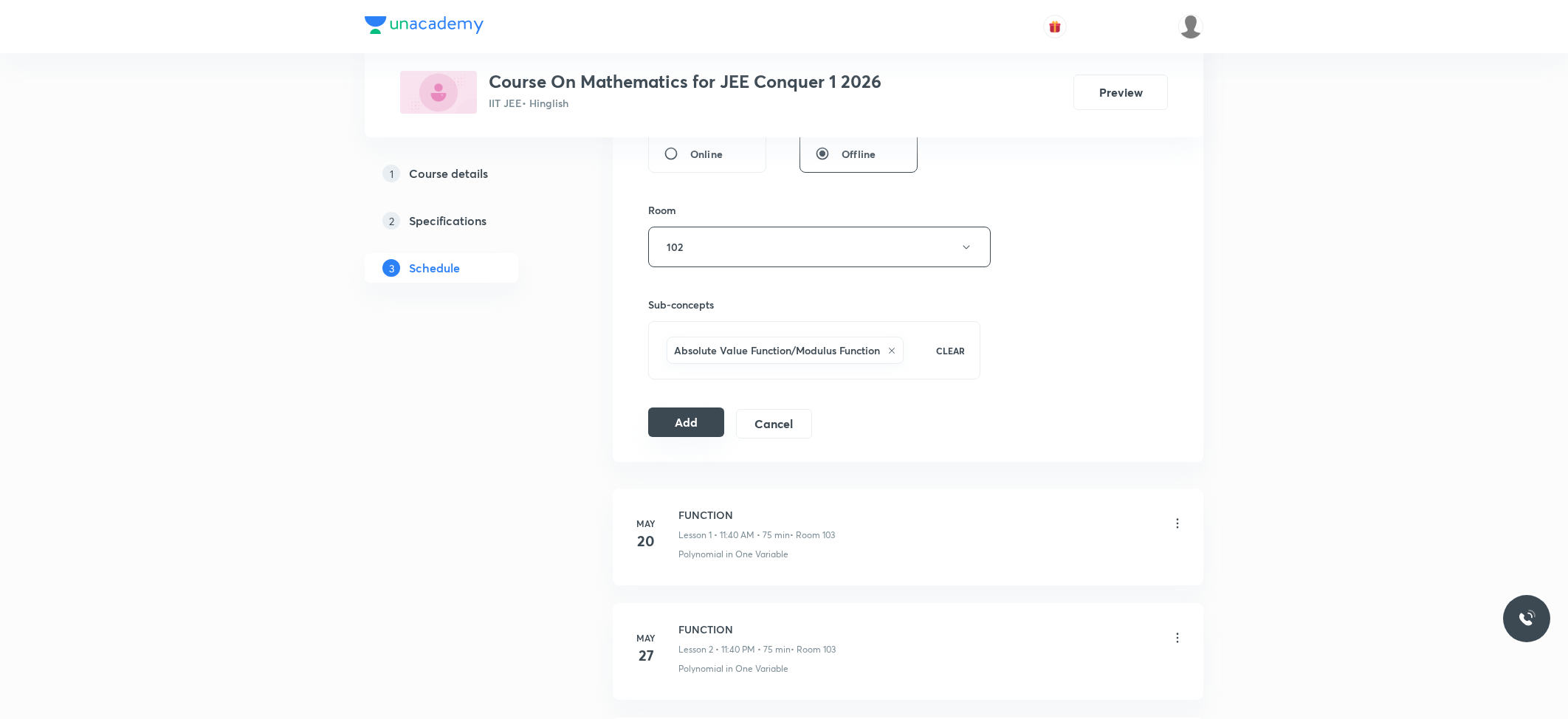
click at [670, 430] on button "Add" at bounding box center [686, 421] width 76 height 29
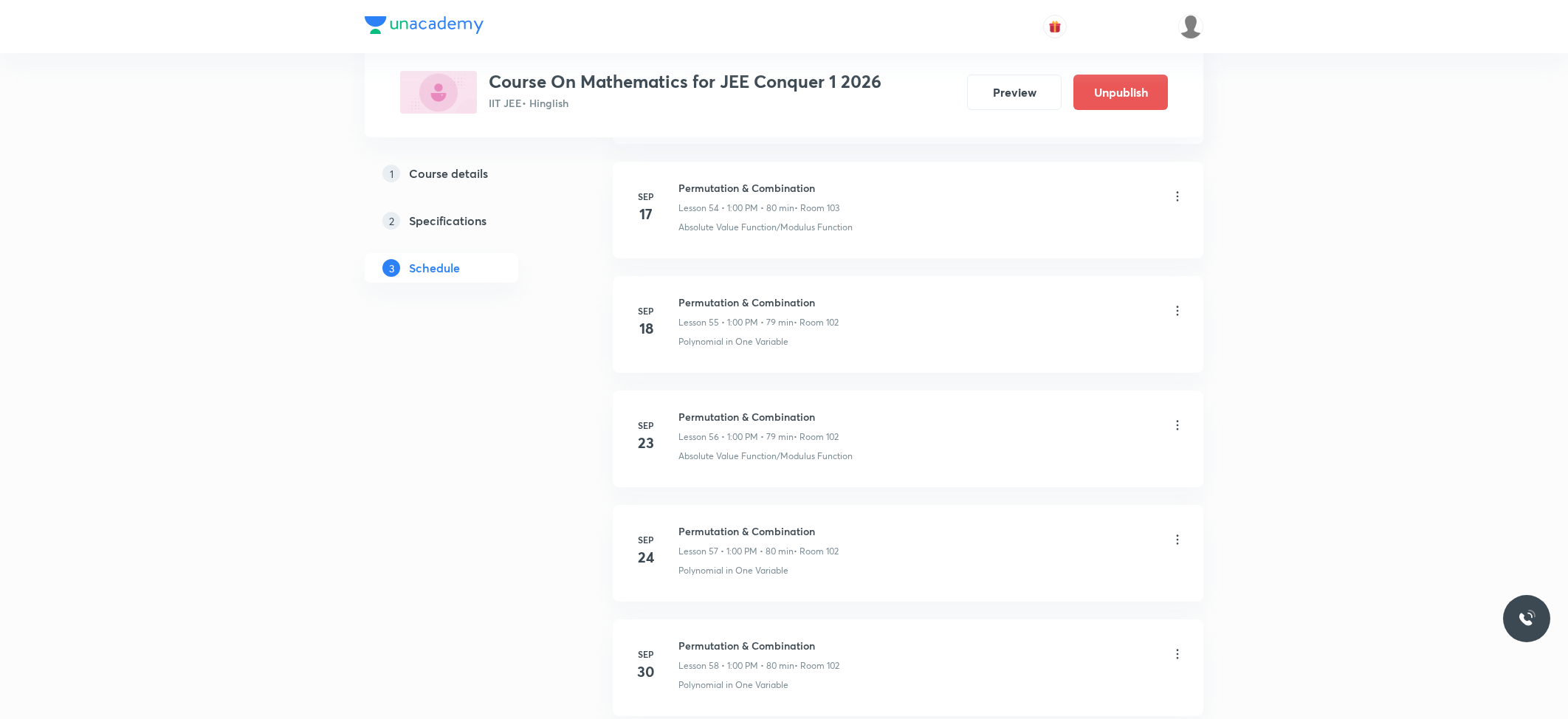
scroll to position [6565, 0]
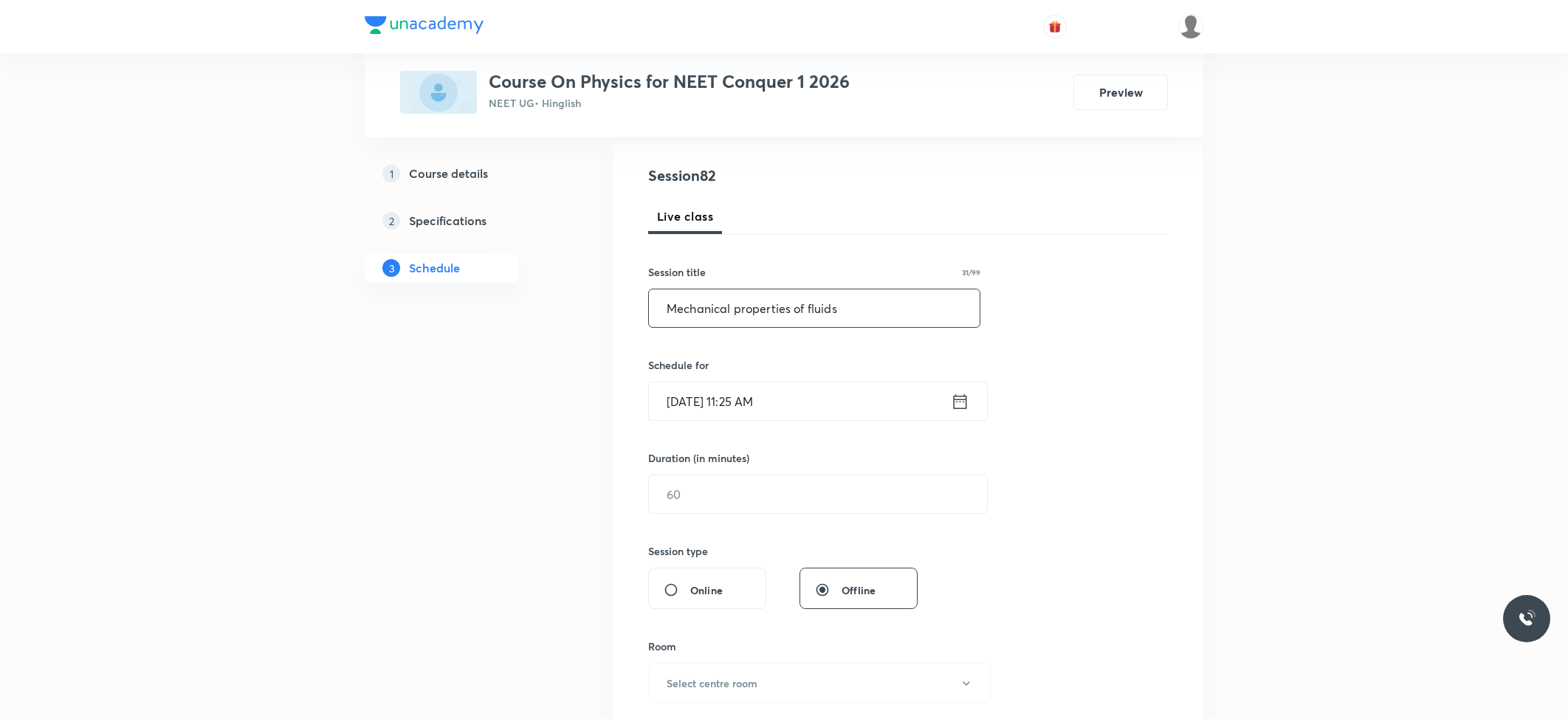
scroll to position [196, 0]
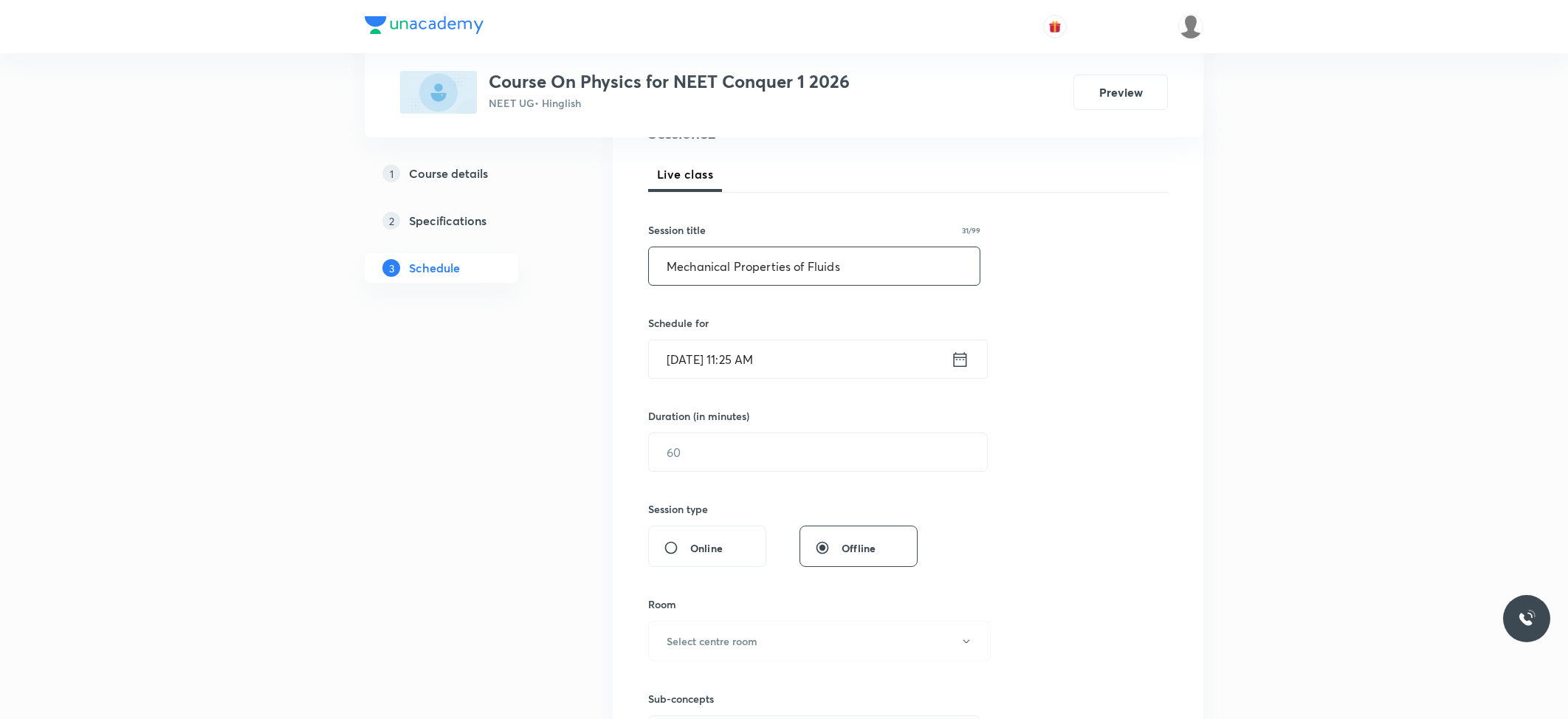
type input "Mechanical Properties of Fluids"
click at [797, 359] on input "[DATE] 11:25 AM" at bounding box center [799, 360] width 302 height 38
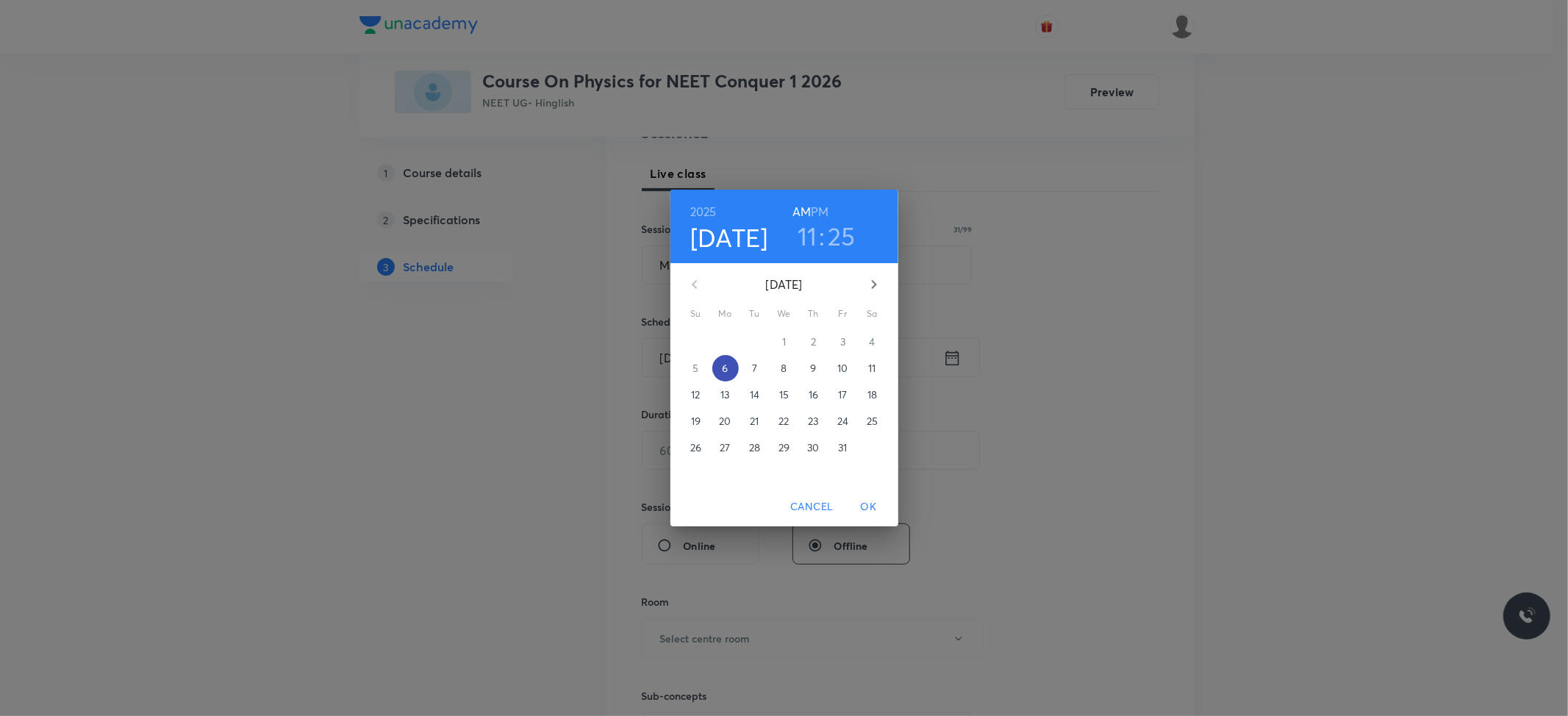
click at [724, 368] on p "6" at bounding box center [724, 368] width 6 height 15
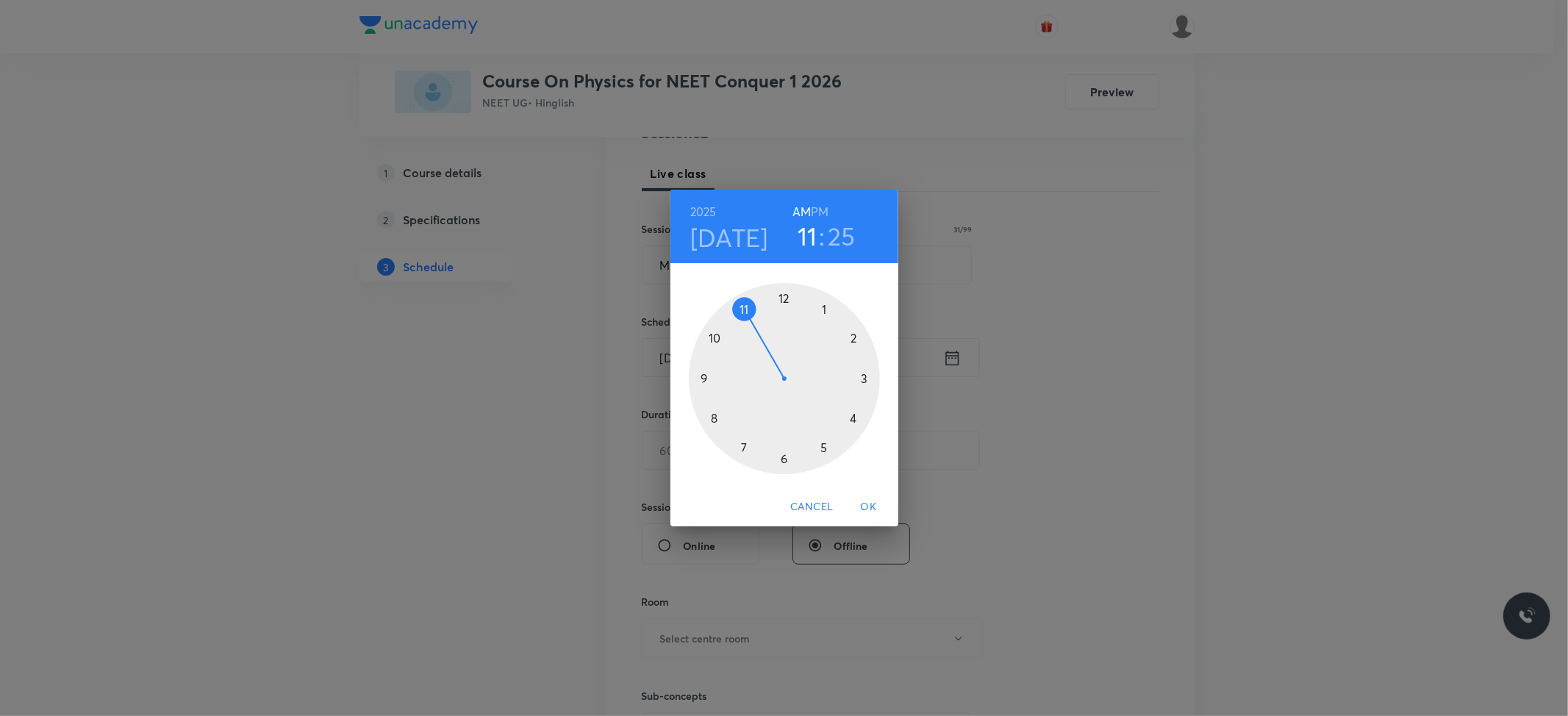
click at [744, 305] on div at bounding box center [784, 379] width 191 height 191
click at [782, 451] on div at bounding box center [784, 379] width 191 height 191
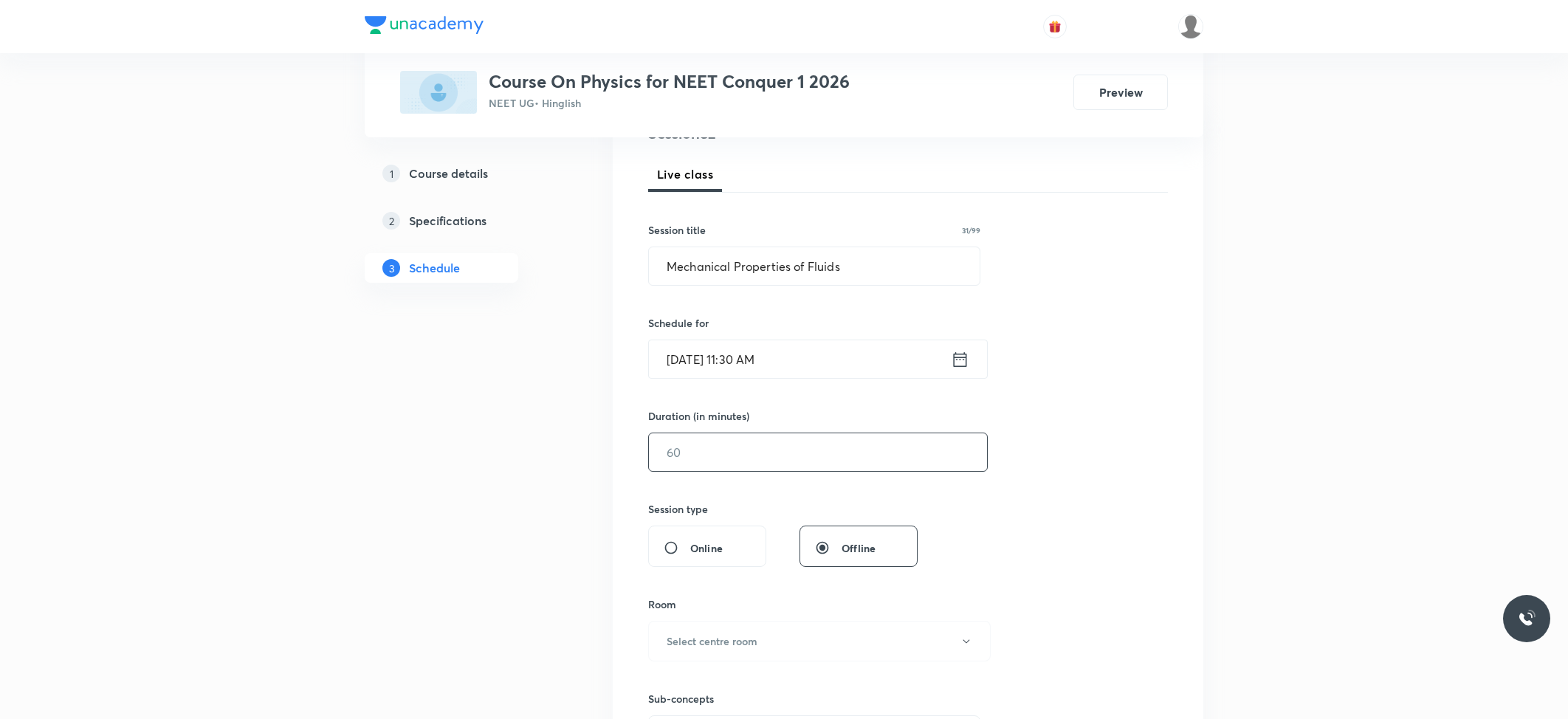
click at [828, 451] on input "text" at bounding box center [817, 452] width 338 height 38
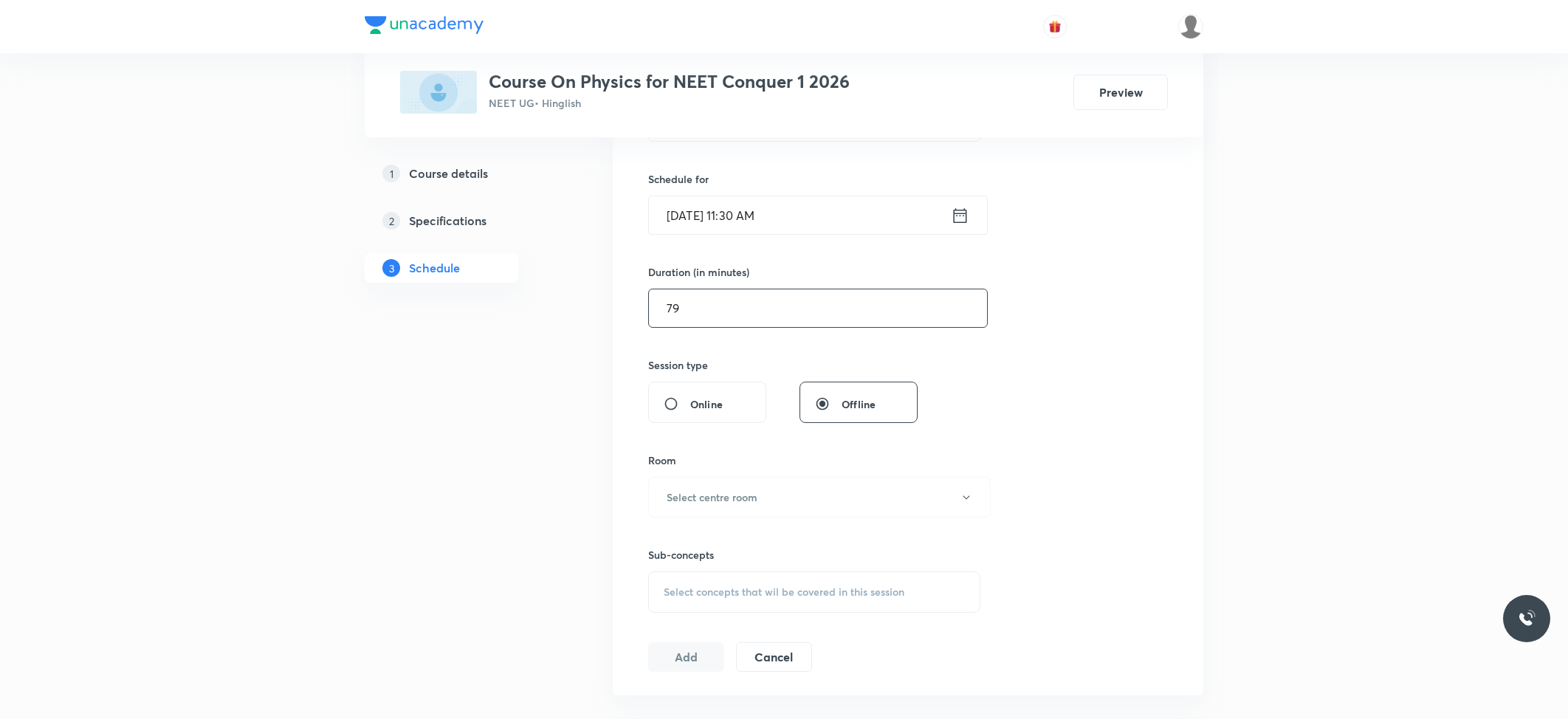
scroll to position [393, 0]
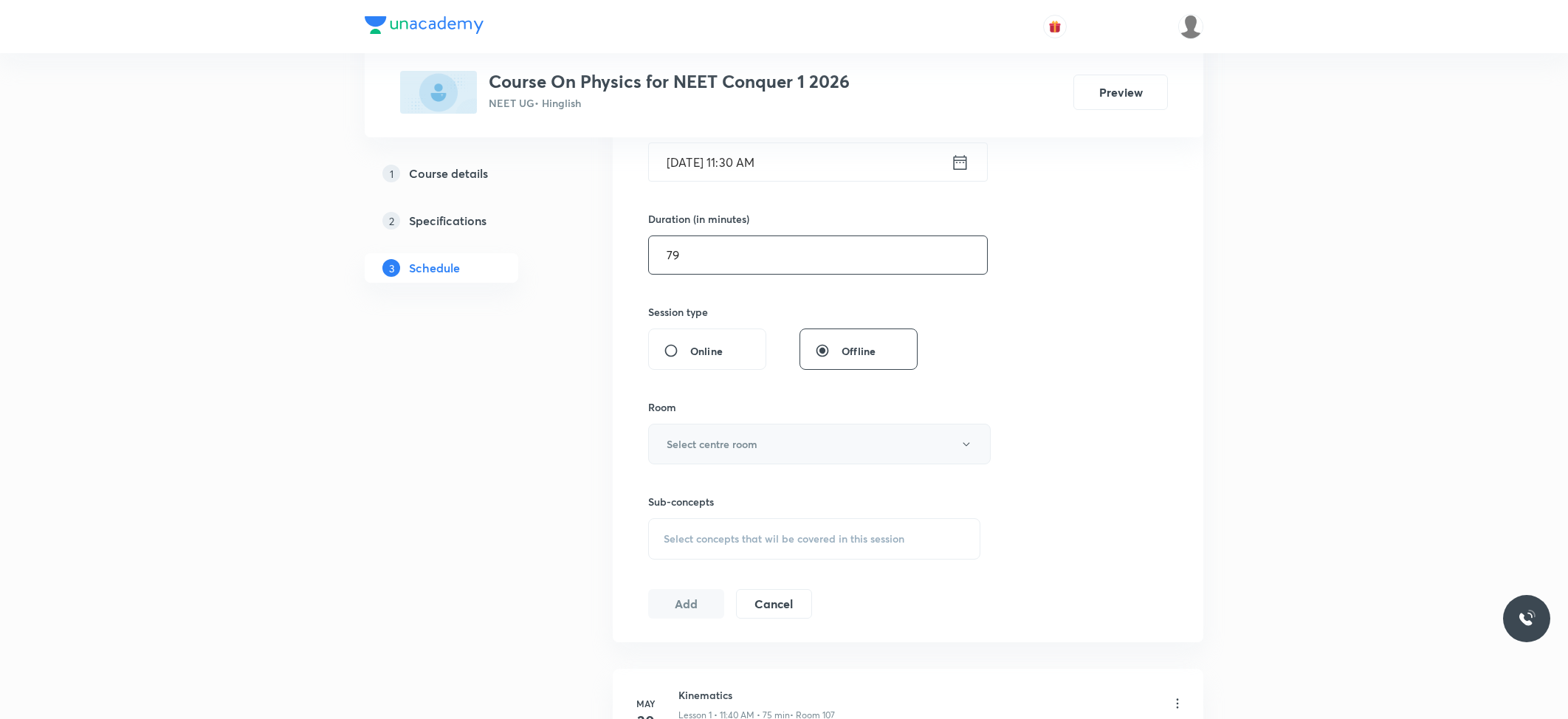
type input "79"
click at [729, 451] on h6 "Select centre room" at bounding box center [711, 444] width 91 height 16
click at [671, 539] on li "103" at bounding box center [814, 548] width 341 height 27
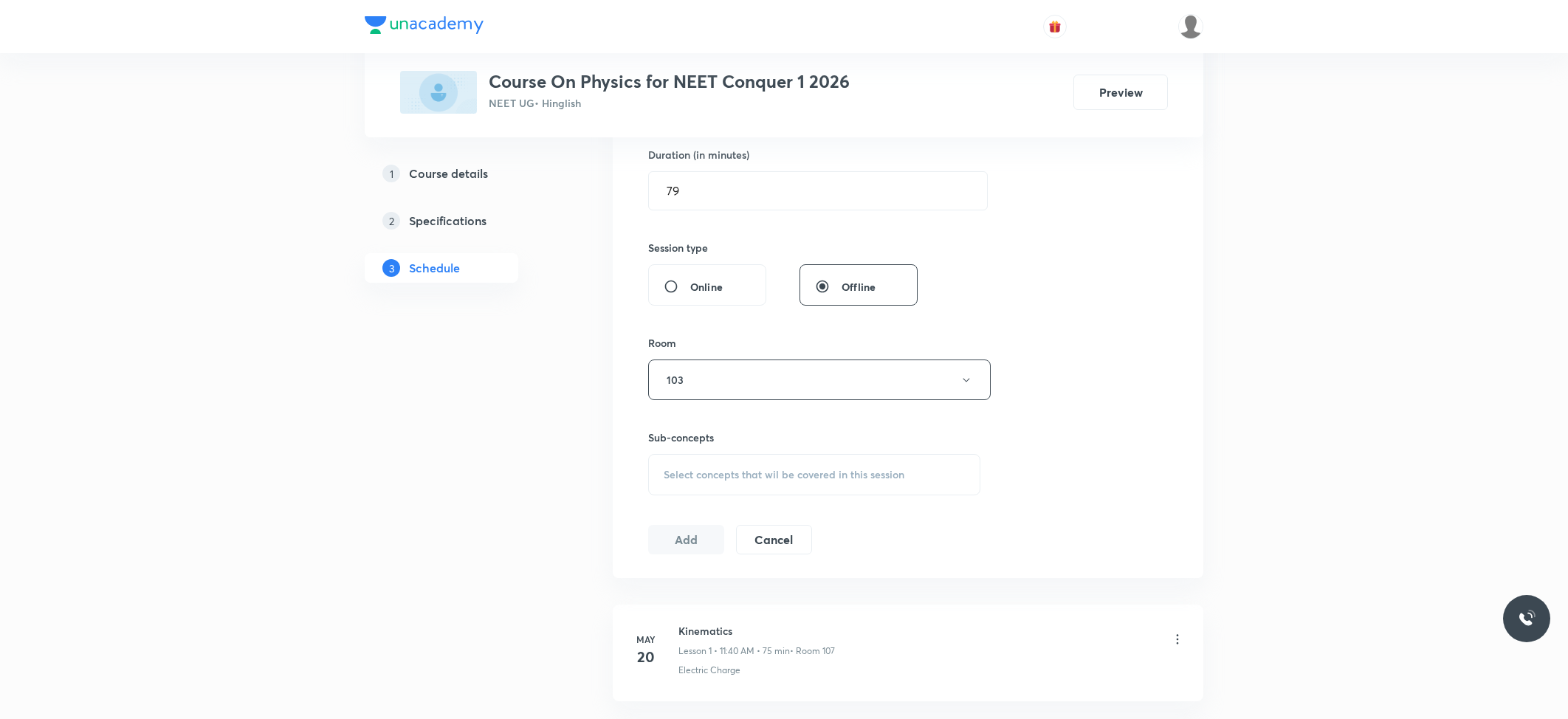
scroll to position [492, 0]
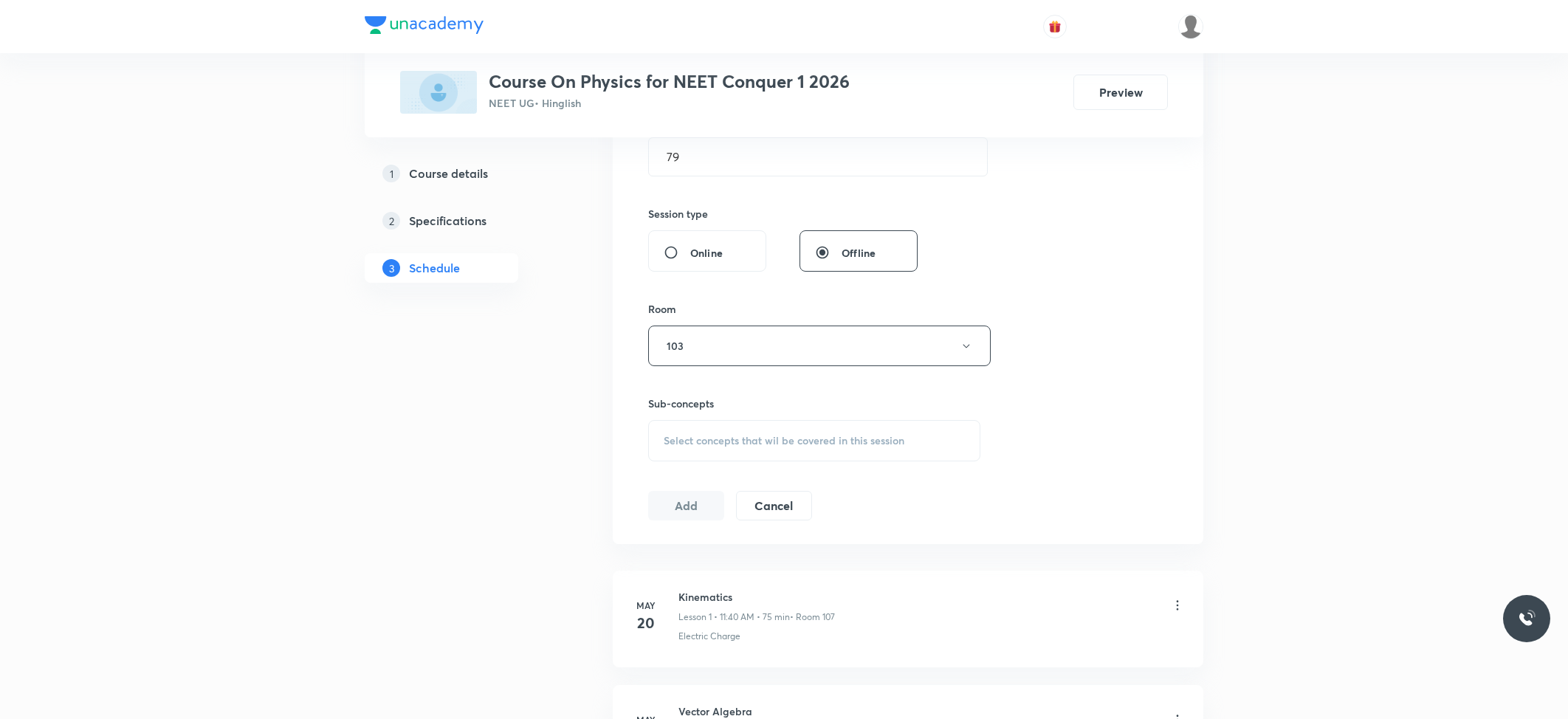
click at [737, 437] on span "Select concepts that wil be covered in this session" at bounding box center [784, 440] width 240 height 12
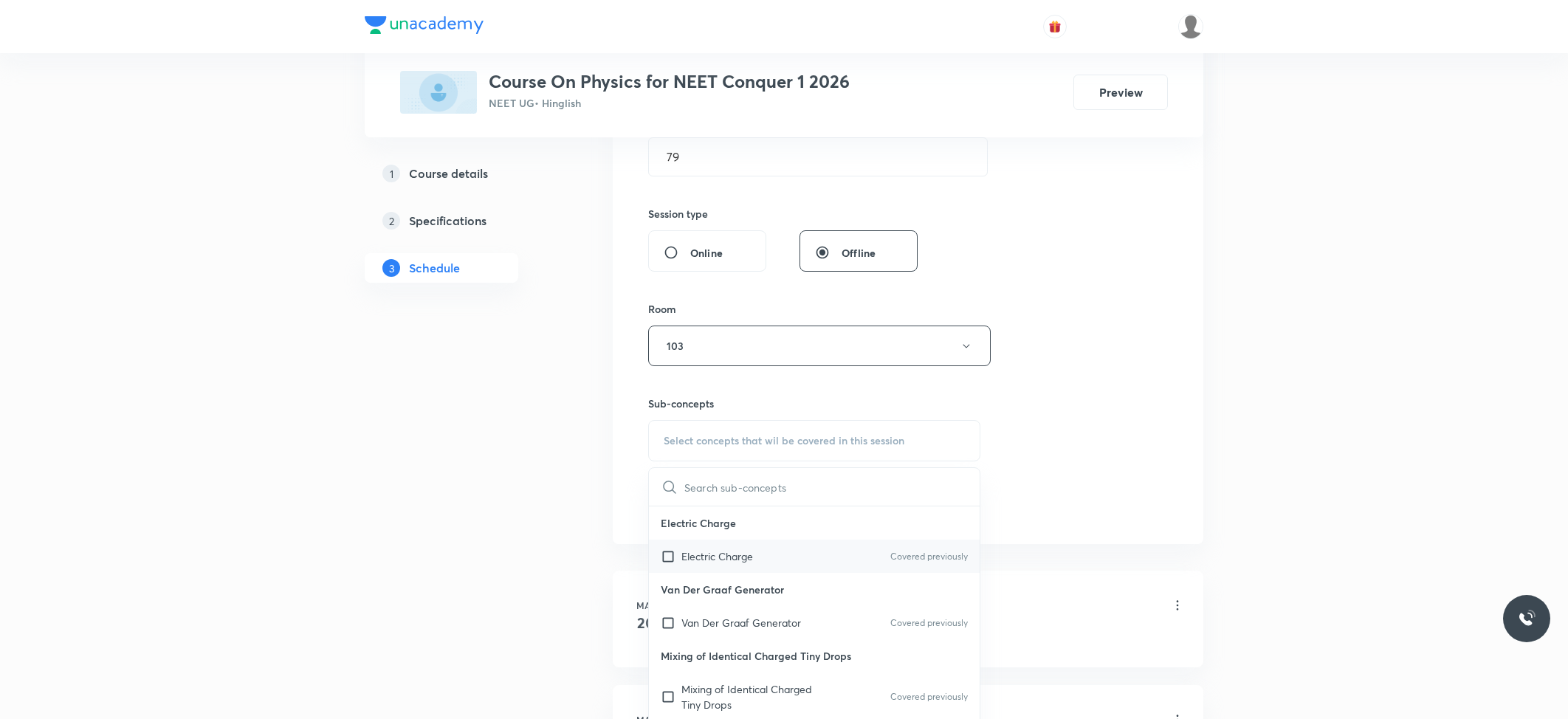
click at [695, 558] on p "Electric Charge" at bounding box center [717, 556] width 71 height 16
checkbox input "true"
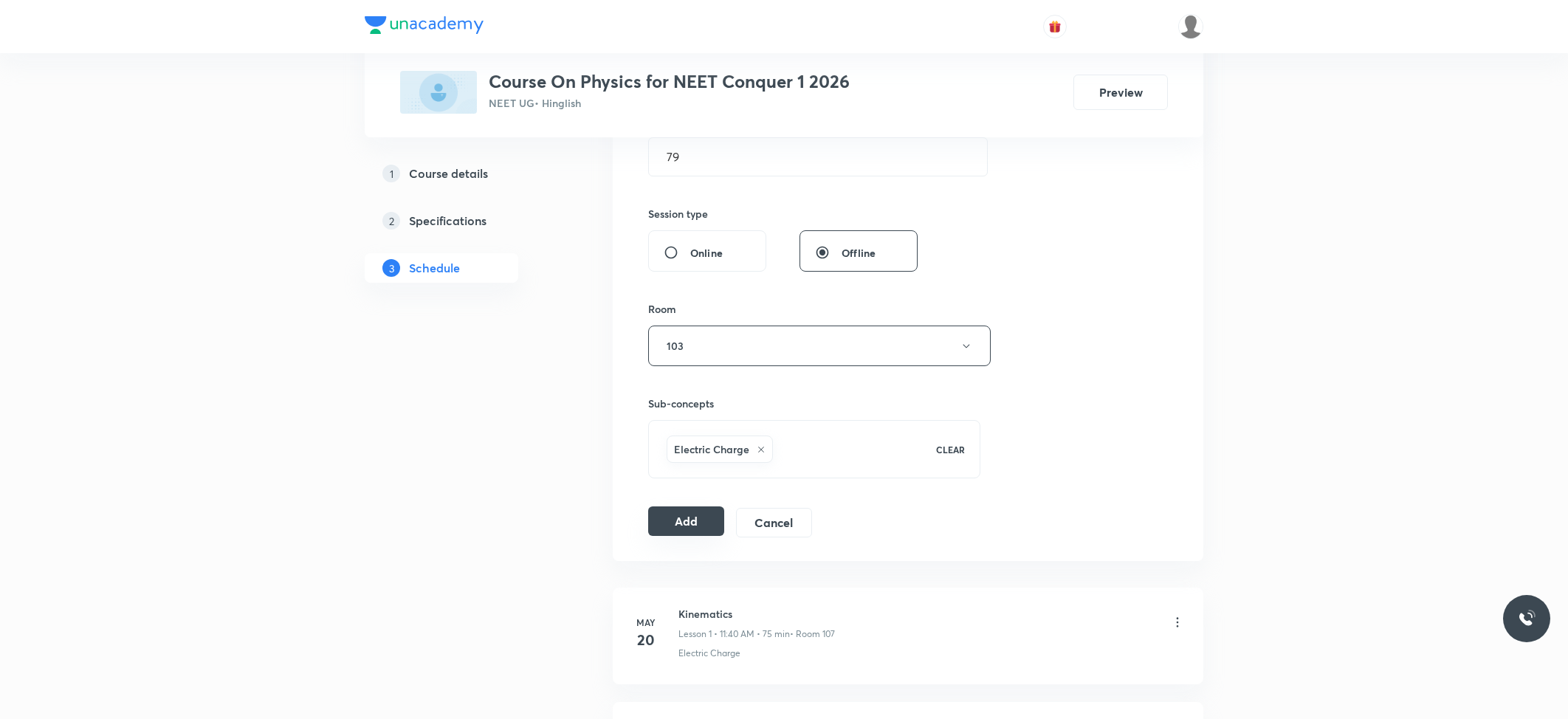
click at [686, 521] on button "Add" at bounding box center [686, 521] width 76 height 29
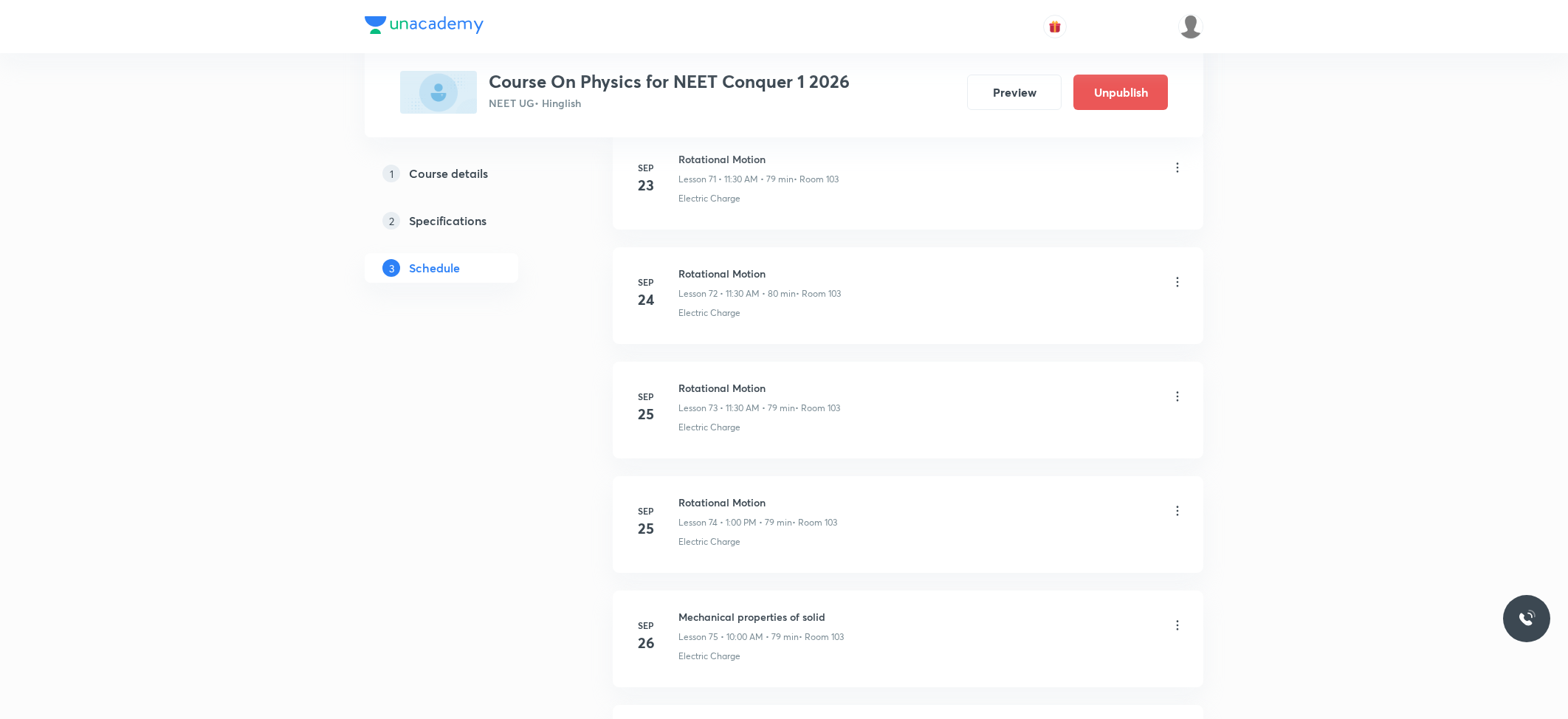
scroll to position [9209, 0]
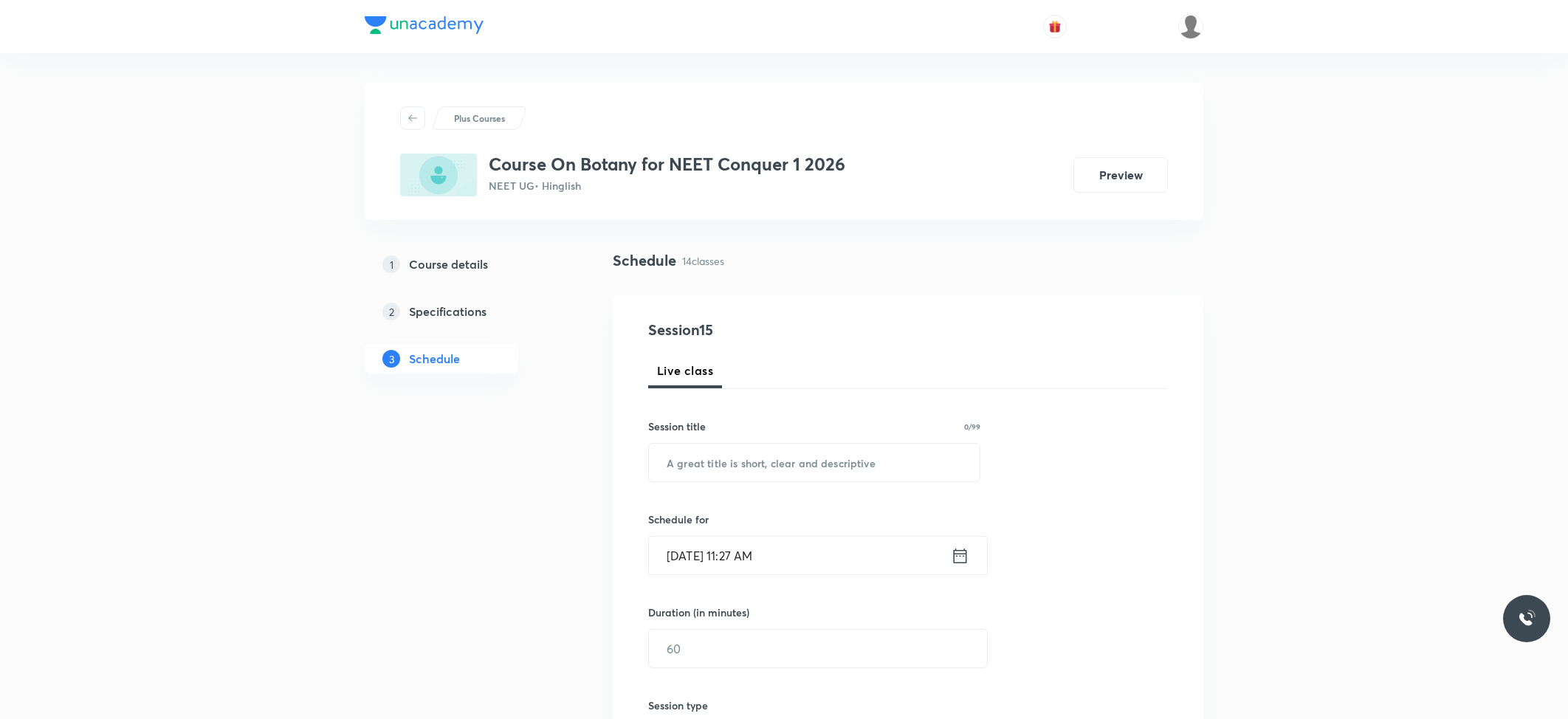
scroll to position [2074, 0]
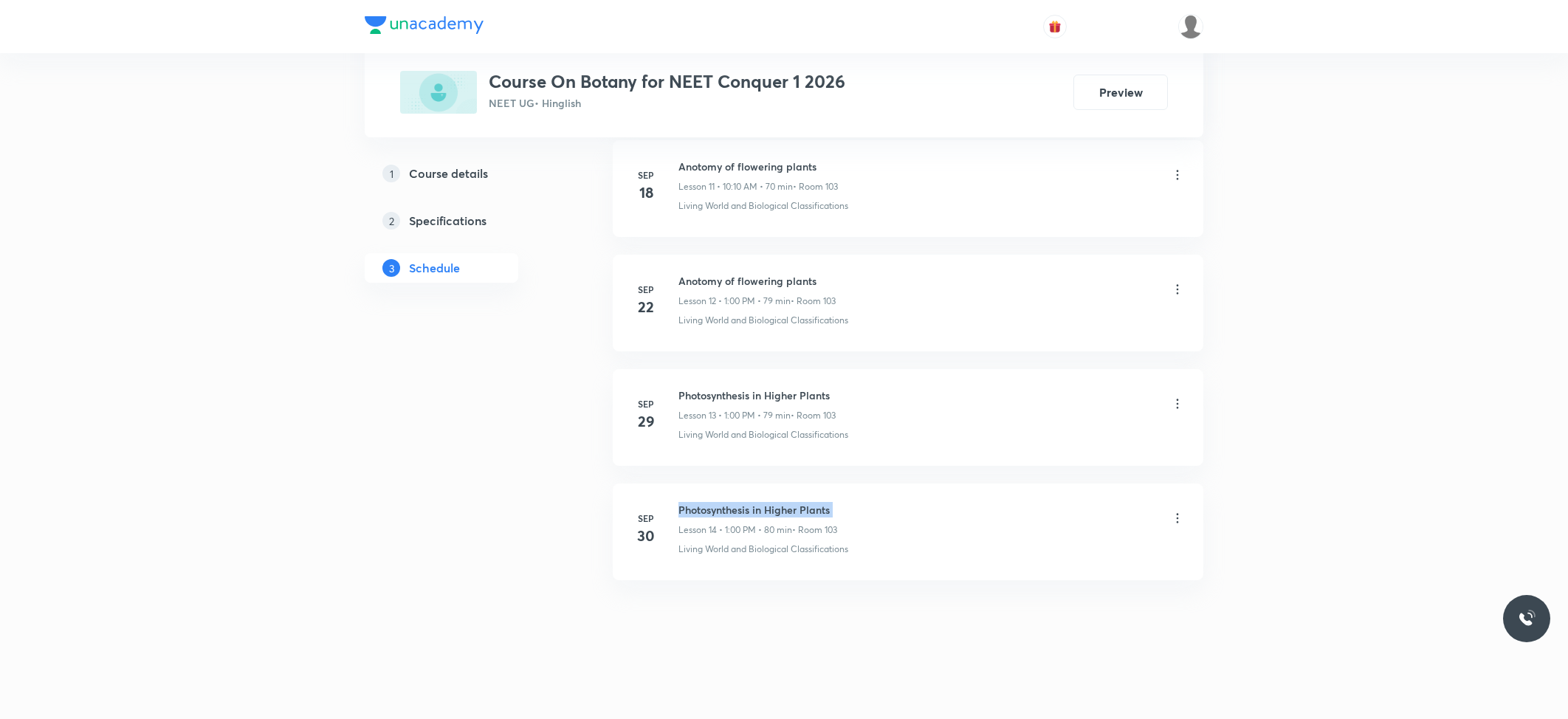
click at [686, 505] on h6 "Photosynthesis in Higher Plants" at bounding box center [757, 510] width 159 height 16
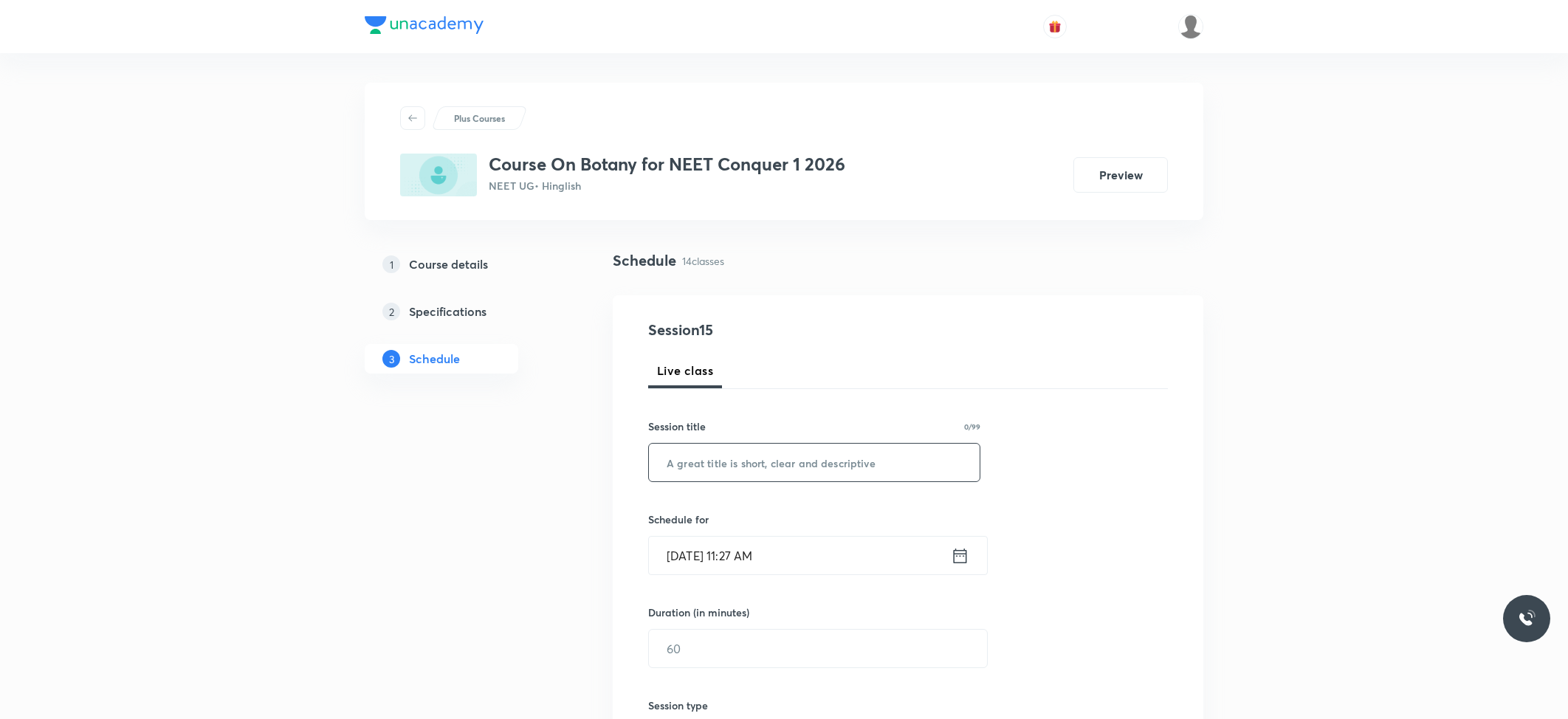
click at [745, 464] on input "text" at bounding box center [814, 463] width 330 height 38
paste input "Photosynthesis in Higher Plants"
type input "Photosynthesis in Higher Plants"
click at [797, 551] on input "[DATE] 11:27 AM" at bounding box center [799, 556] width 302 height 38
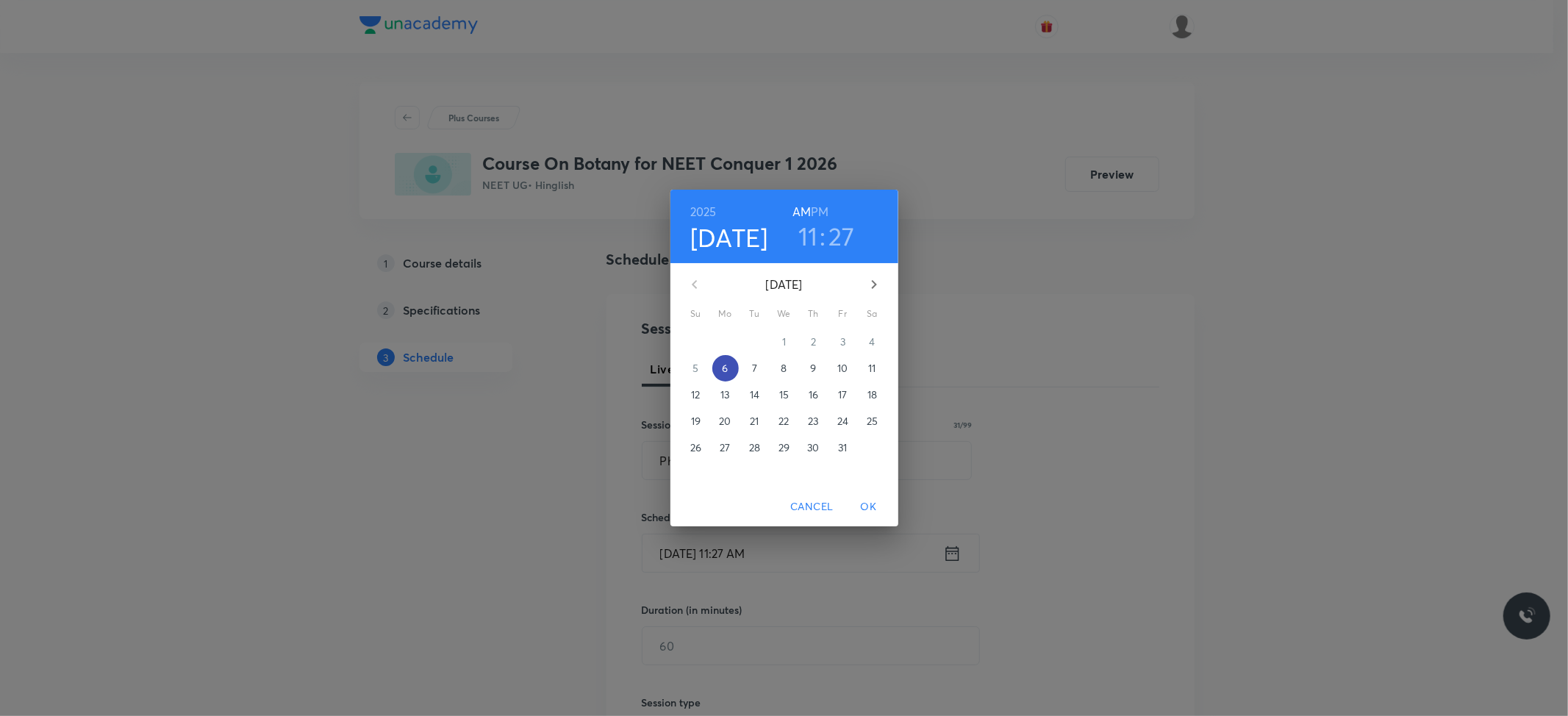
click at [730, 371] on span "6" at bounding box center [725, 368] width 26 height 15
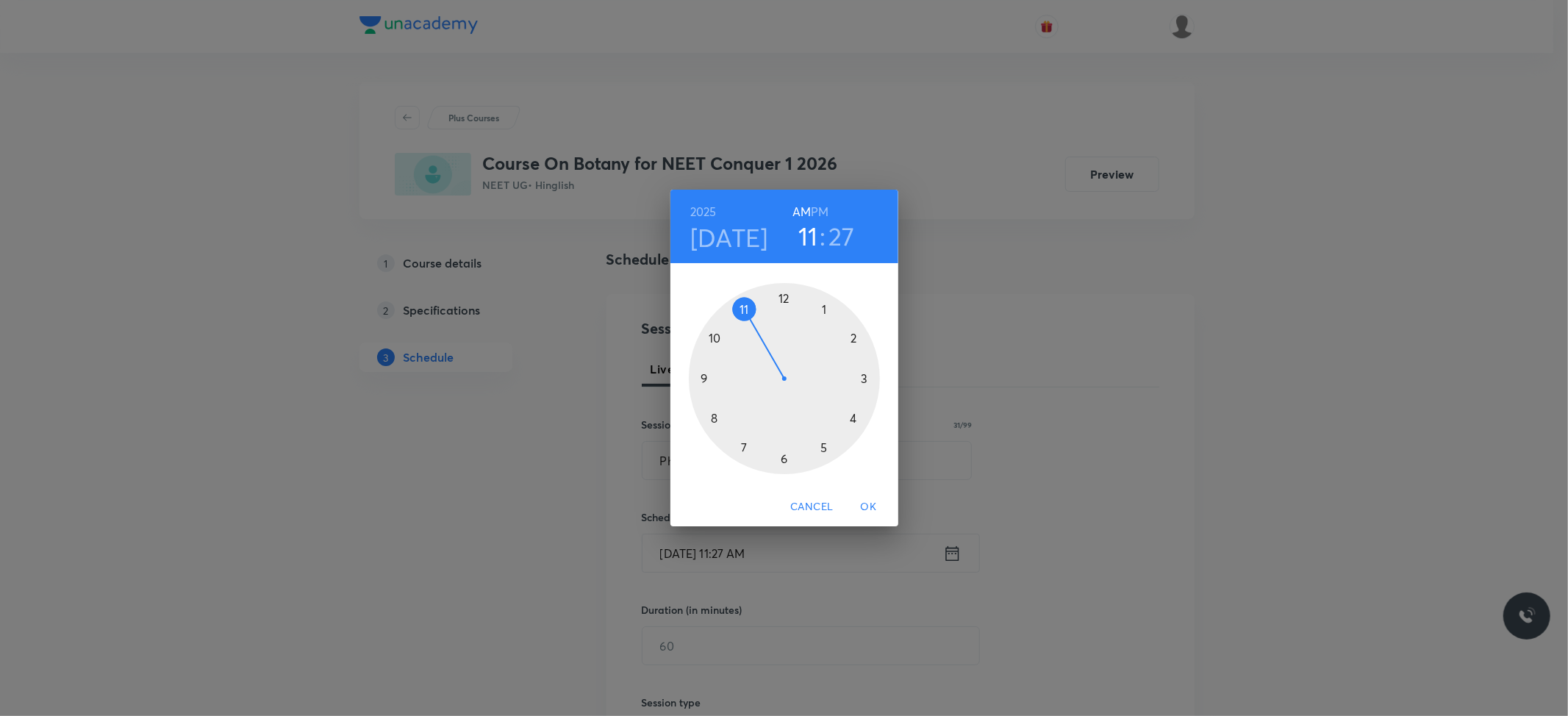
click at [744, 307] on div at bounding box center [784, 379] width 191 height 191
click at [820, 210] on h6 "PM" at bounding box center [820, 212] width 18 height 21
click at [808, 244] on h3 "11" at bounding box center [807, 236] width 20 height 31
click at [826, 305] on div at bounding box center [784, 379] width 191 height 191
click at [785, 292] on div at bounding box center [784, 379] width 191 height 191
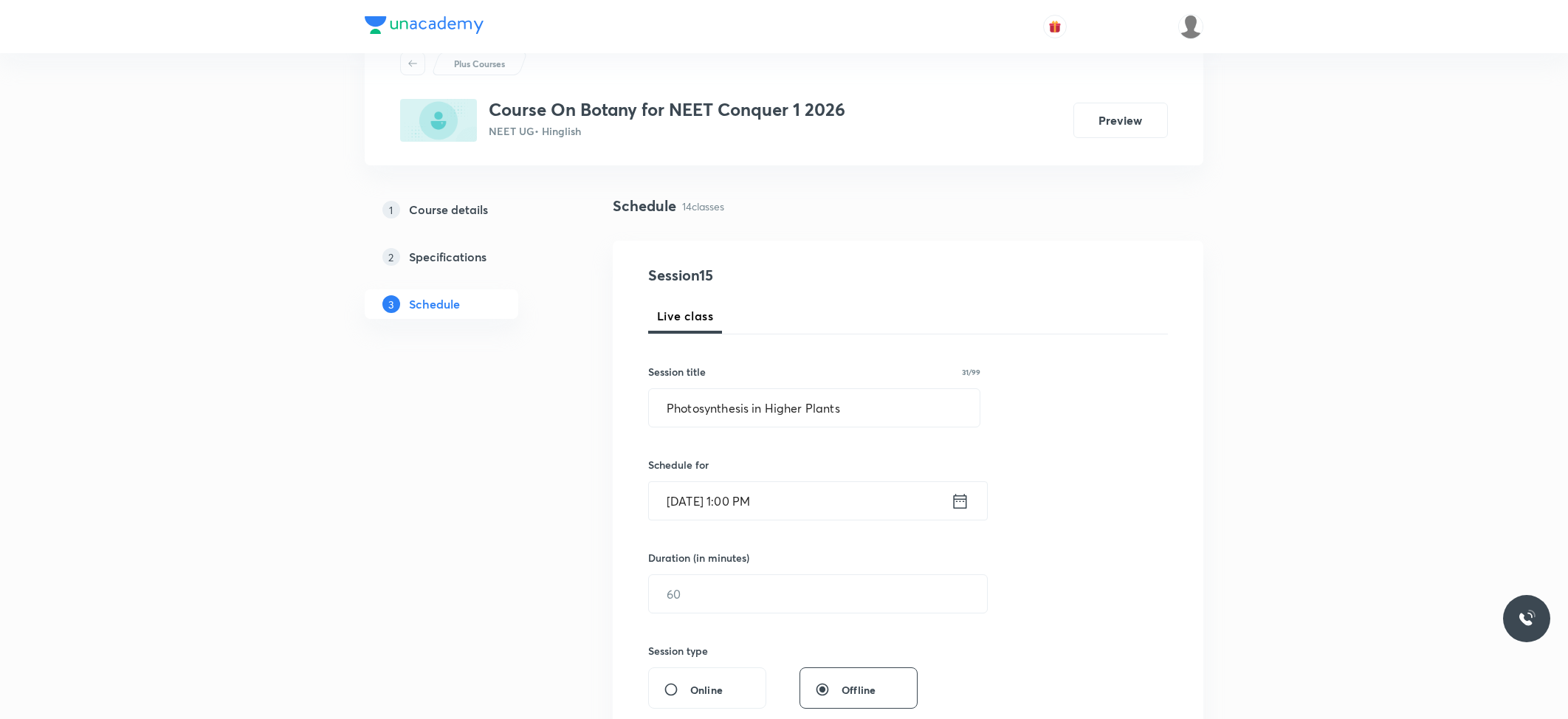
scroll to position [296, 0]
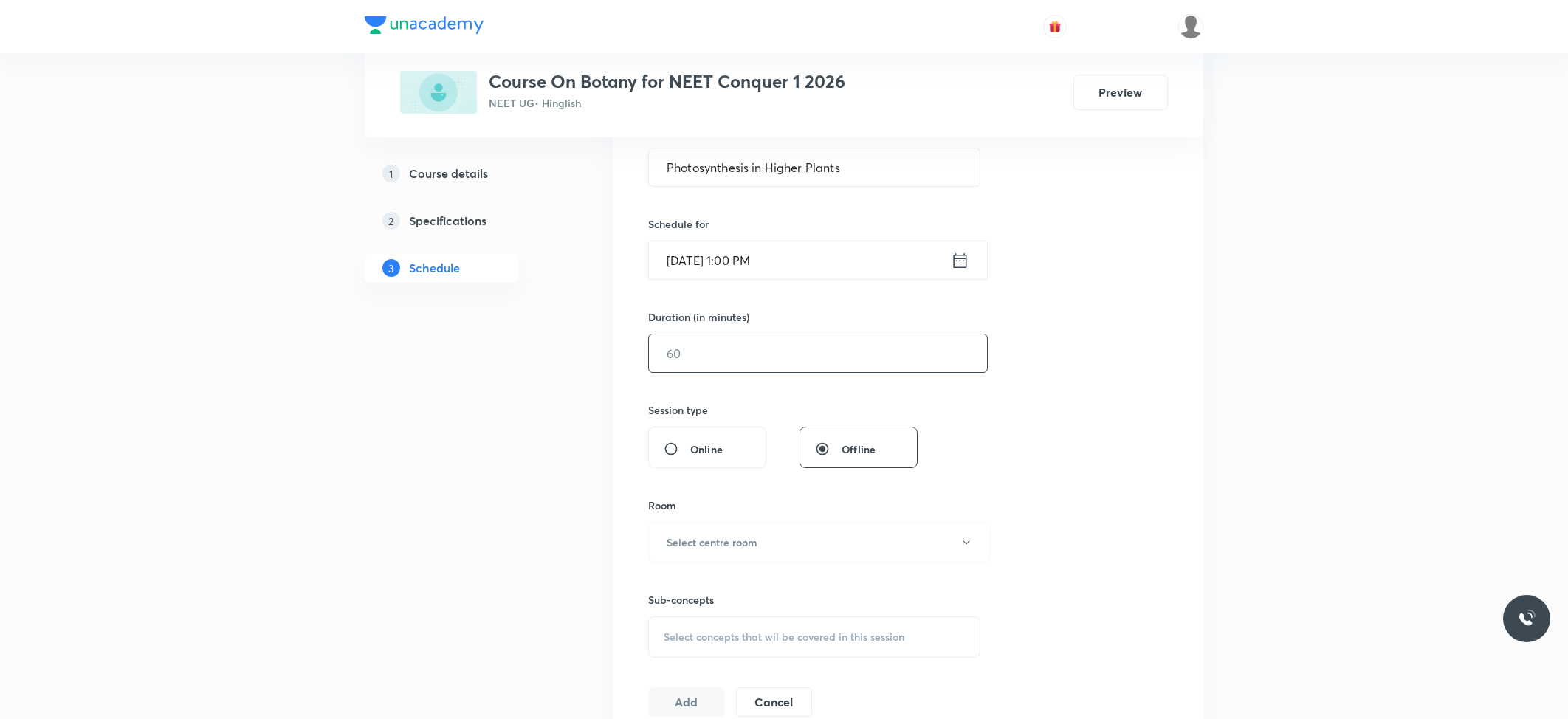
click at [784, 367] on input "text" at bounding box center [817, 353] width 338 height 38
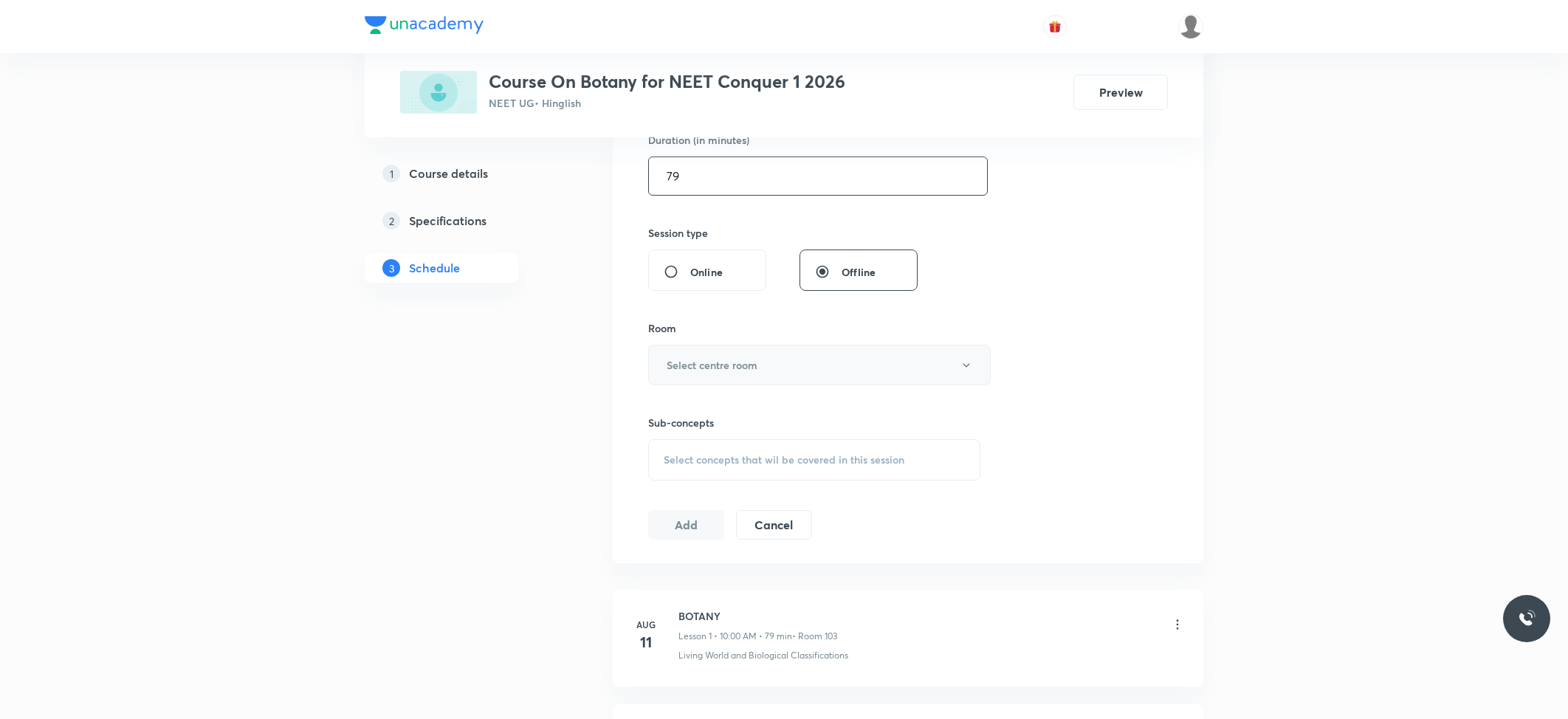
scroll to position [492, 0]
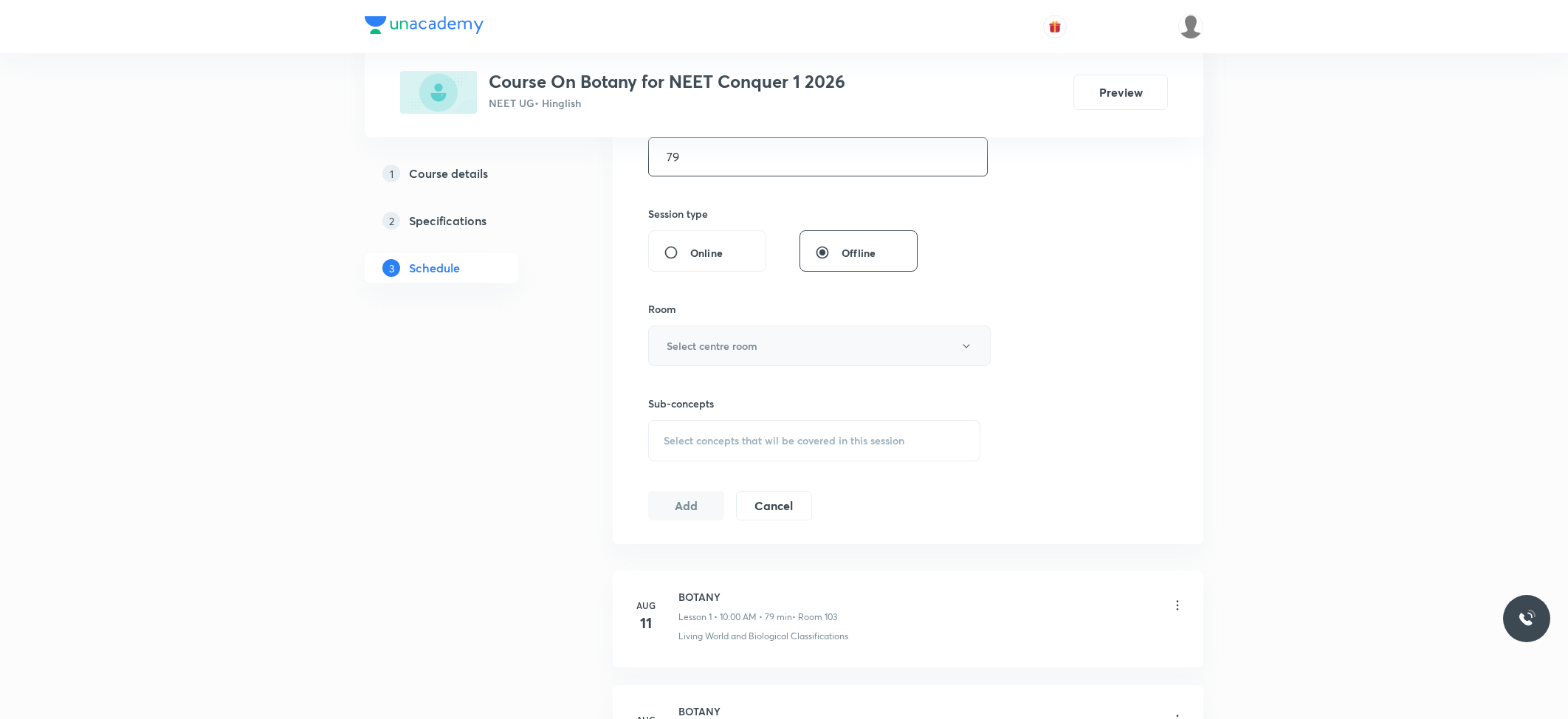
type input "79"
click at [757, 348] on h6 "Select centre room" at bounding box center [711, 345] width 91 height 16
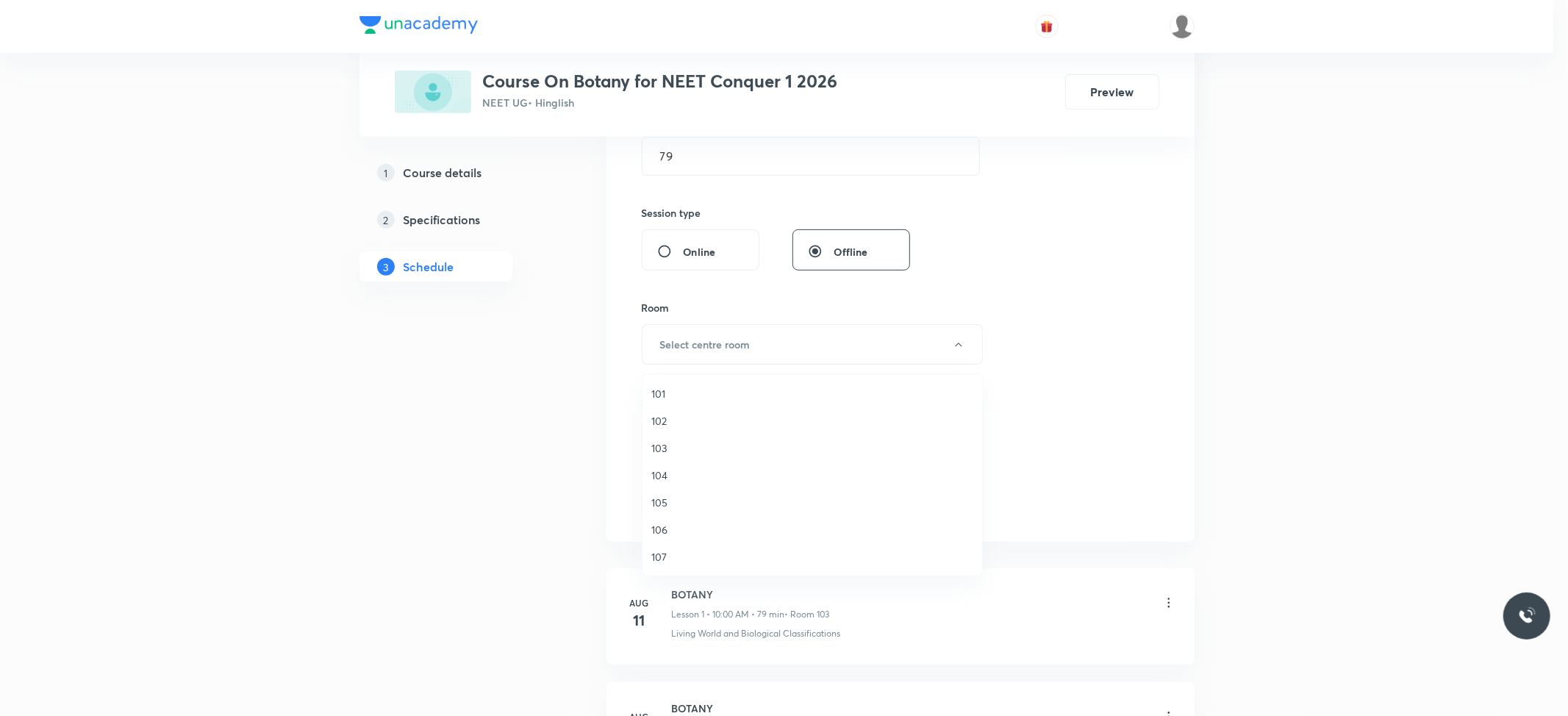
click at [662, 450] on span "103" at bounding box center [812, 448] width 321 height 16
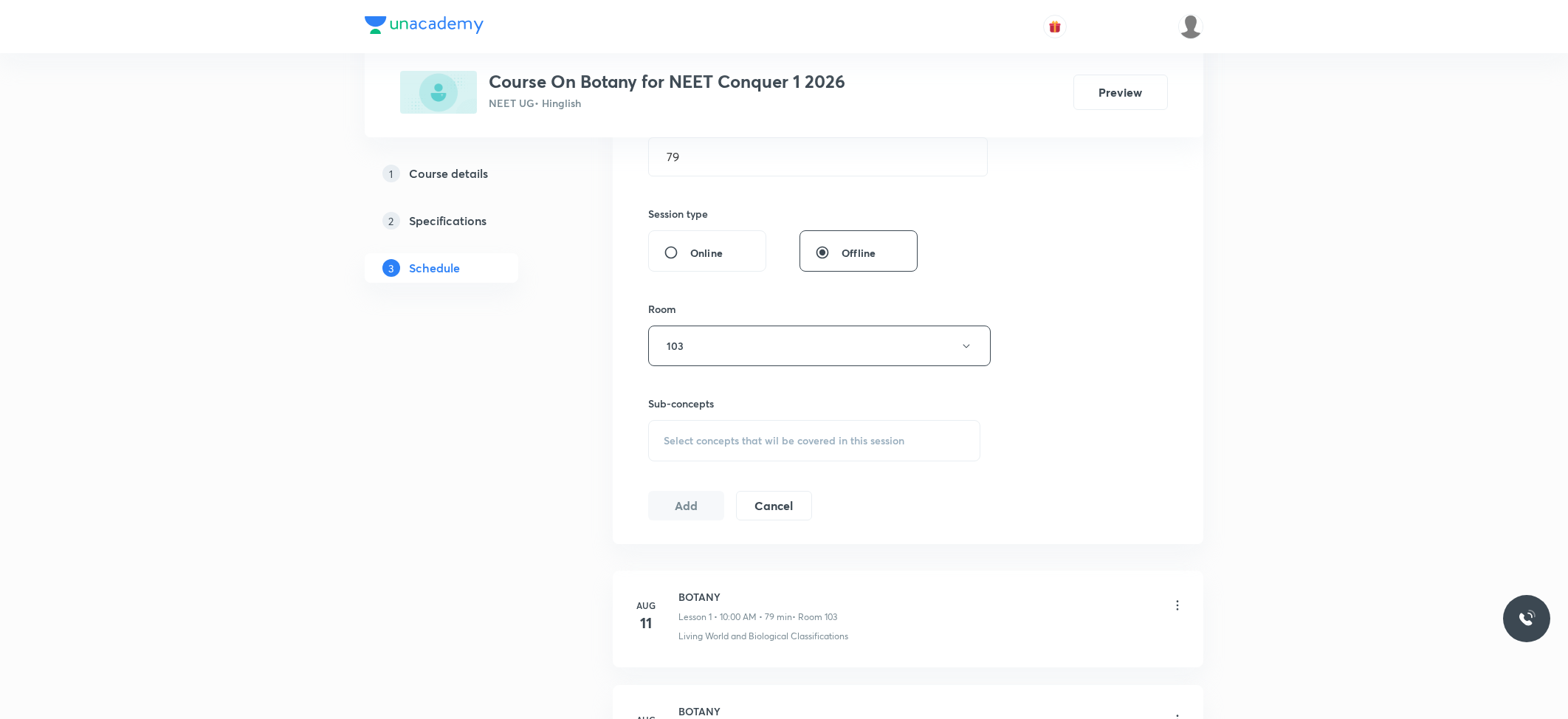
click at [713, 437] on span "Select concepts that wil be covered in this session" at bounding box center [784, 440] width 240 height 12
click at [721, 454] on div "Select concepts that wil be covered in this session" at bounding box center [814, 441] width 332 height 41
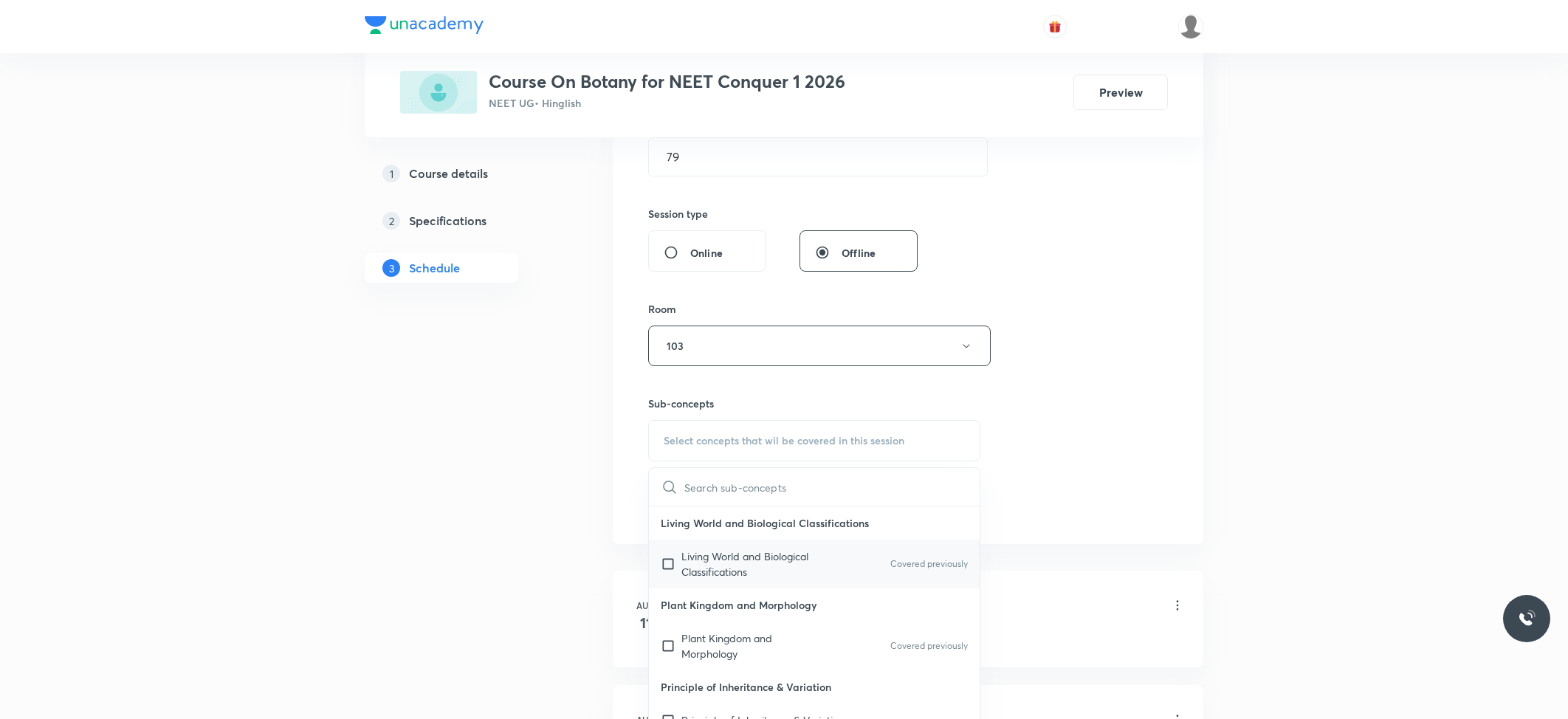
click at [712, 548] on div "Living World and Biological Classifications Covered previously" at bounding box center [814, 564] width 330 height 49
checkbox input "true"
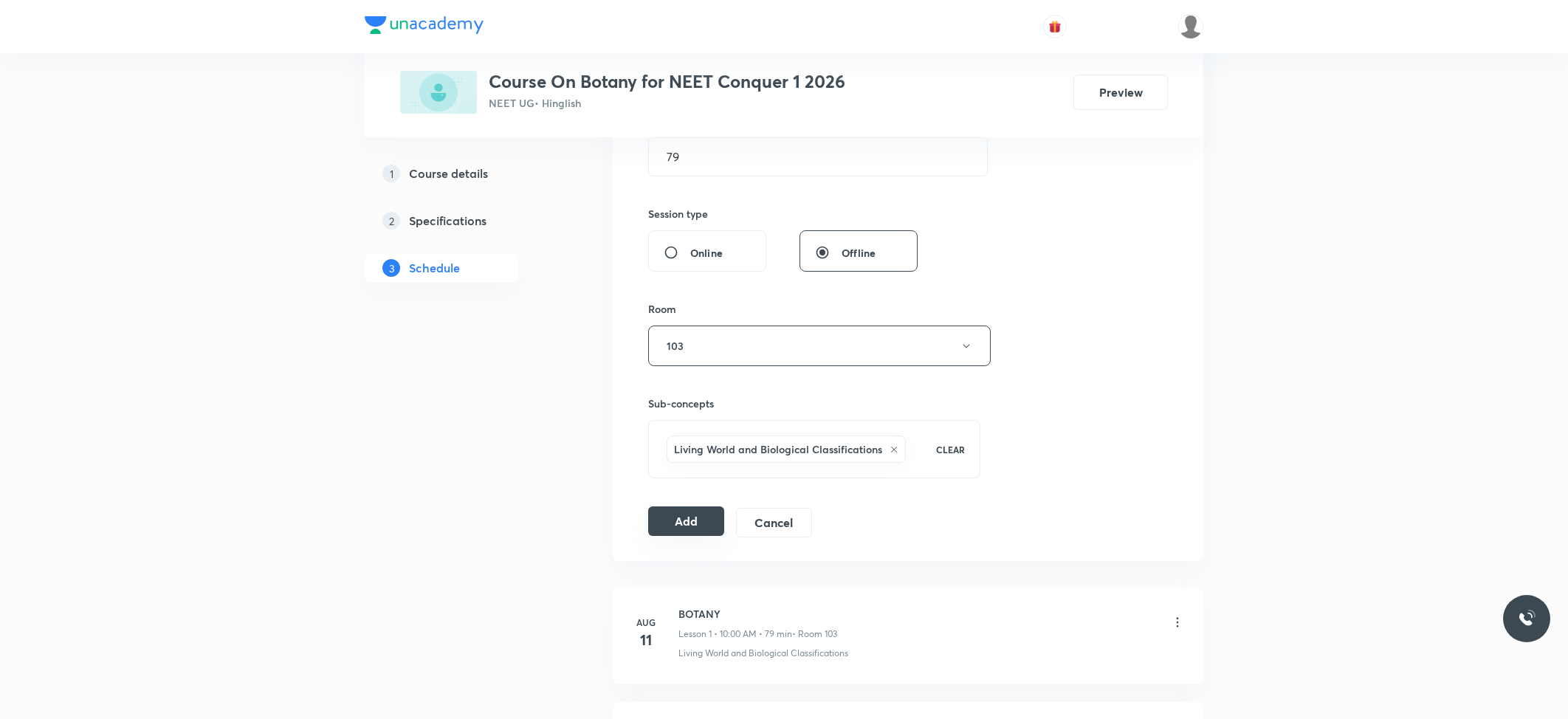
click at [680, 523] on button "Add" at bounding box center [686, 521] width 76 height 29
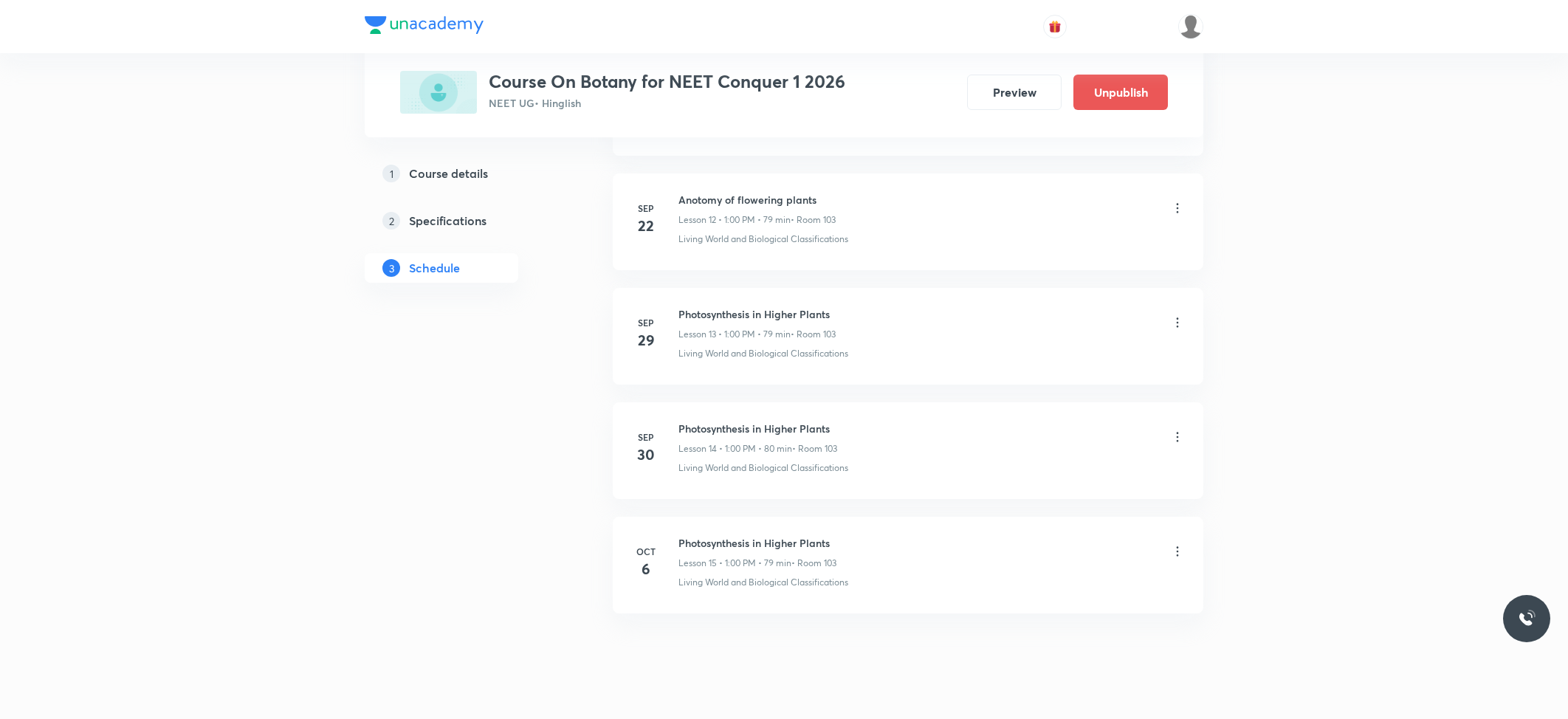
scroll to position [1509, 0]
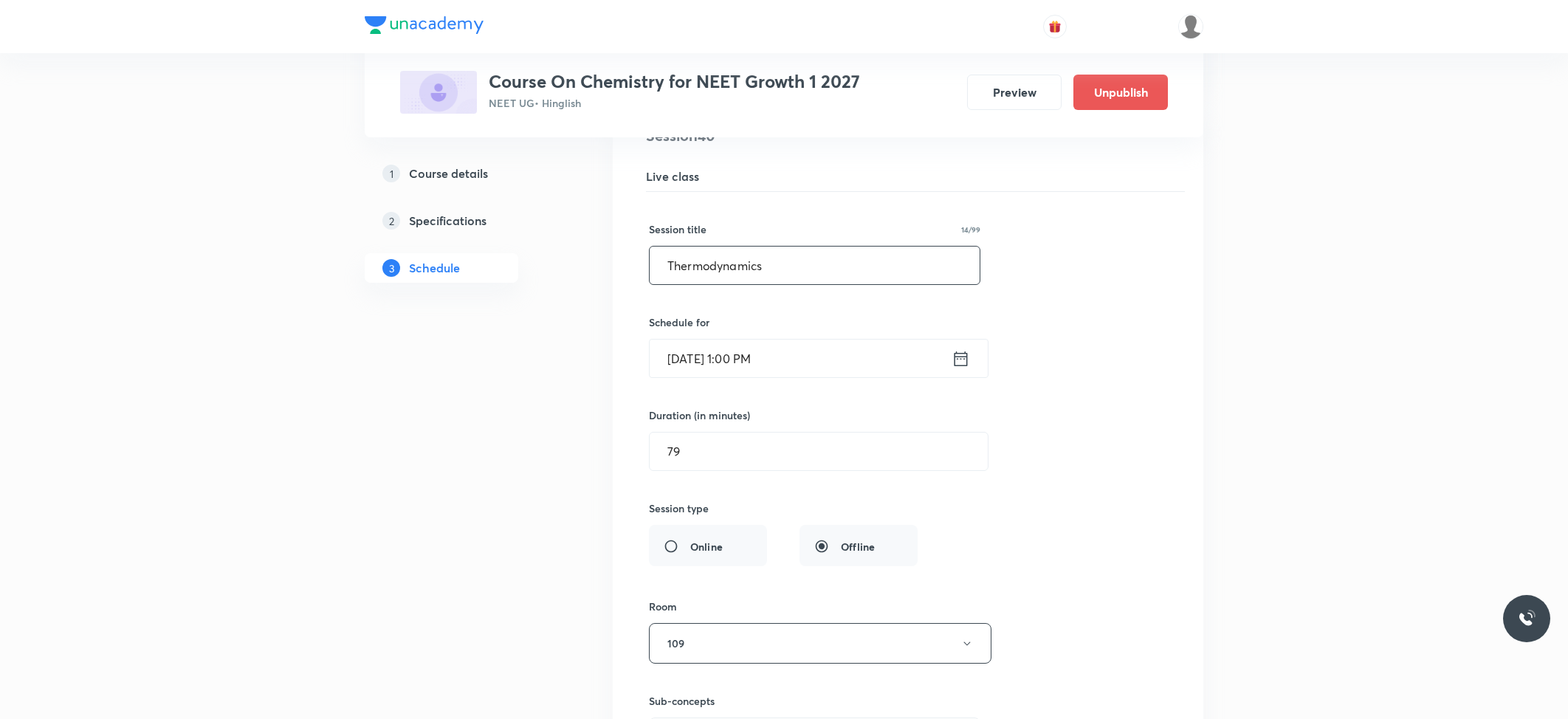
drag, startPoint x: 0, startPoint y: 0, endPoint x: 453, endPoint y: 307, distance: 547.2
type input "c"
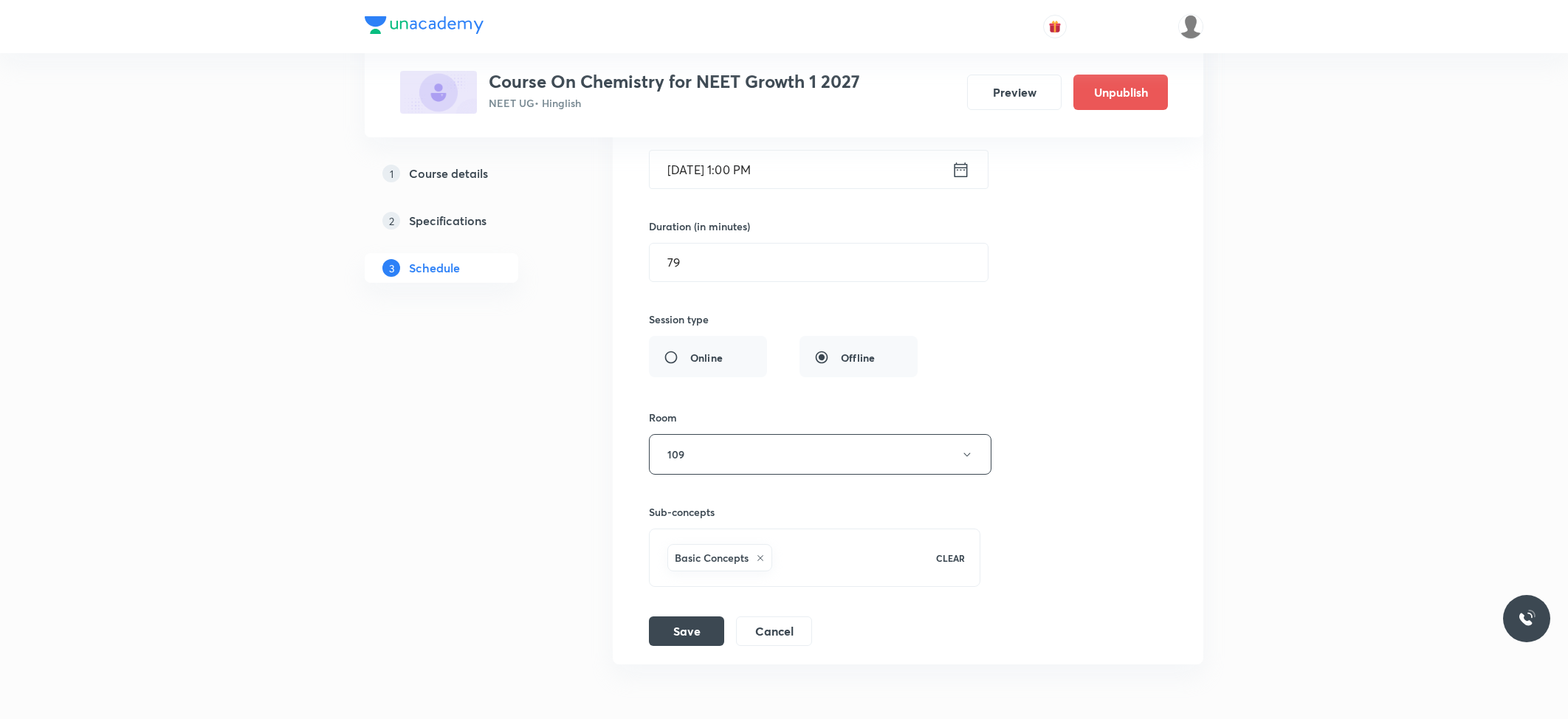
scroll to position [4855, 0]
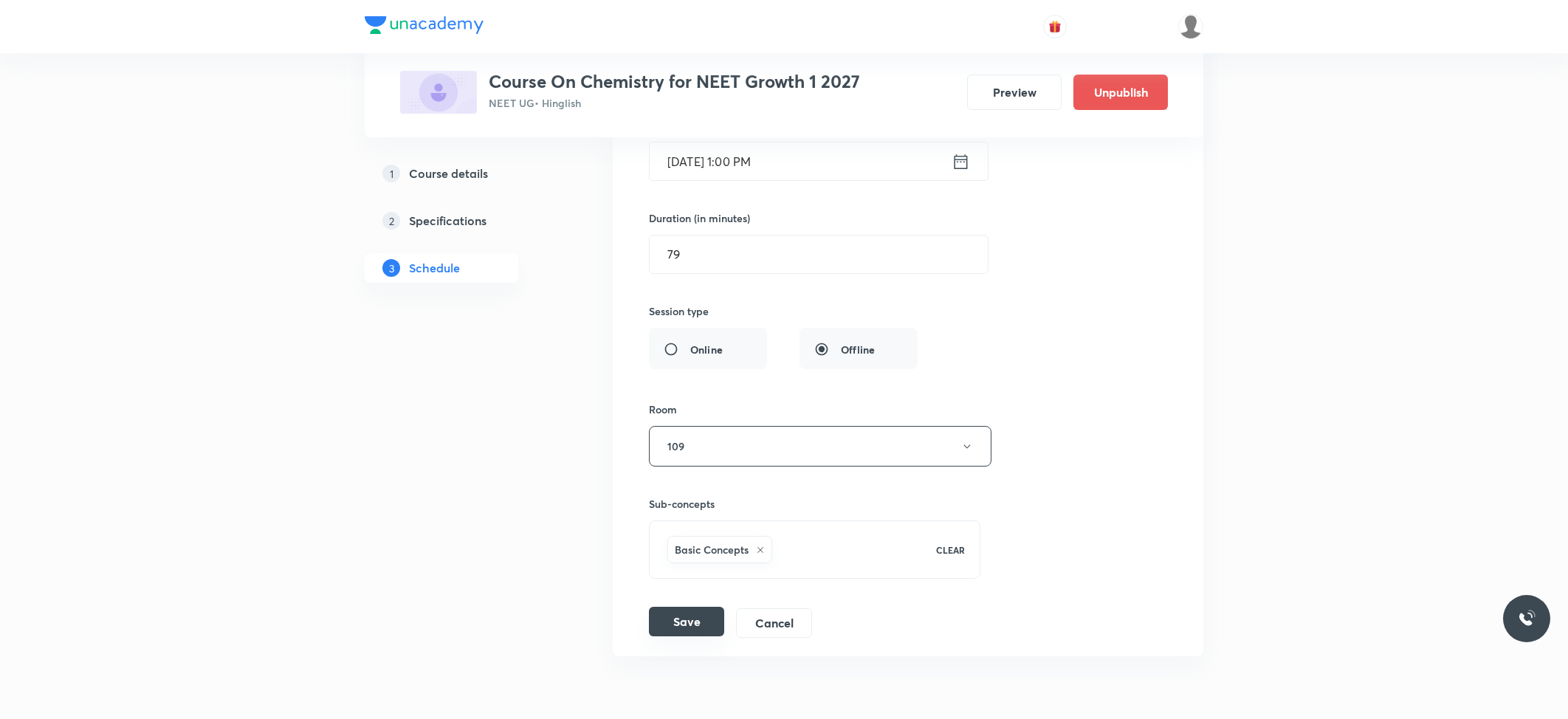
type input "Chemical Equilibrium"
click at [693, 636] on button "Save" at bounding box center [686, 621] width 75 height 29
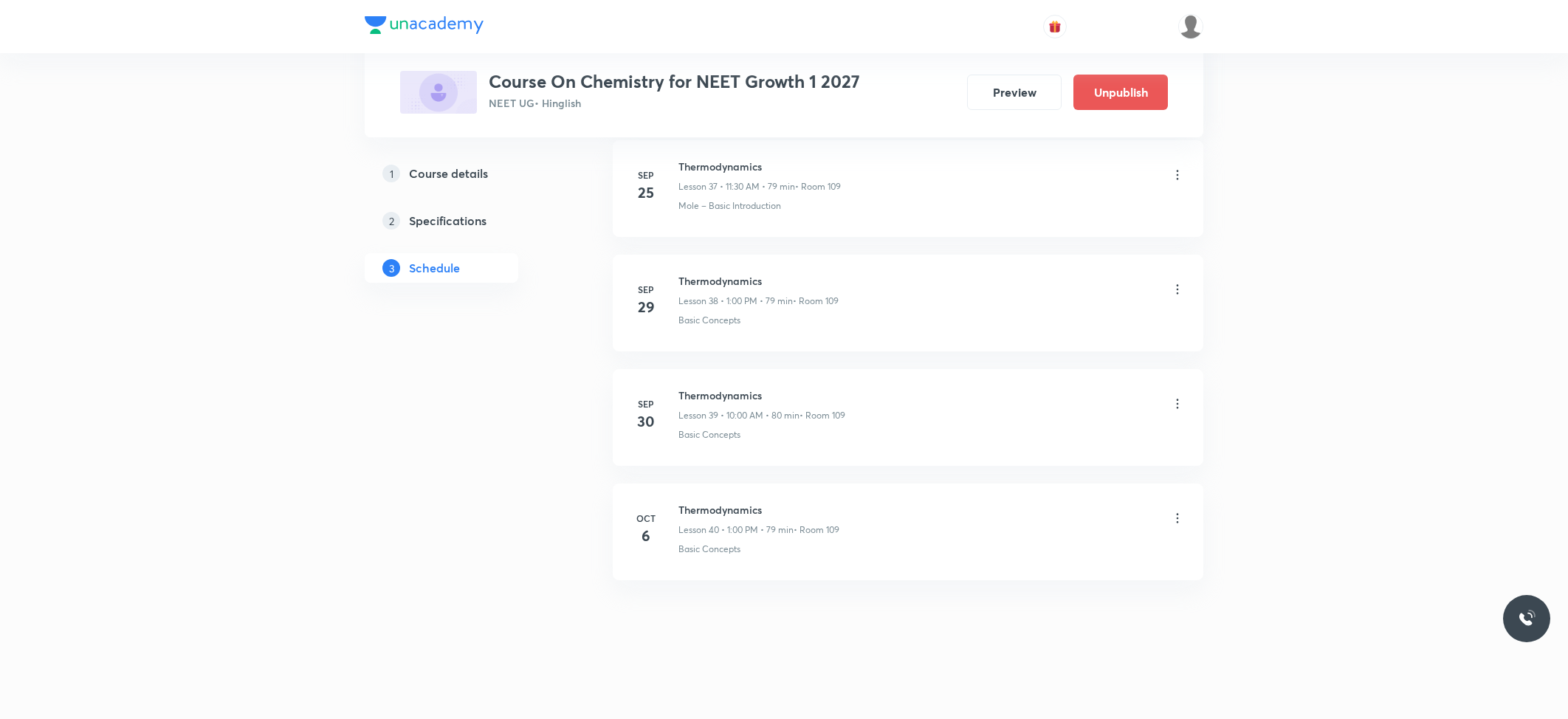
scroll to position [4383, 0]
